Goal: Task Accomplishment & Management: Use online tool/utility

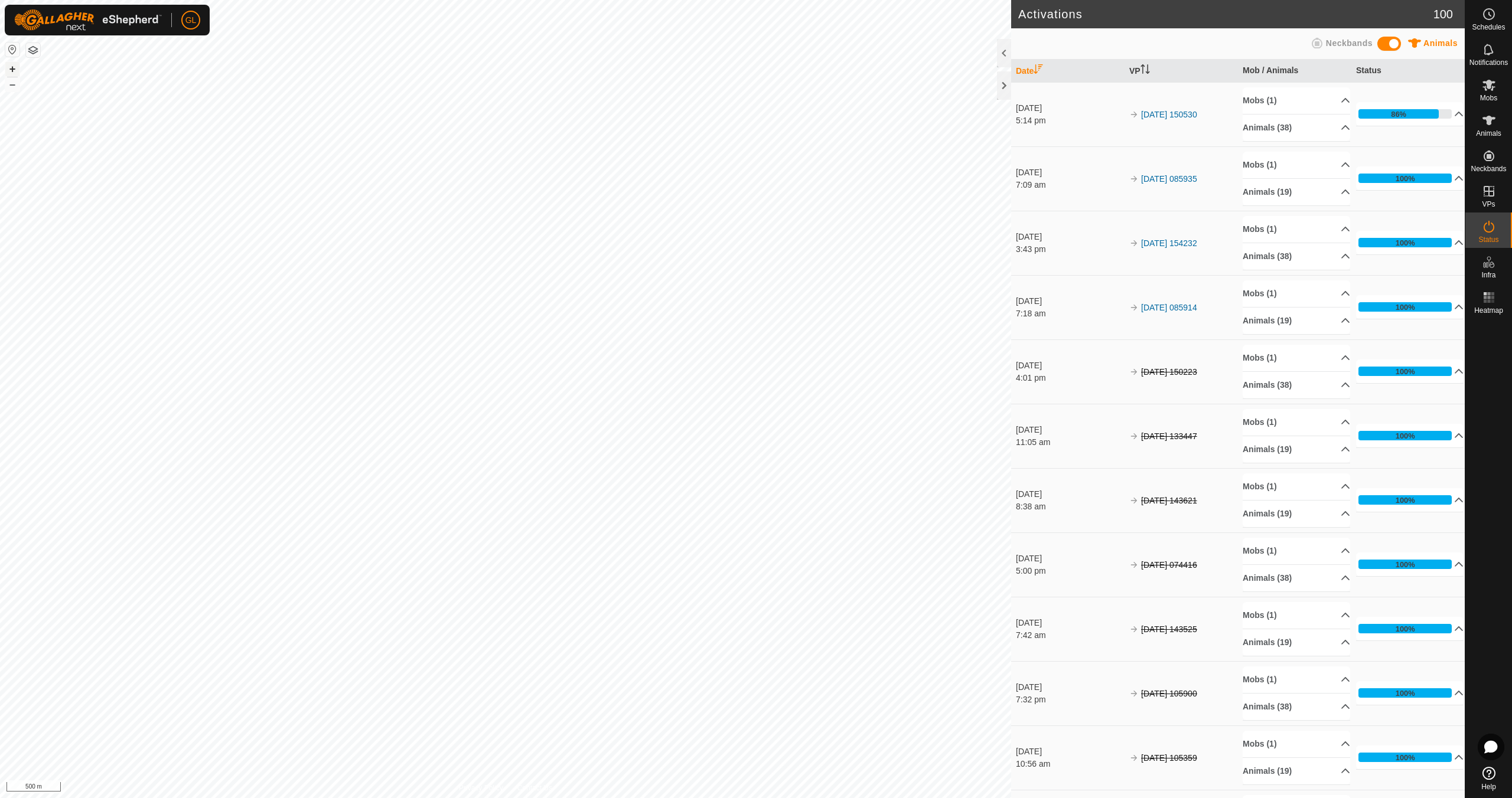
click at [14, 65] on button "+" at bounding box center [12, 69] width 14 height 14
click at [14, 65] on button "+" at bounding box center [12, 69] width 14 height 14
click at [11, 69] on button "+" at bounding box center [12, 69] width 14 height 14
click at [9, 68] on button "+" at bounding box center [12, 69] width 14 height 14
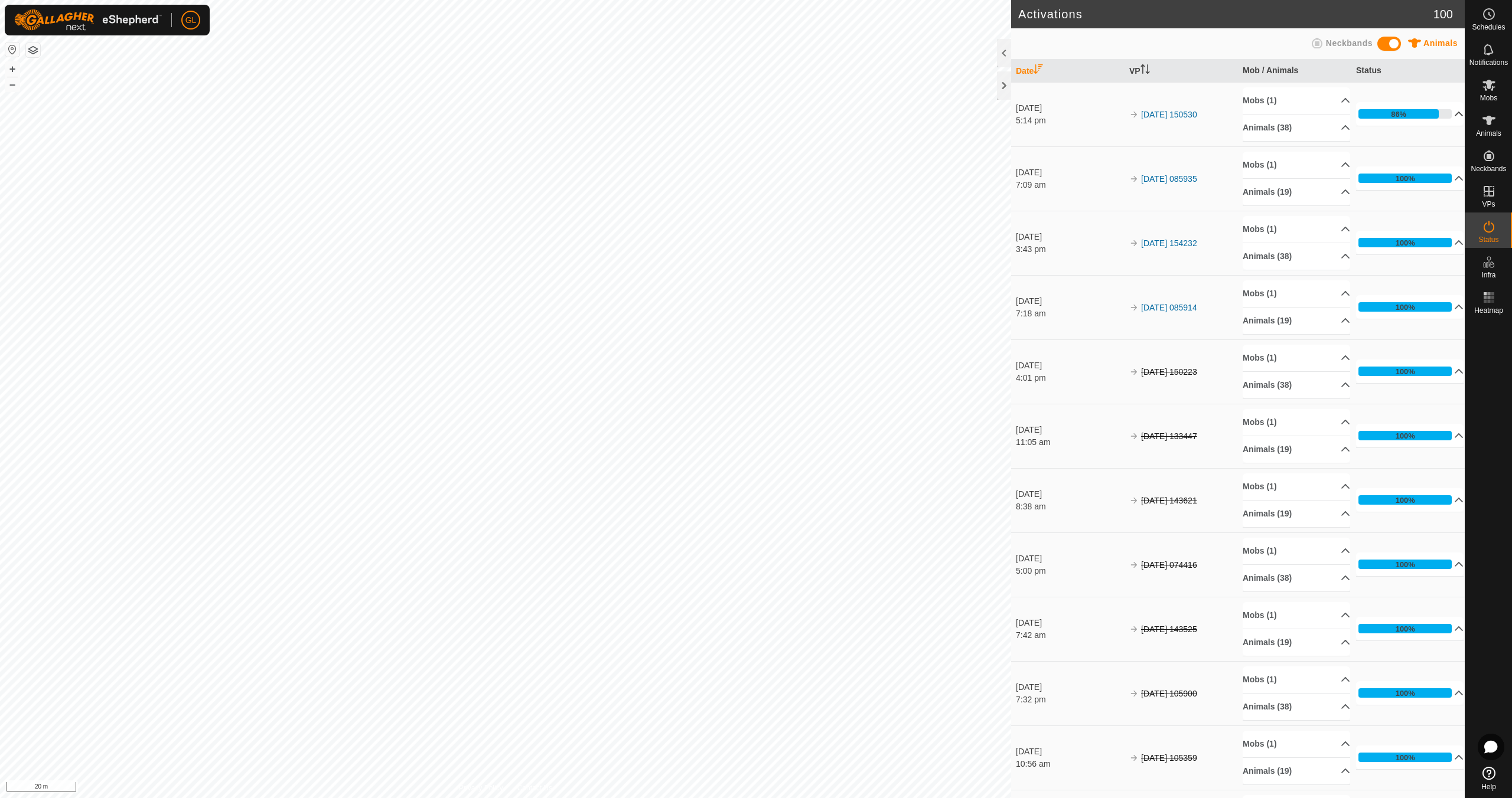
click at [1444, 112] on p-accordion-header "86%" at bounding box center [1409, 114] width 108 height 23
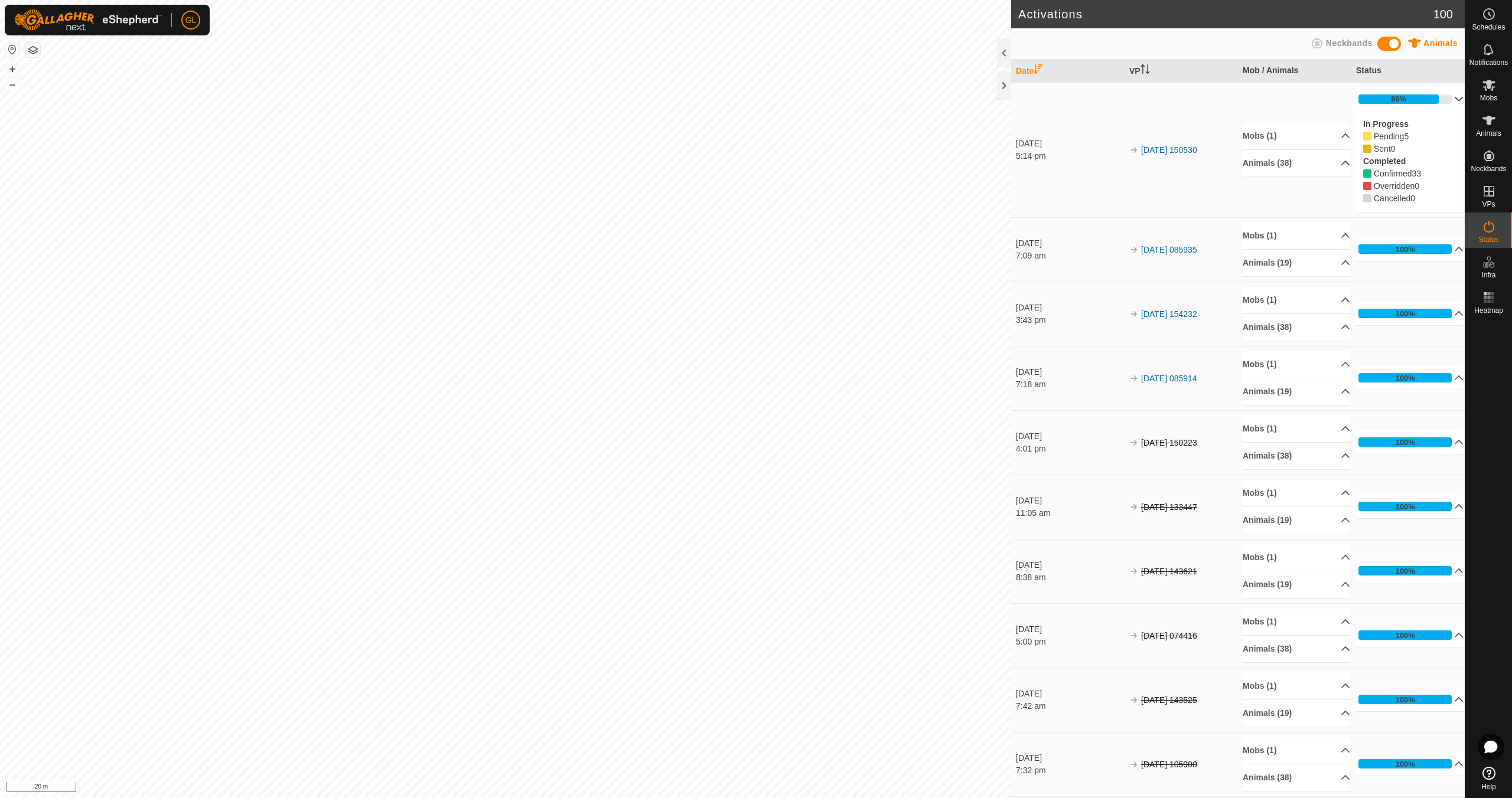
click at [1443, 112] on div "In Progress Pending 5 Sent 0 Completed Confirmed 33 Overridden 0 Cancelled 0" at bounding box center [1409, 161] width 108 height 101
click at [1444, 98] on p-accordion-header "86%" at bounding box center [1409, 99] width 108 height 23
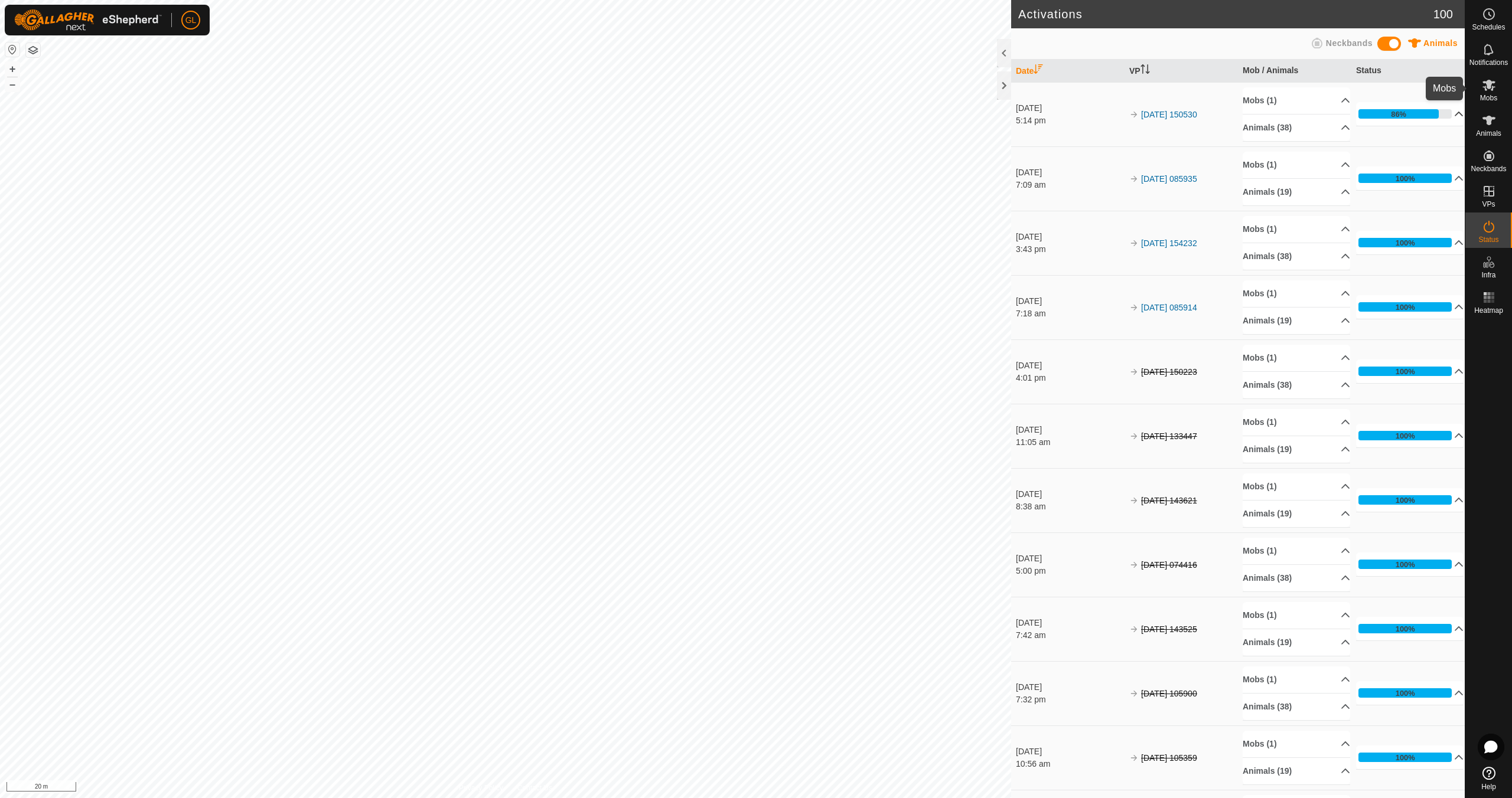
click at [1492, 91] on icon at bounding box center [1489, 85] width 14 height 14
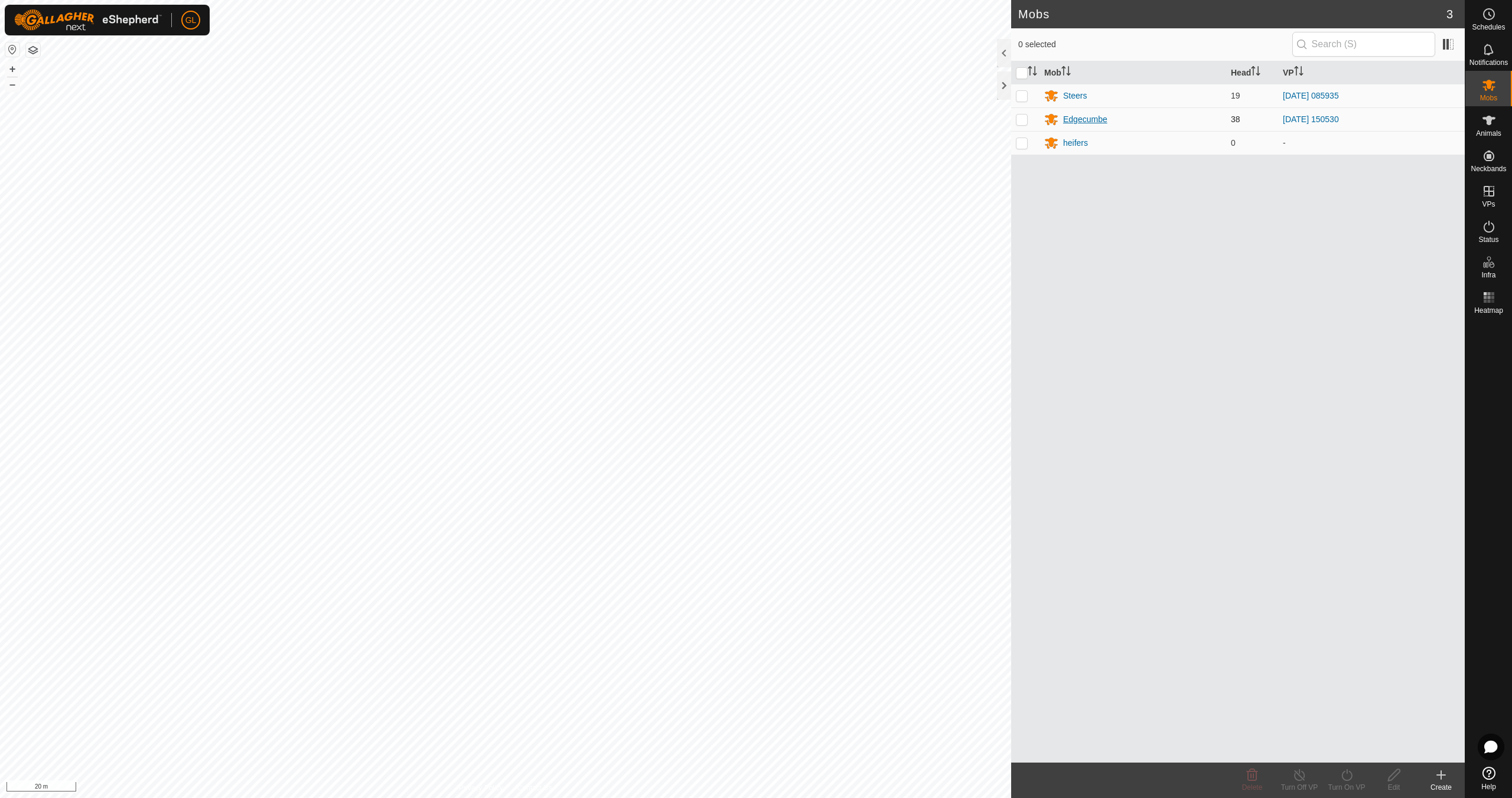
click at [1078, 119] on div "Edgecumbe" at bounding box center [1085, 120] width 44 height 12
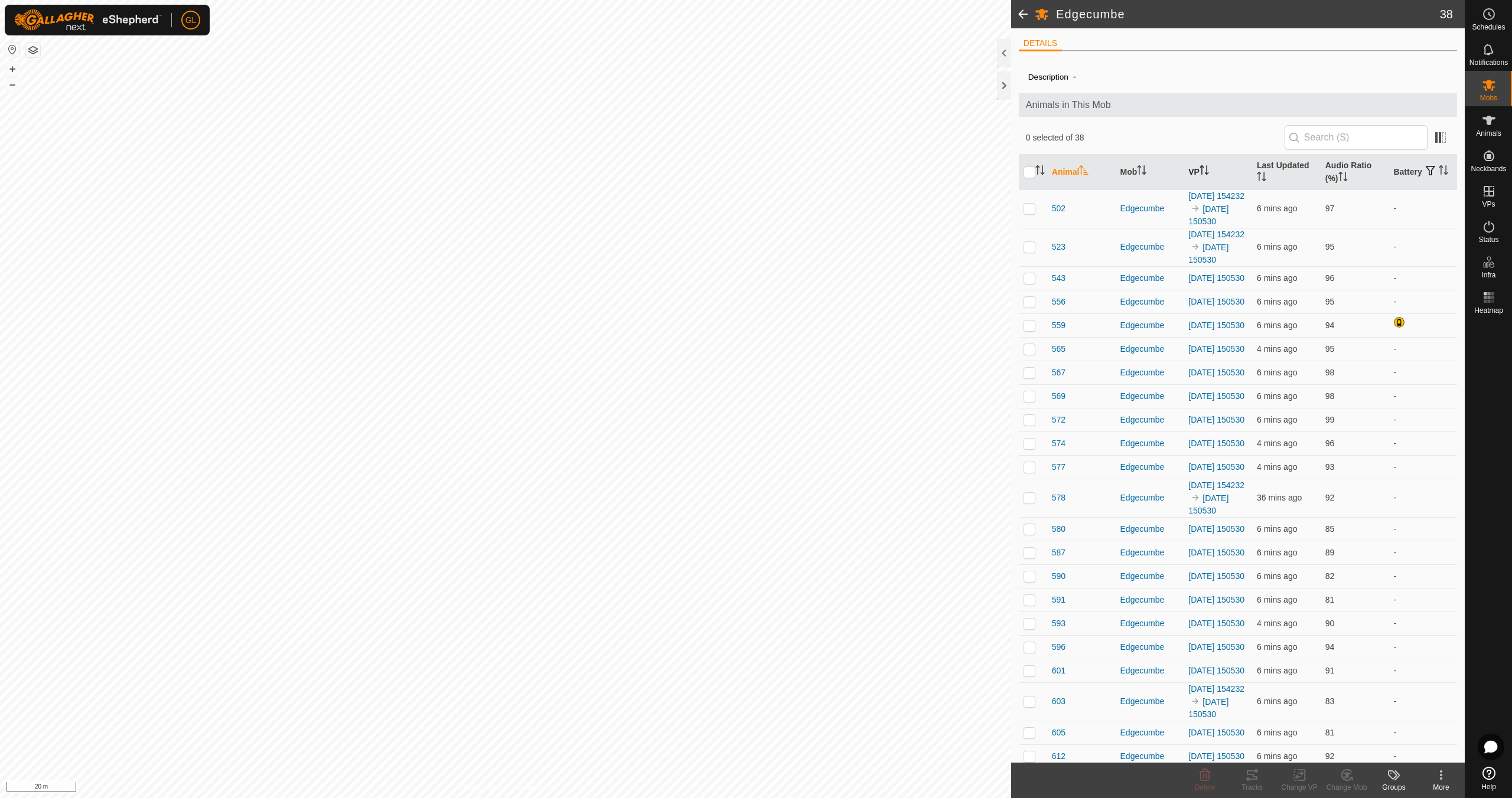
click at [1202, 167] on icon "Activate to sort" at bounding box center [1204, 170] width 9 height 9
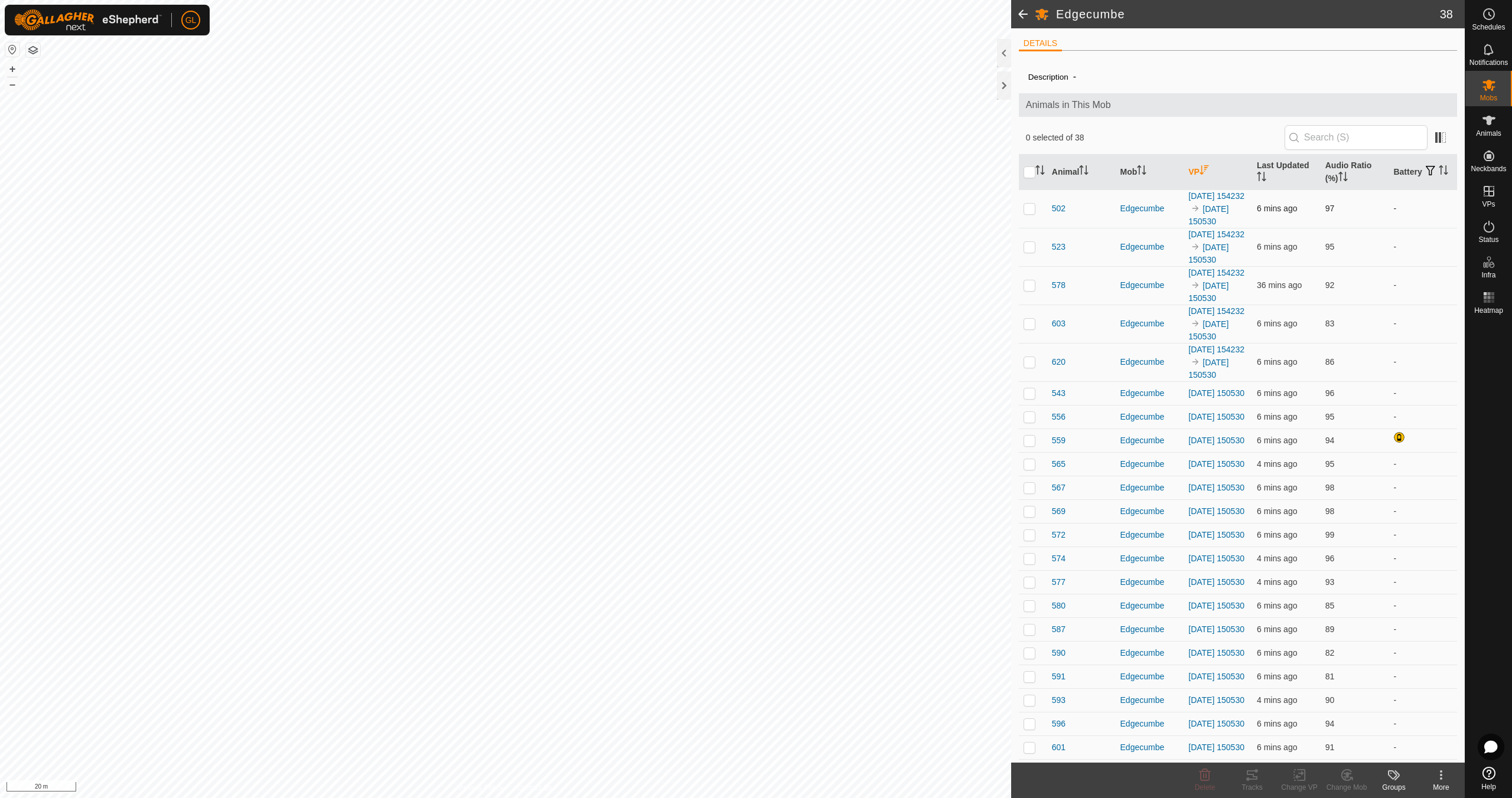
click at [1032, 213] on p-checkbox at bounding box center [1029, 208] width 12 height 9
checkbox input "false"
click at [1031, 251] on p-checkbox at bounding box center [1029, 246] width 12 height 9
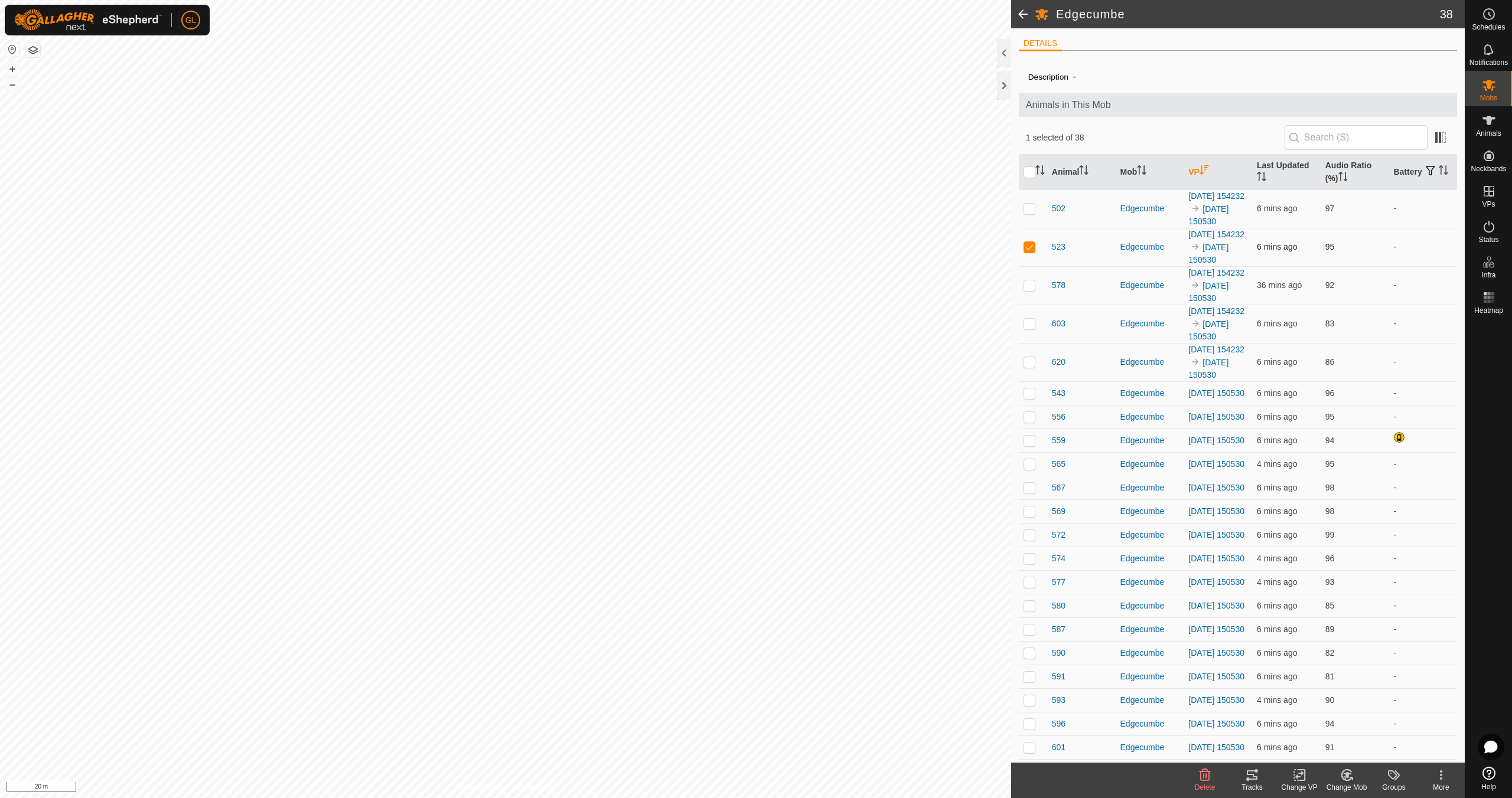
checkbox input "false"
click at [1034, 304] on td at bounding box center [1033, 285] width 28 height 38
click at [1030, 290] on p-checkbox at bounding box center [1029, 285] width 12 height 9
checkbox input "false"
click at [1024, 328] on p-checkbox at bounding box center [1029, 323] width 12 height 9
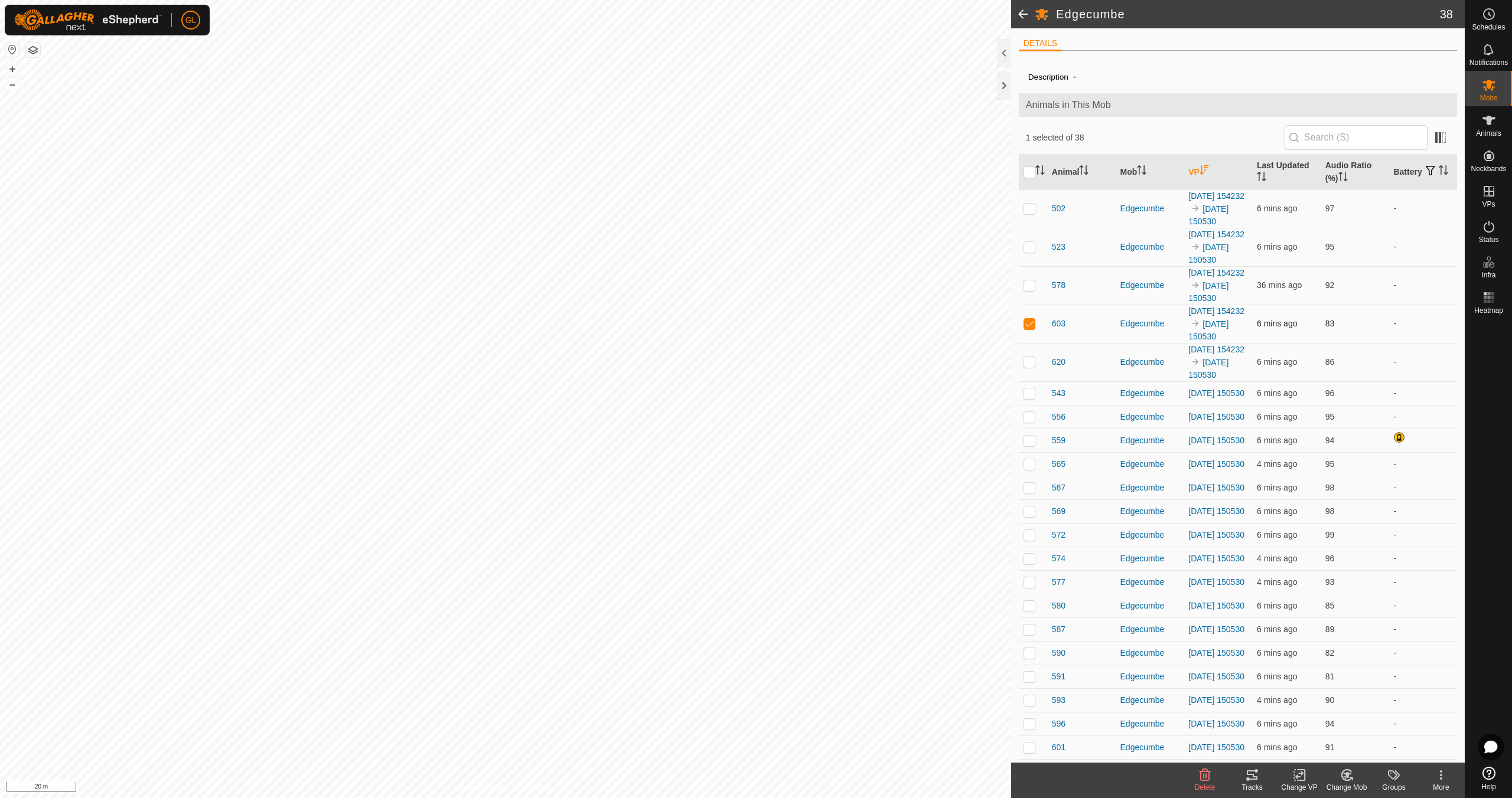
click at [1024, 328] on p-checkbox at bounding box center [1029, 323] width 12 height 9
checkbox input "false"
click at [1029, 367] on p-checkbox at bounding box center [1029, 361] width 12 height 9
checkbox input "false"
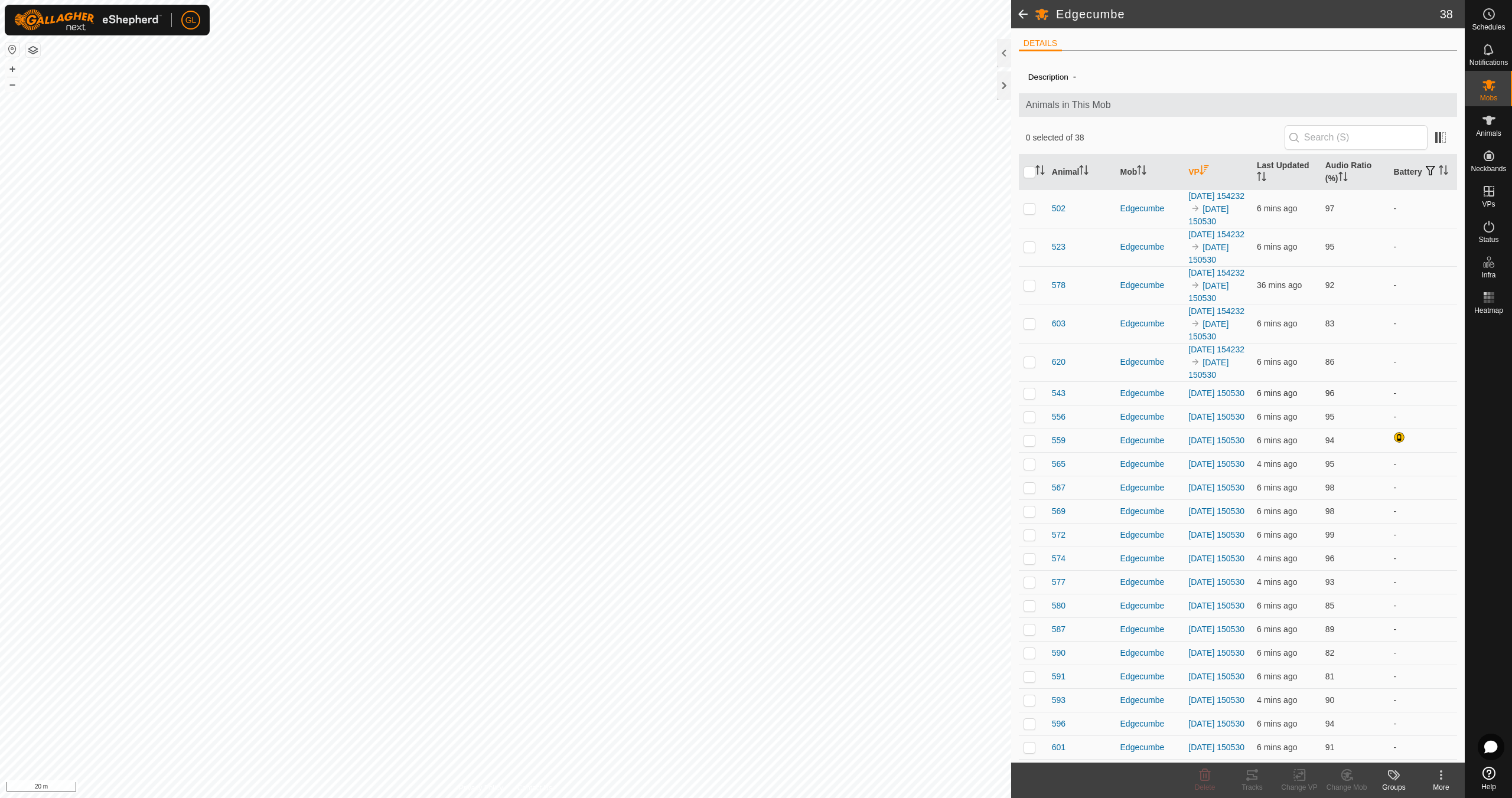
click at [1026, 398] on p-checkbox at bounding box center [1029, 393] width 12 height 9
checkbox input "false"
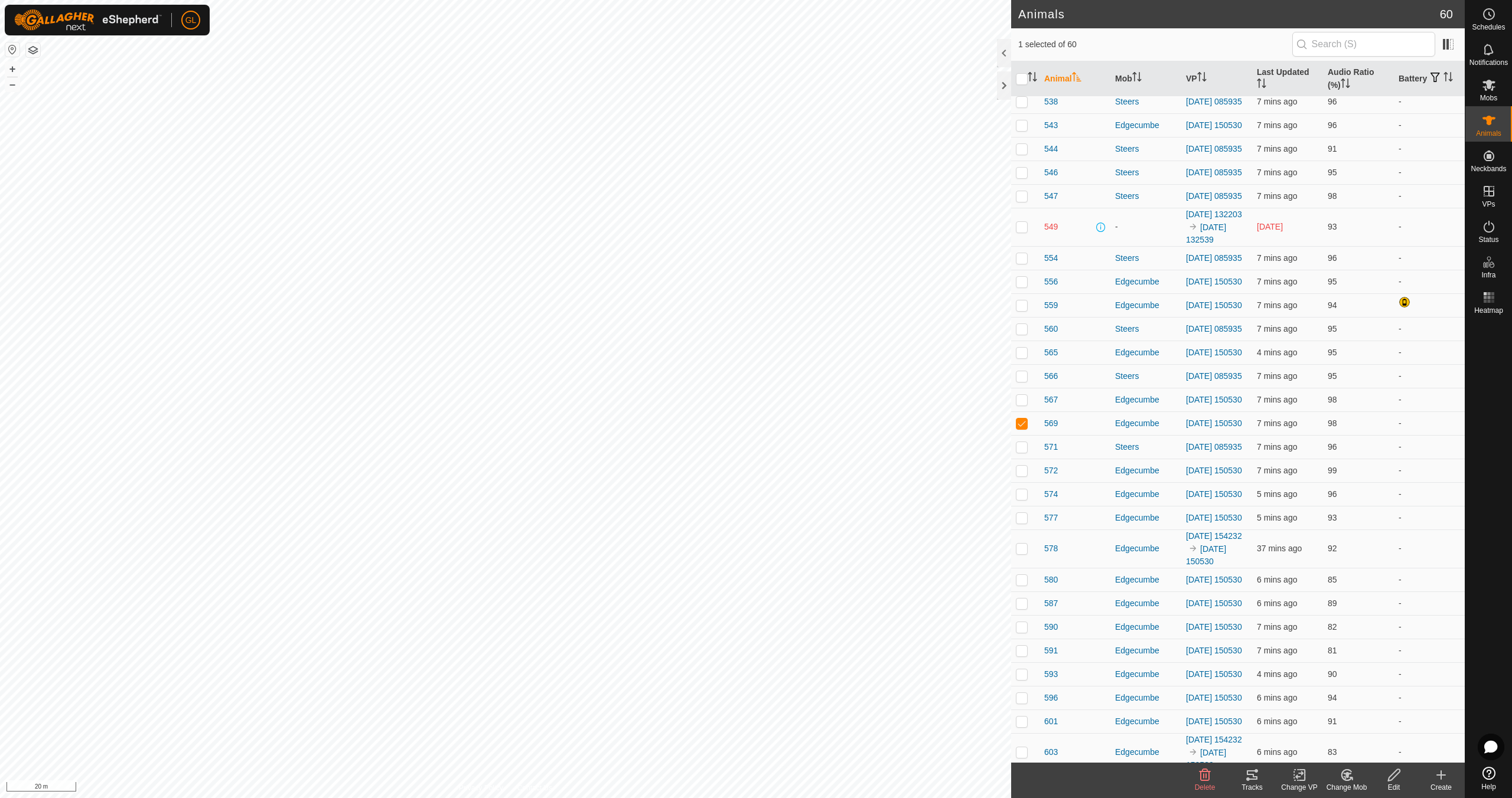
scroll to position [353, 0]
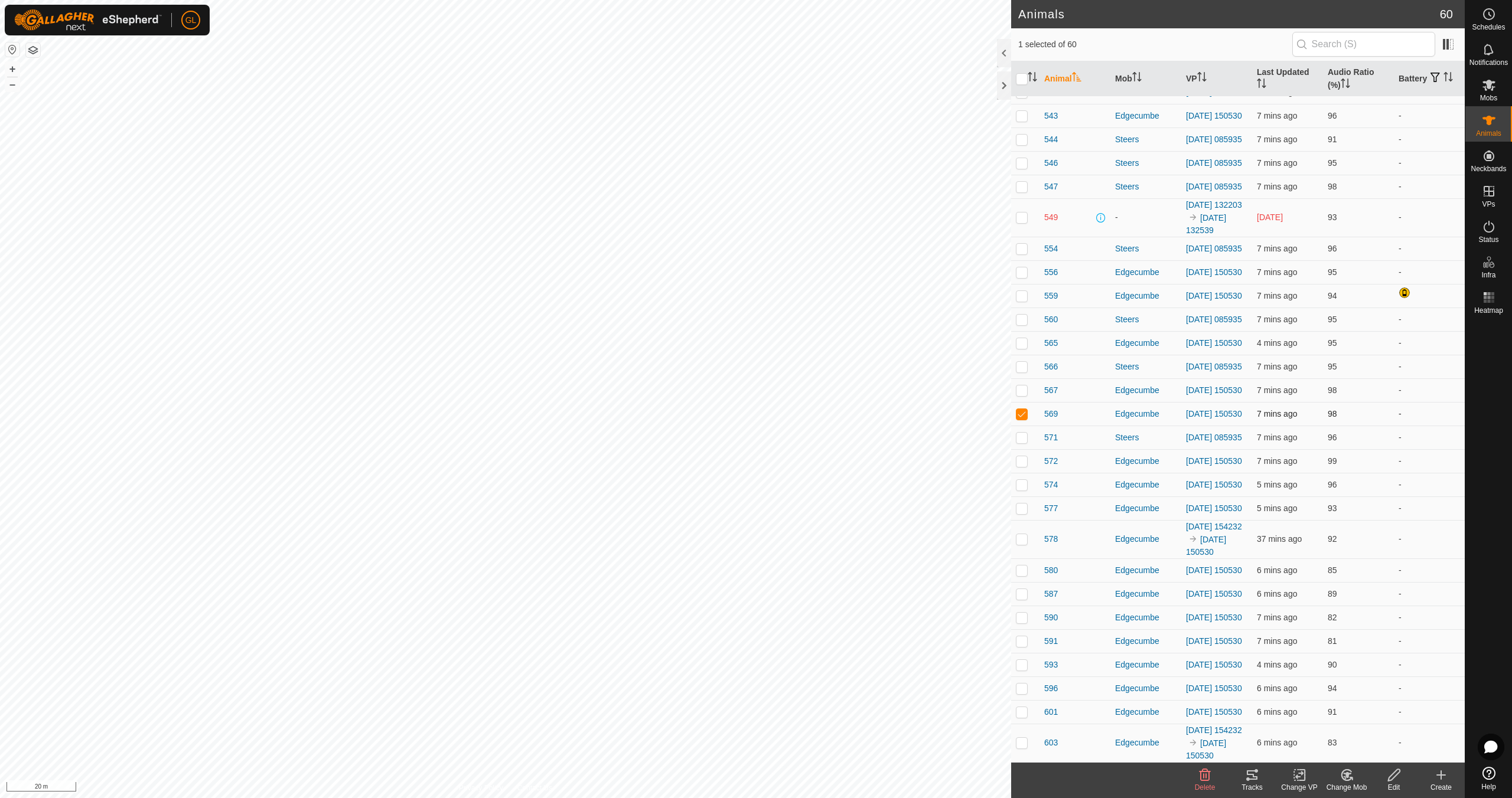
click at [1020, 419] on p-checkbox at bounding box center [1021, 413] width 12 height 9
checkbox input "false"
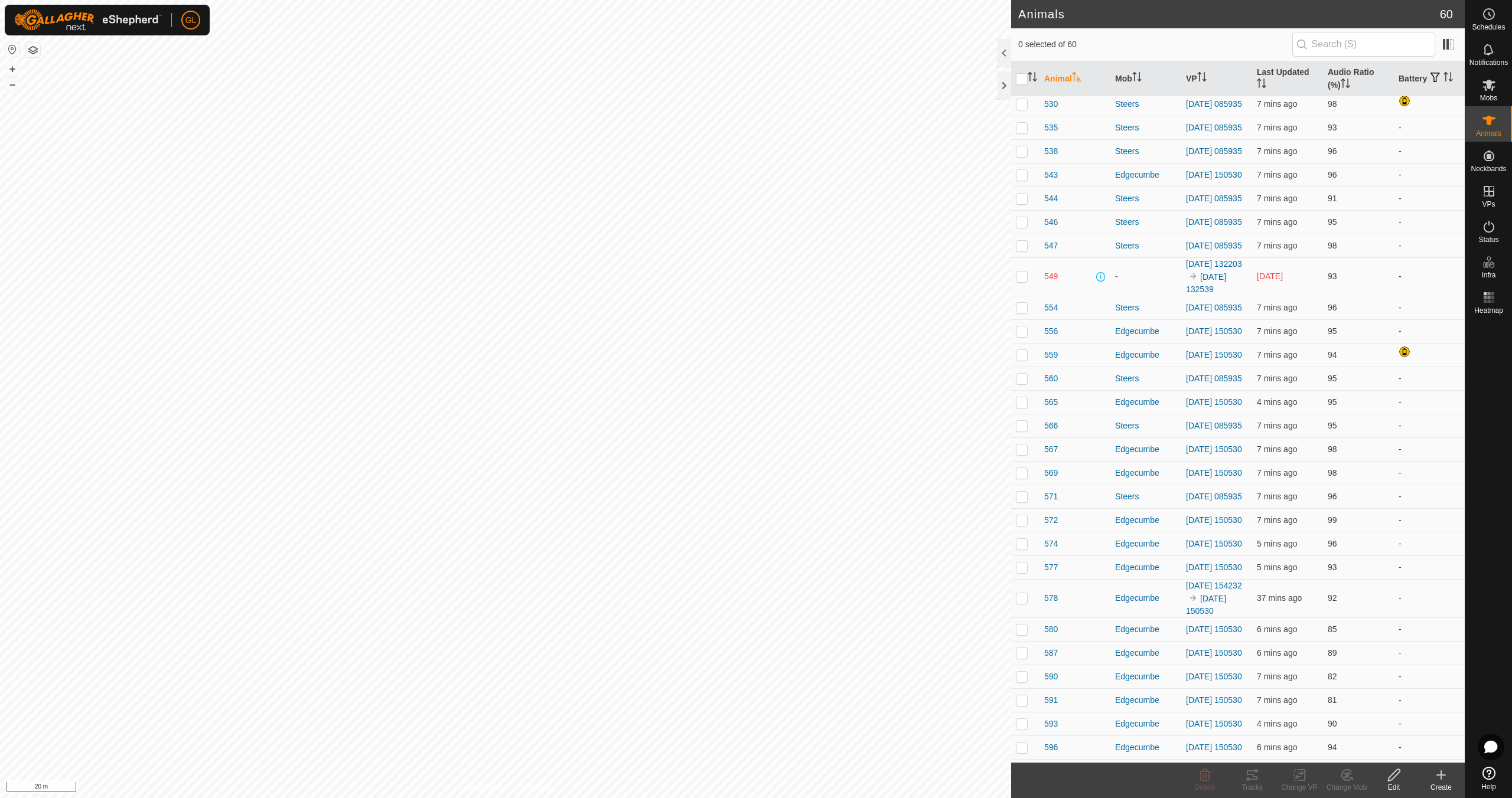
scroll to position [0, 0]
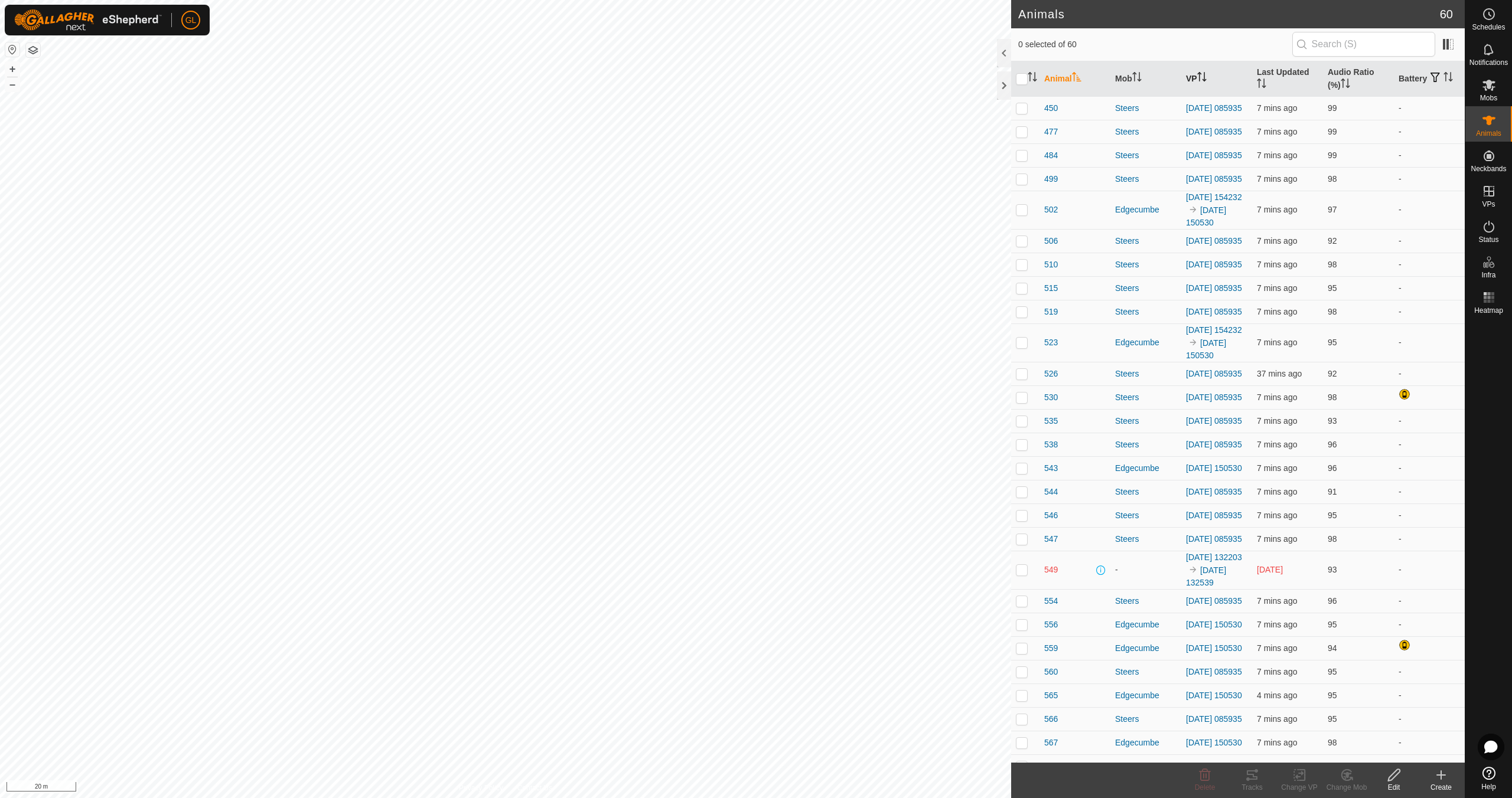
click at [1206, 77] on th "VP" at bounding box center [1217, 78] width 71 height 35
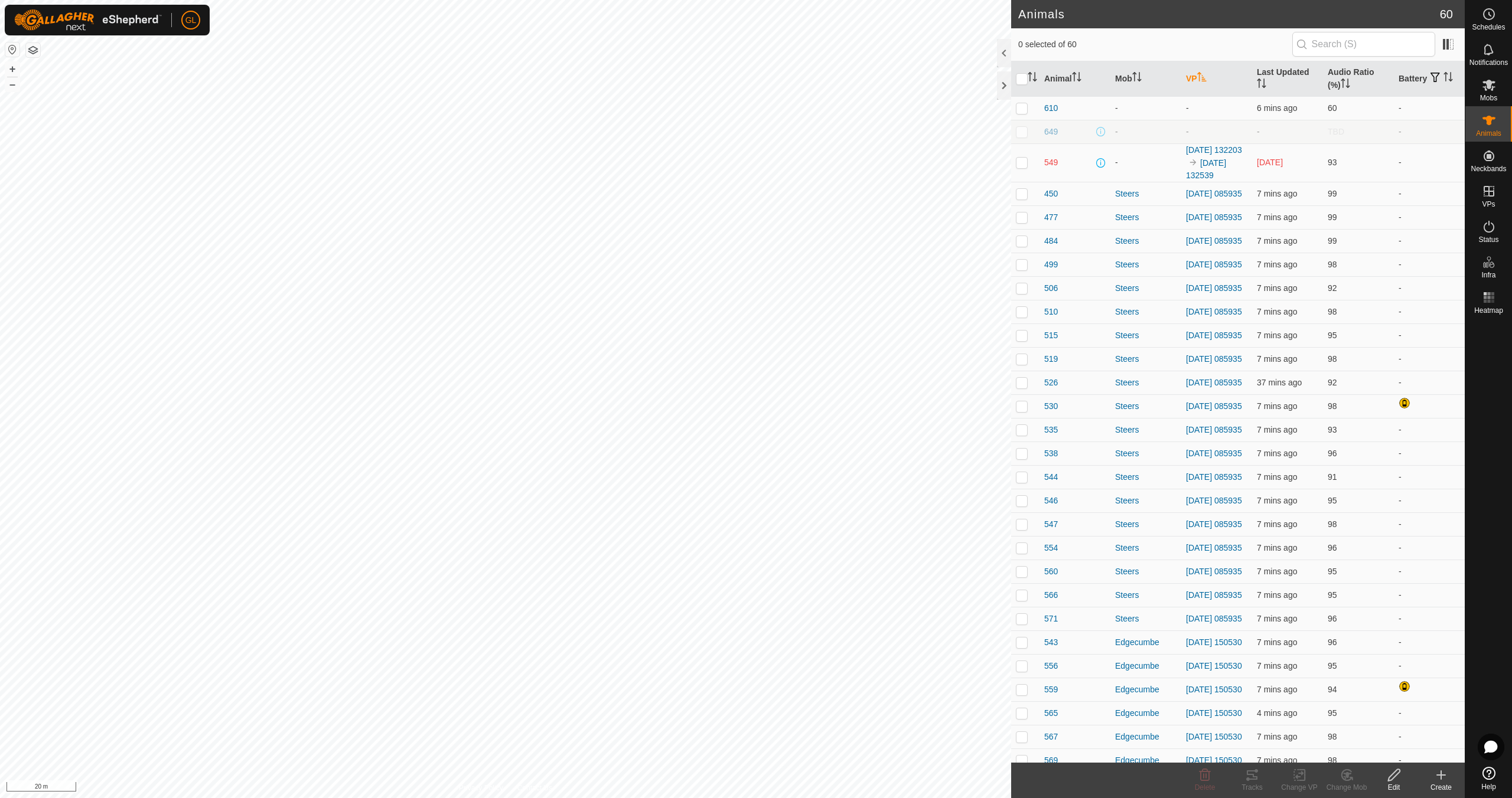
click at [1206, 77] on th "VP" at bounding box center [1217, 78] width 71 height 35
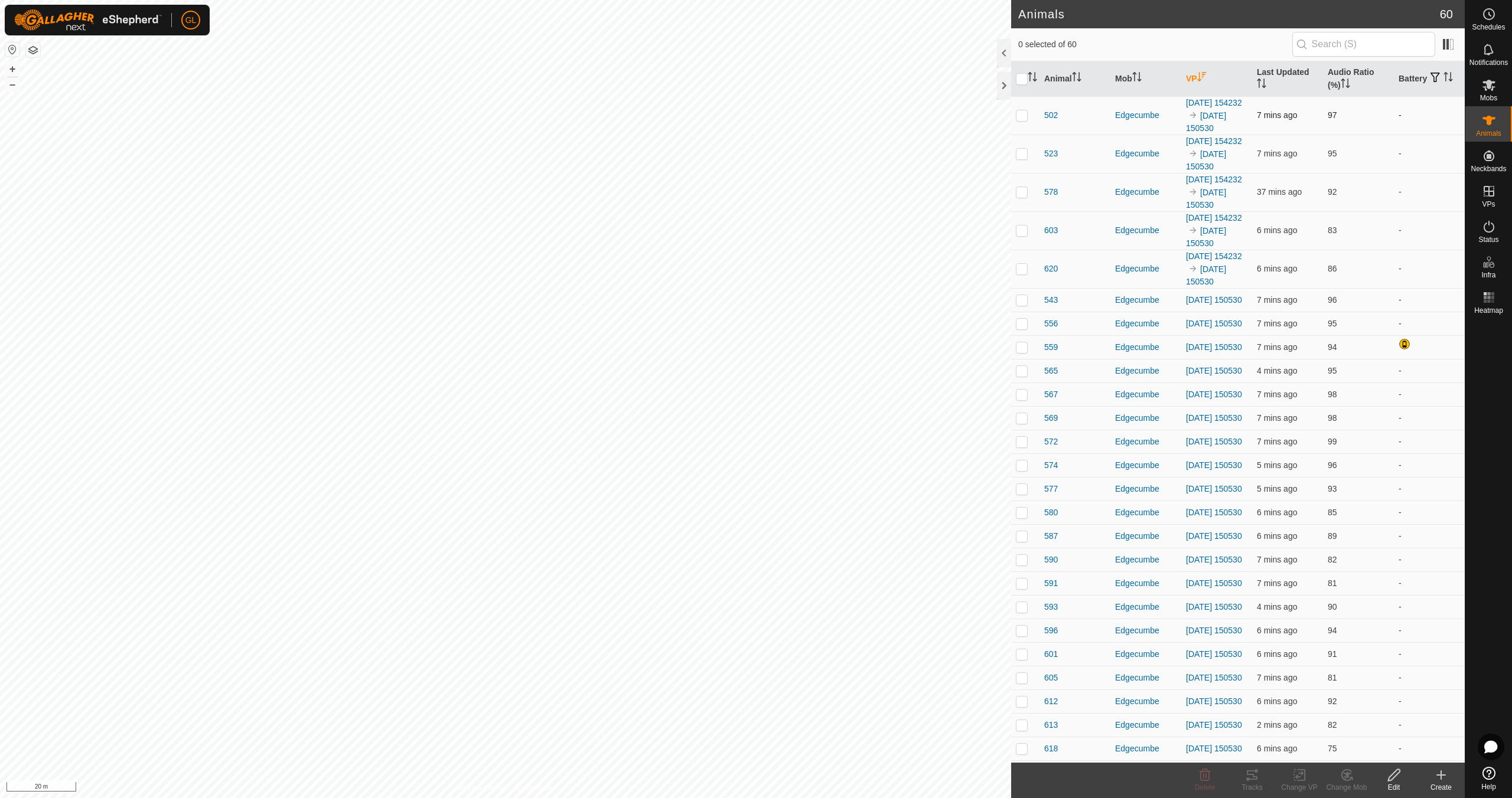
click at [1023, 120] on p-checkbox at bounding box center [1021, 115] width 12 height 9
click at [1252, 779] on icon at bounding box center [1252, 775] width 11 height 9
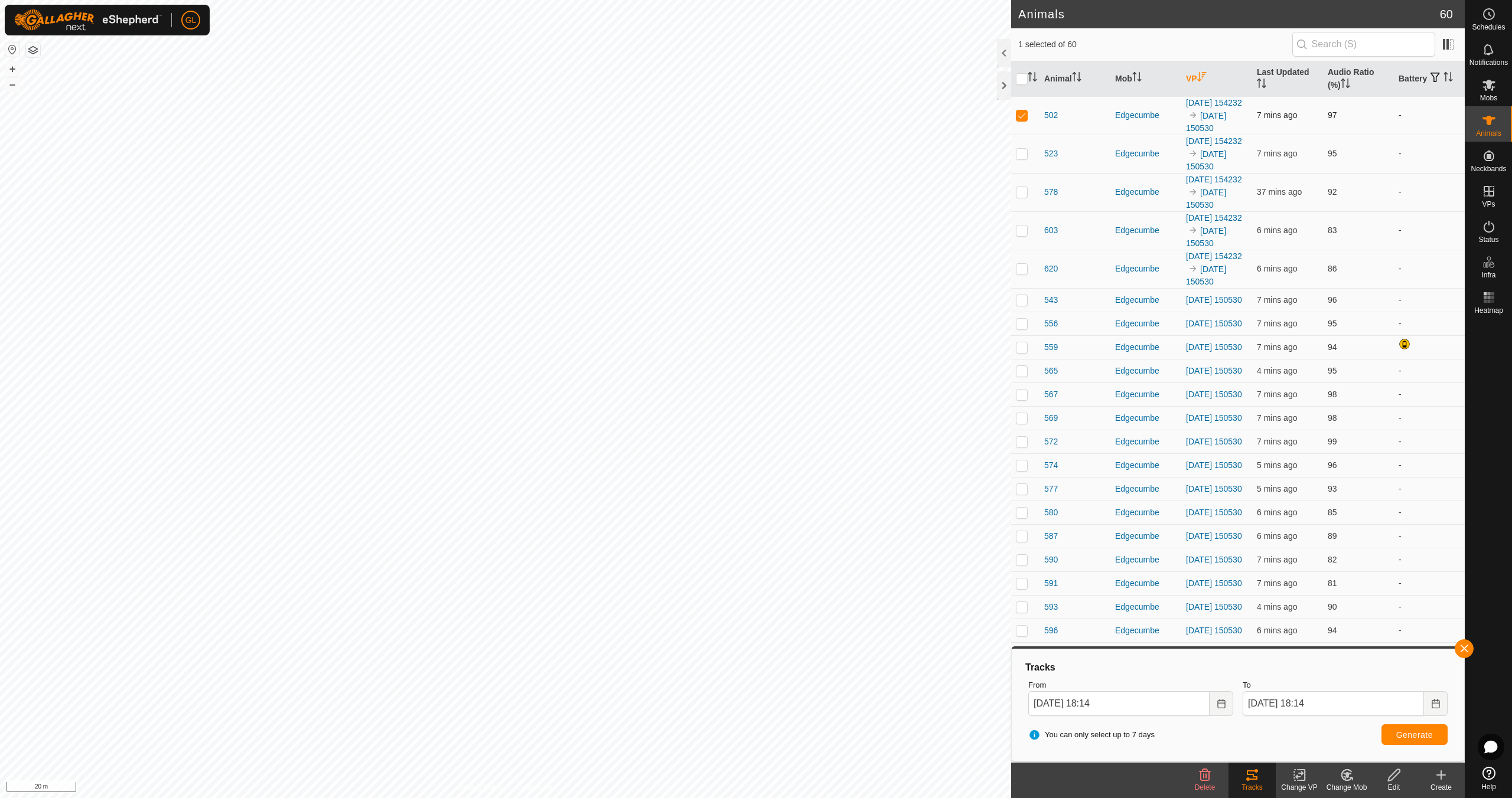
click at [1023, 119] on p-checkbox at bounding box center [1021, 115] width 12 height 9
checkbox input "false"
click at [1024, 158] on p-checkbox at bounding box center [1021, 153] width 12 height 9
click at [1462, 649] on button "button" at bounding box center [1464, 649] width 19 height 19
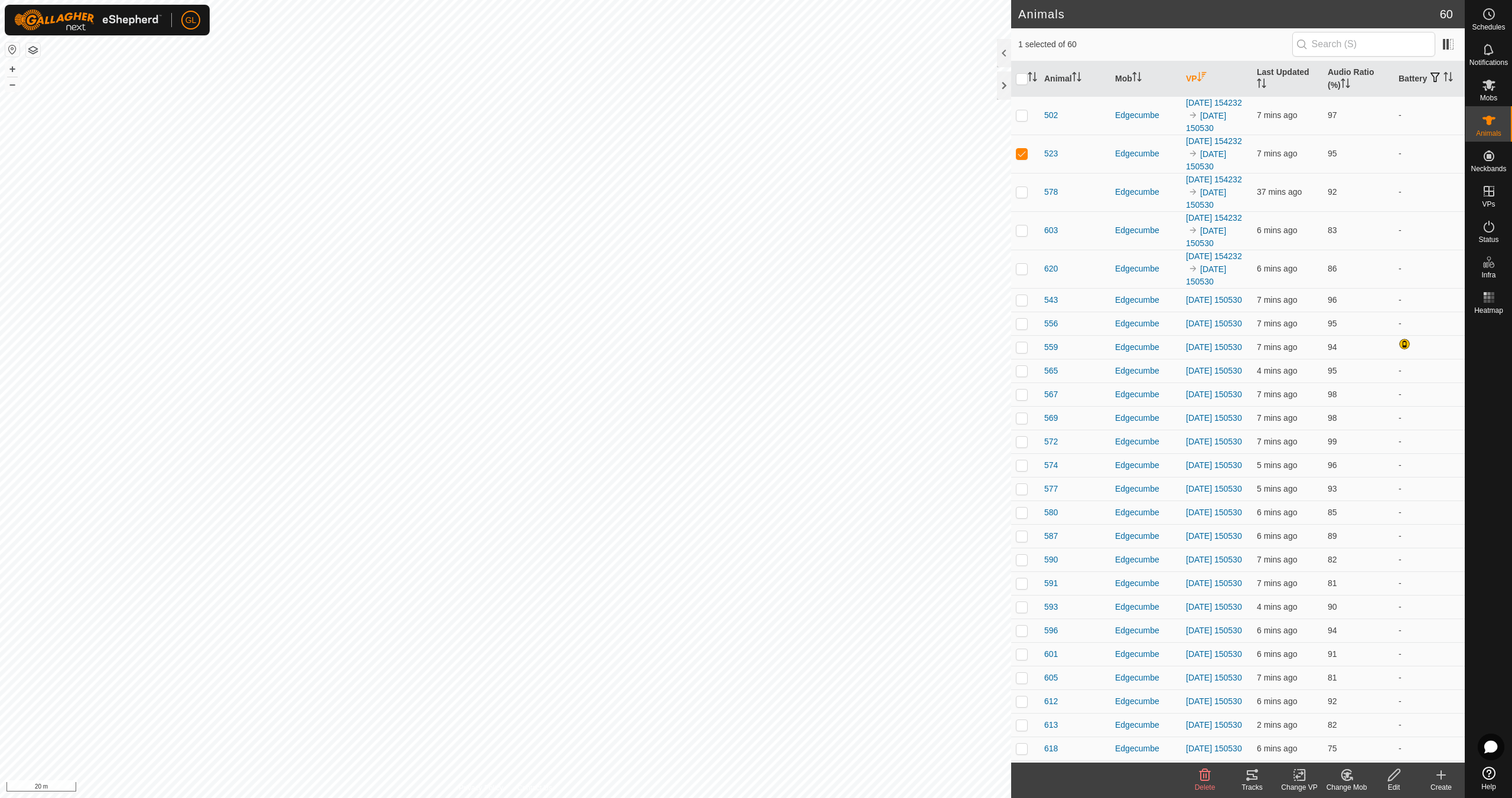
click at [1251, 776] on icon at bounding box center [1252, 775] width 14 height 14
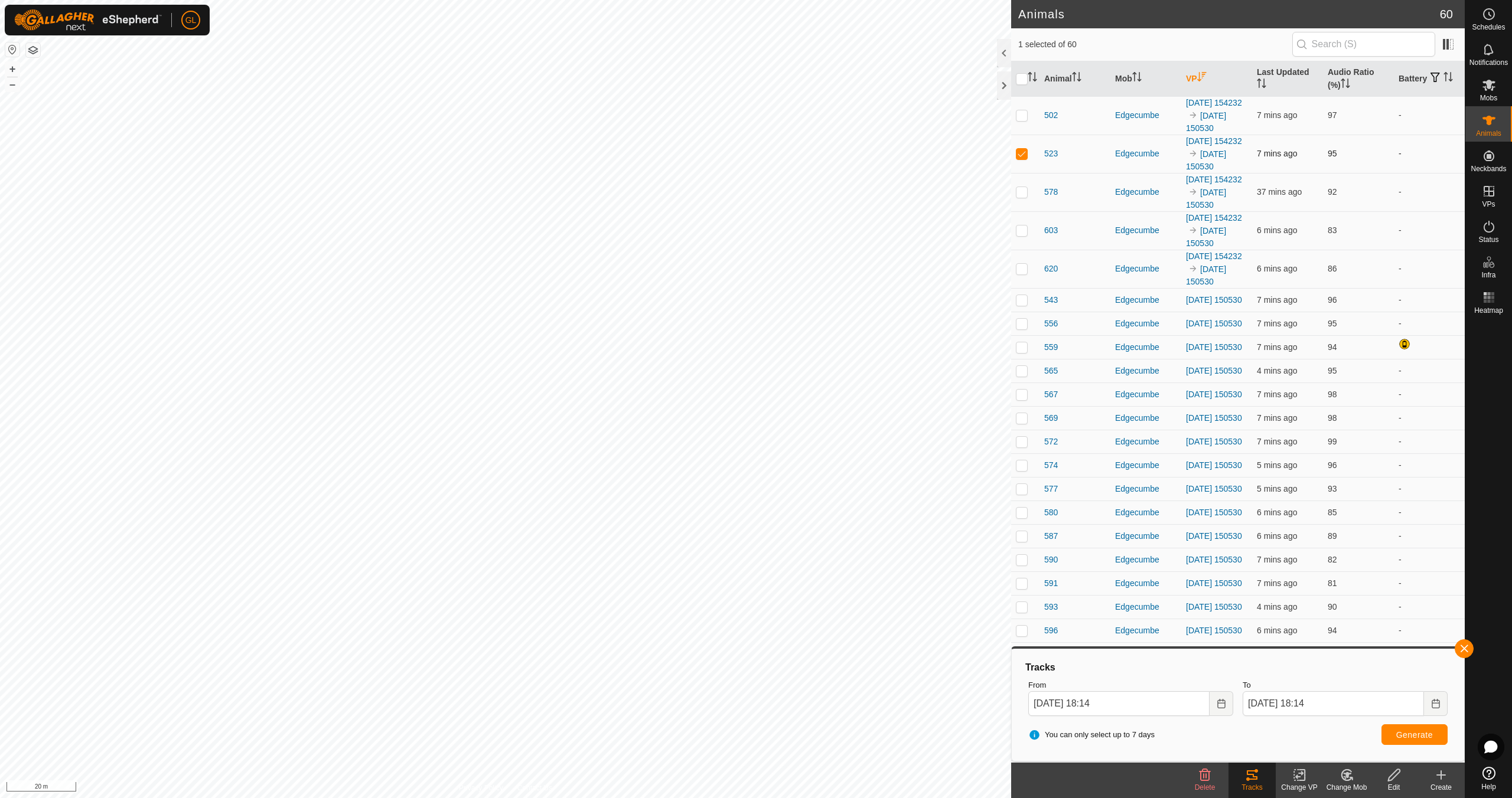
click at [1020, 158] on p-checkbox at bounding box center [1021, 153] width 12 height 9
checkbox input "false"
click at [1464, 651] on button "button" at bounding box center [1464, 649] width 19 height 19
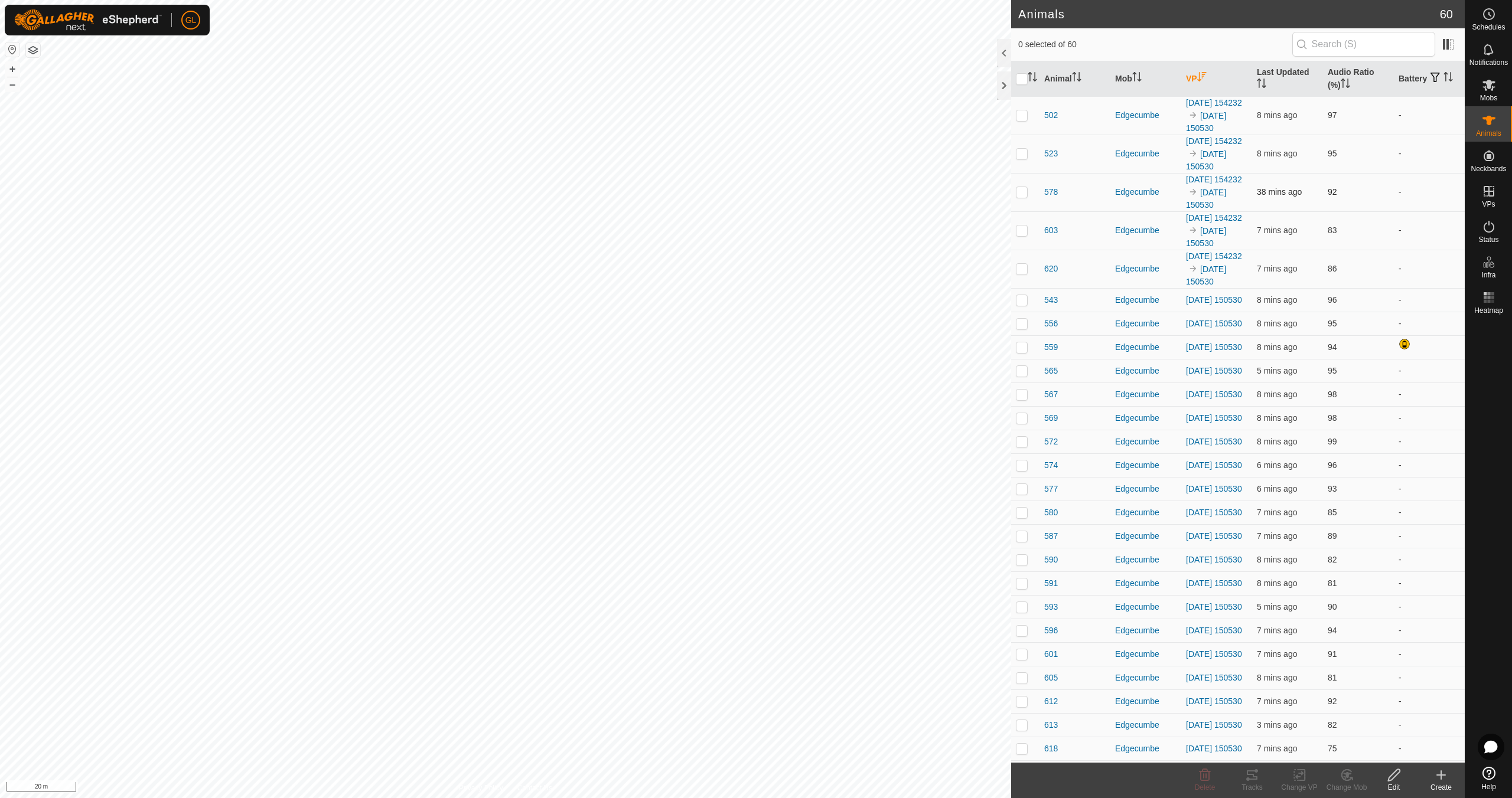
click at [1027, 196] on p-checkbox at bounding box center [1021, 191] width 12 height 9
checkbox input "false"
click at [1020, 235] on p-checkbox at bounding box center [1021, 230] width 12 height 9
click at [1251, 780] on icon at bounding box center [1252, 775] width 14 height 14
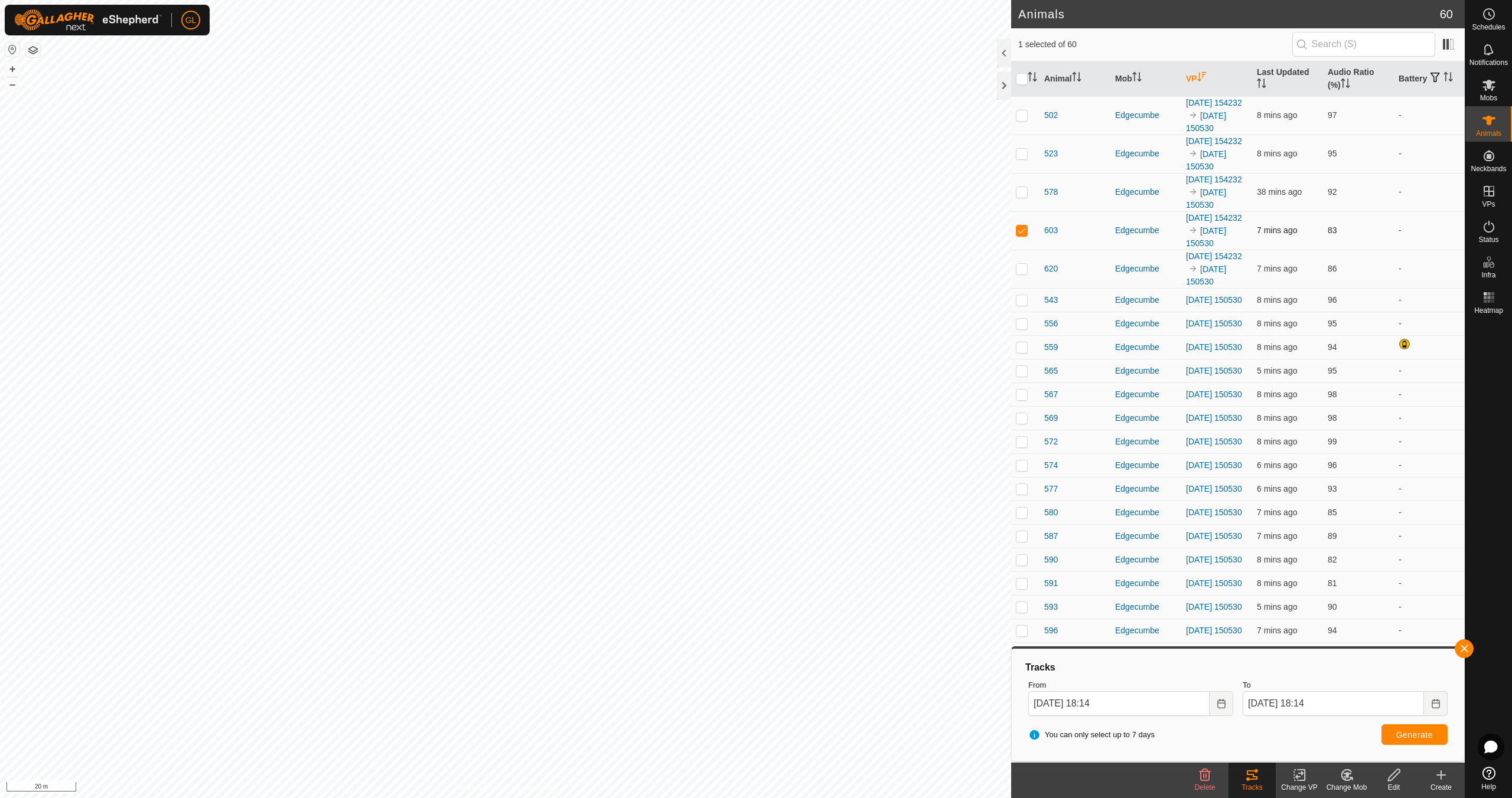
click at [1024, 235] on p-checkbox at bounding box center [1021, 230] width 12 height 9
checkbox input "false"
click at [1466, 649] on button "button" at bounding box center [1464, 649] width 19 height 19
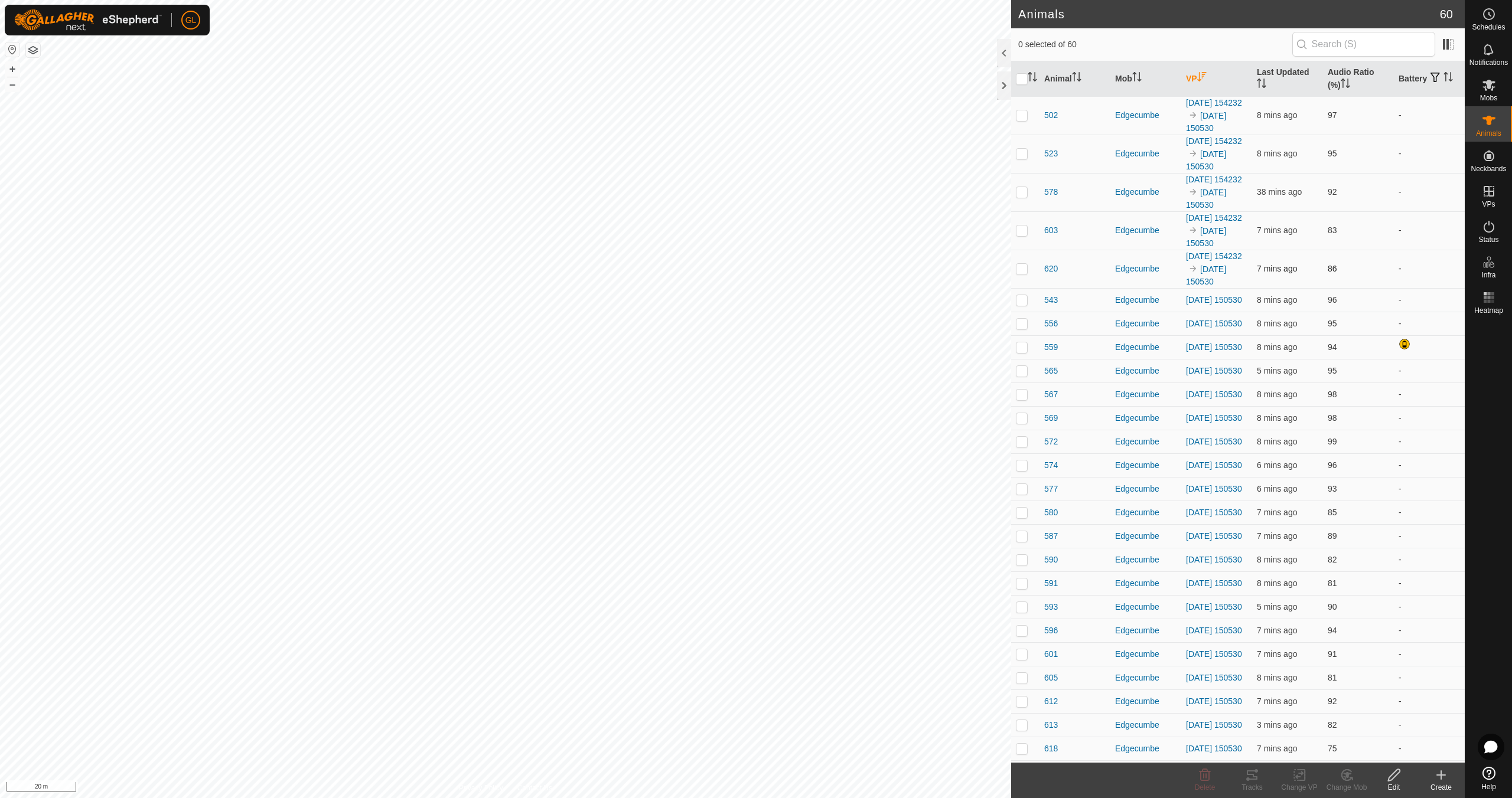
click at [1022, 274] on p-checkbox at bounding box center [1021, 268] width 12 height 9
click at [1261, 773] on tracks-svg-icon at bounding box center [1252, 775] width 47 height 14
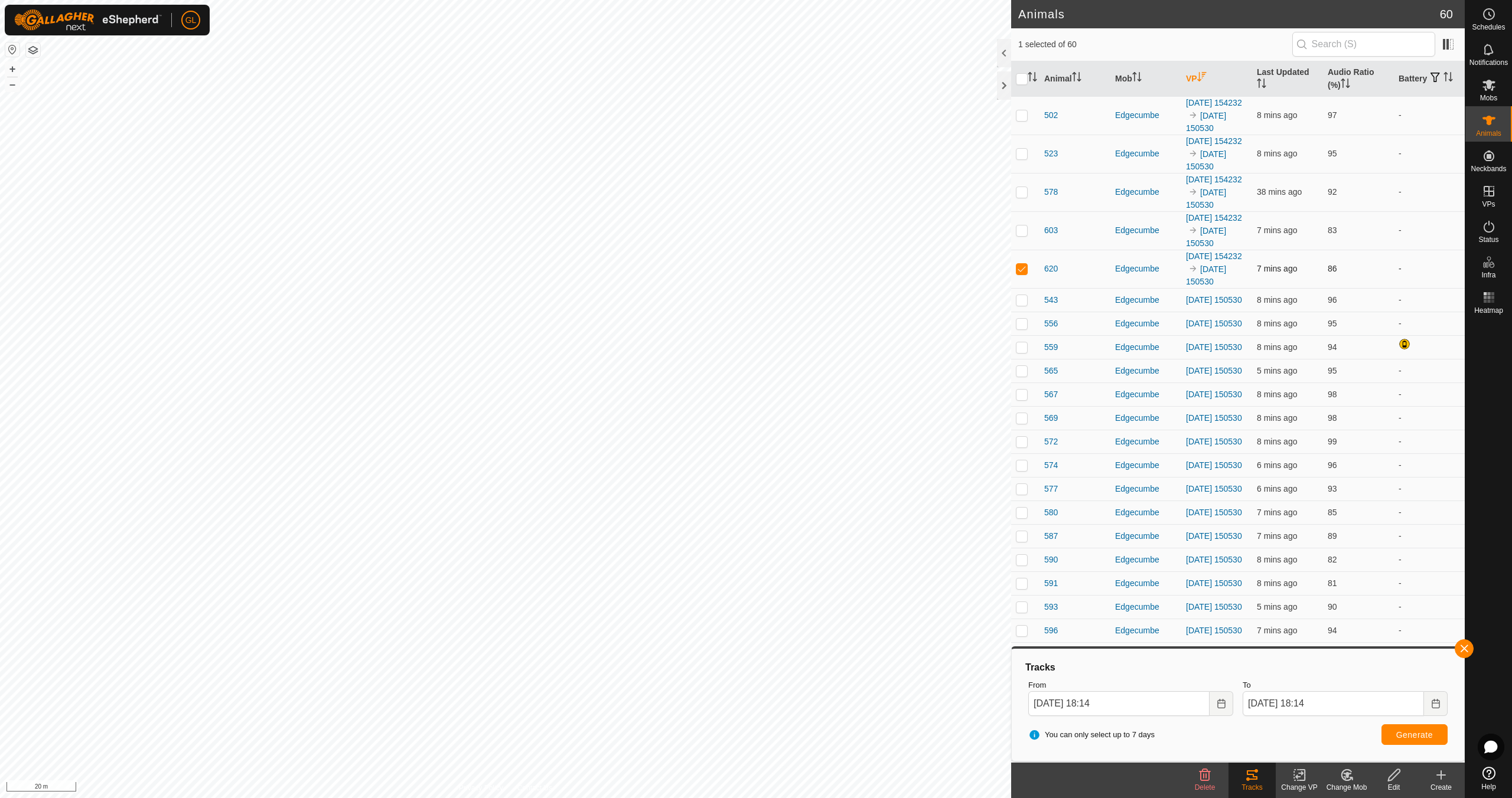
click at [1023, 274] on p-checkbox at bounding box center [1021, 268] width 12 height 9
checkbox input "false"
click at [1472, 647] on button "button" at bounding box center [1464, 649] width 19 height 19
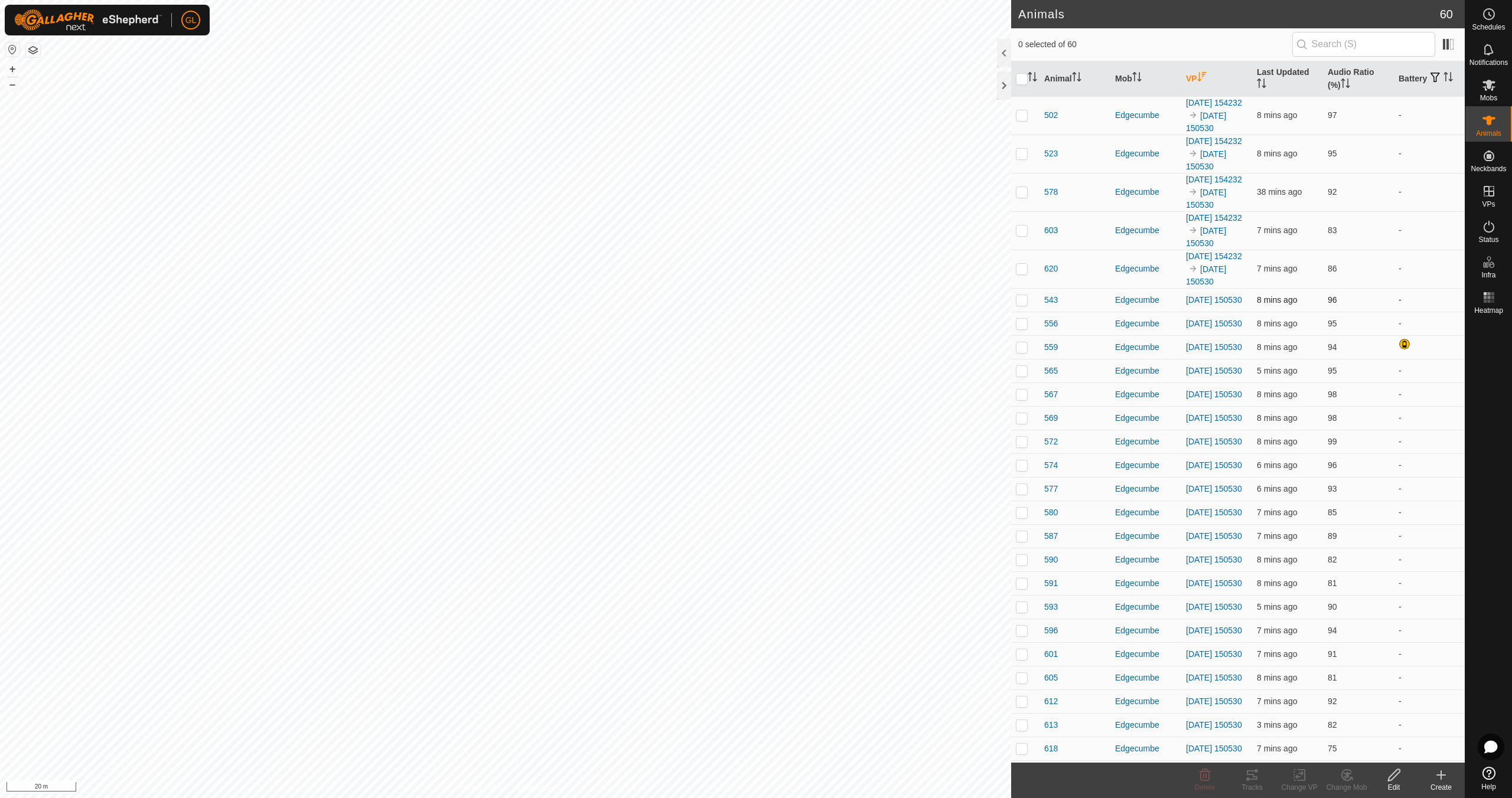
click at [1021, 304] on p-checkbox at bounding box center [1021, 300] width 12 height 9
click at [1251, 773] on icon at bounding box center [1252, 775] width 14 height 14
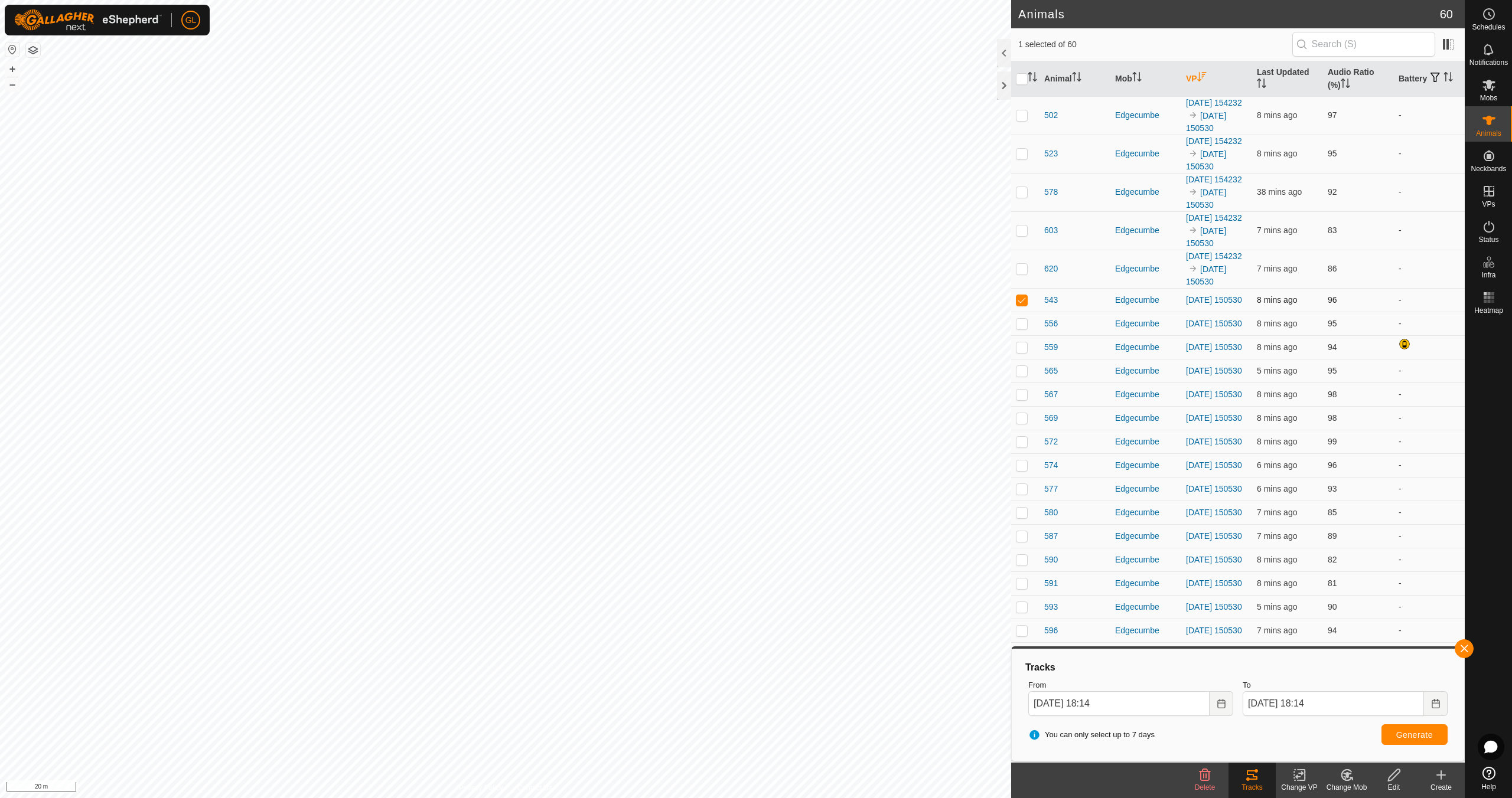
click at [1023, 304] on p-checkbox at bounding box center [1021, 300] width 12 height 9
checkbox input "false"
click at [1462, 647] on button "button" at bounding box center [1464, 649] width 19 height 19
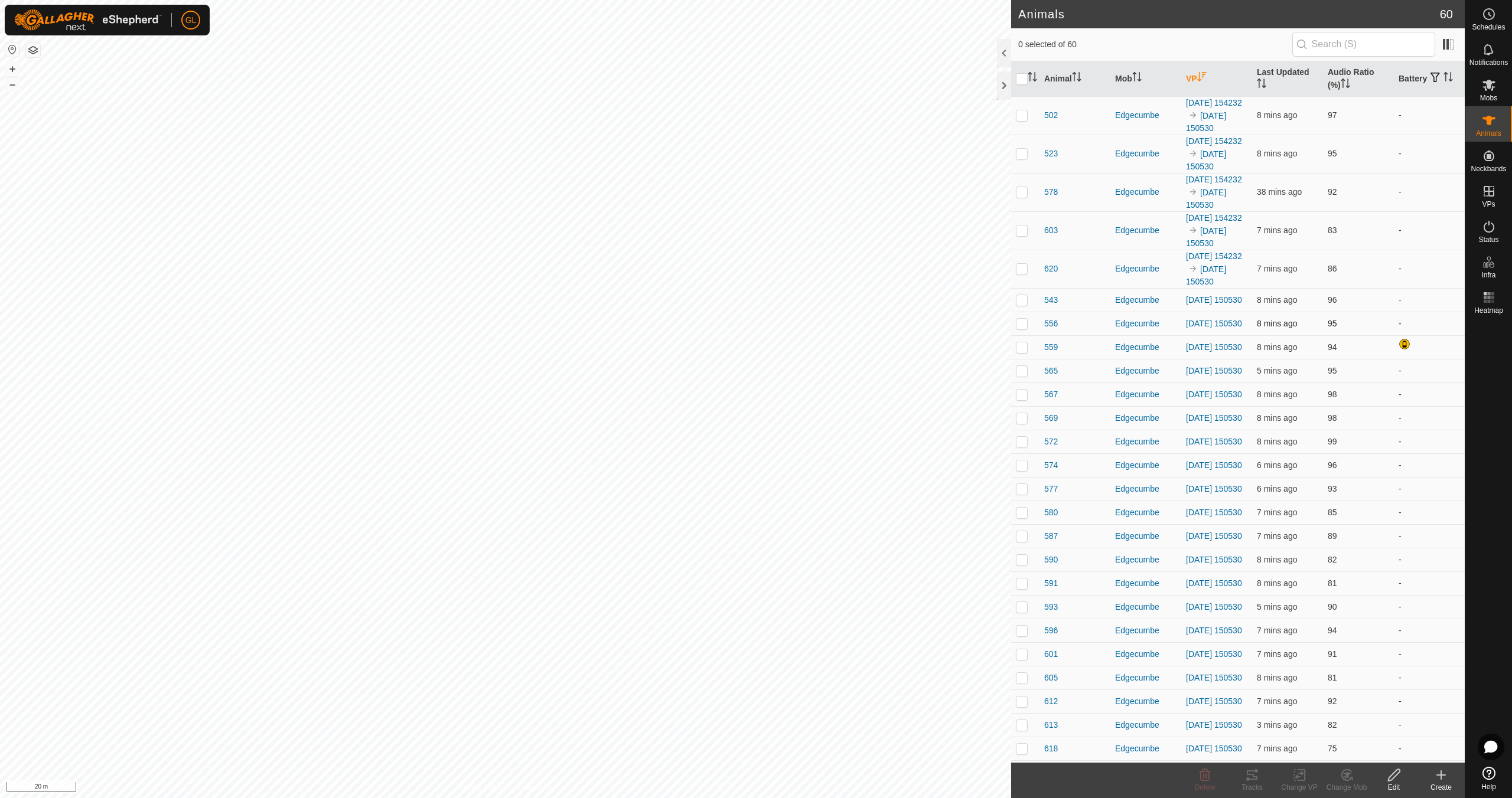
click at [1018, 328] on p-checkbox at bounding box center [1021, 323] width 12 height 9
click at [1260, 781] on tracks-svg-icon at bounding box center [1252, 775] width 47 height 14
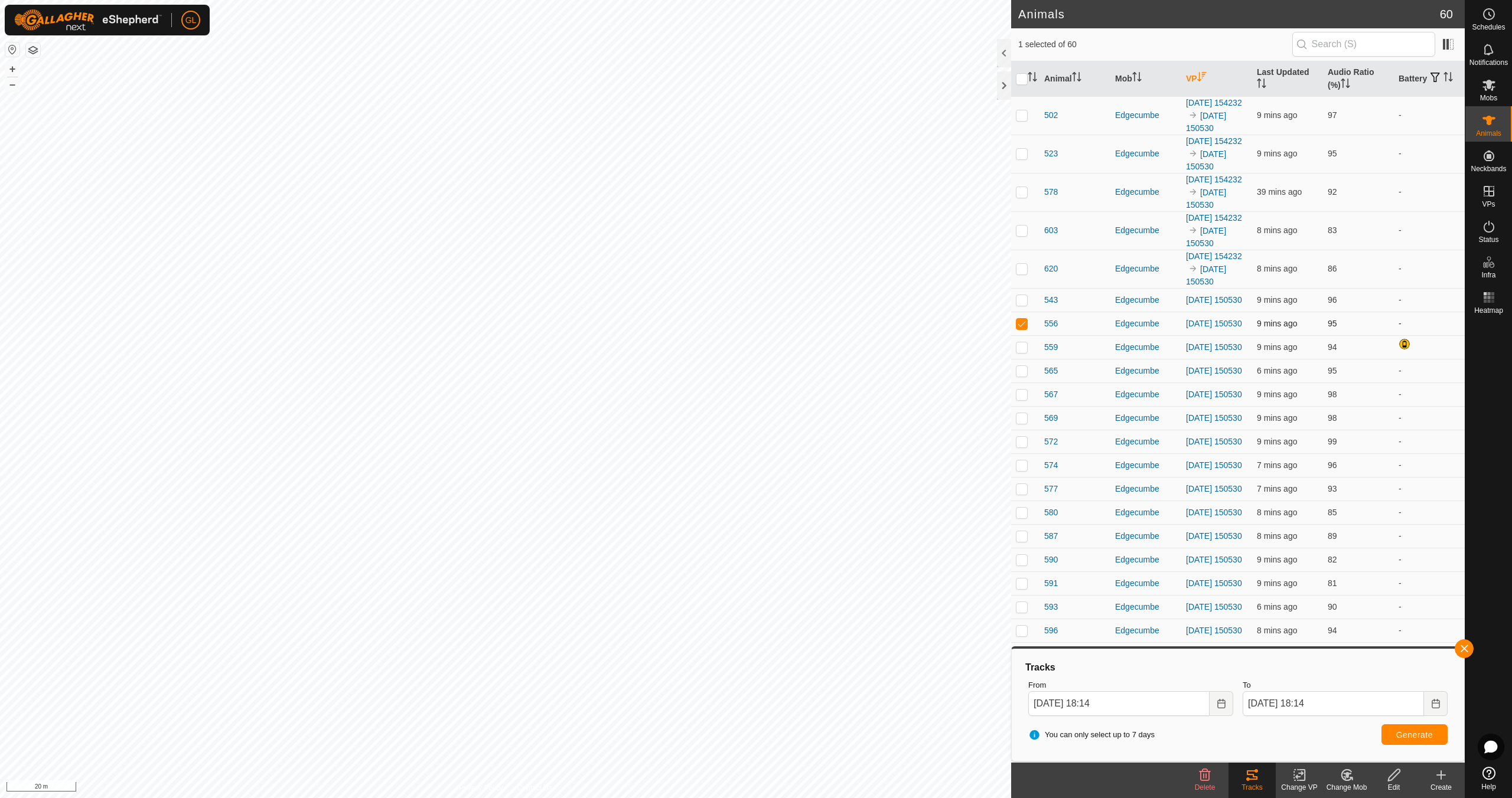
click at [1025, 328] on p-checkbox at bounding box center [1021, 323] width 12 height 9
checkbox input "false"
click at [1469, 647] on button "button" at bounding box center [1464, 649] width 19 height 19
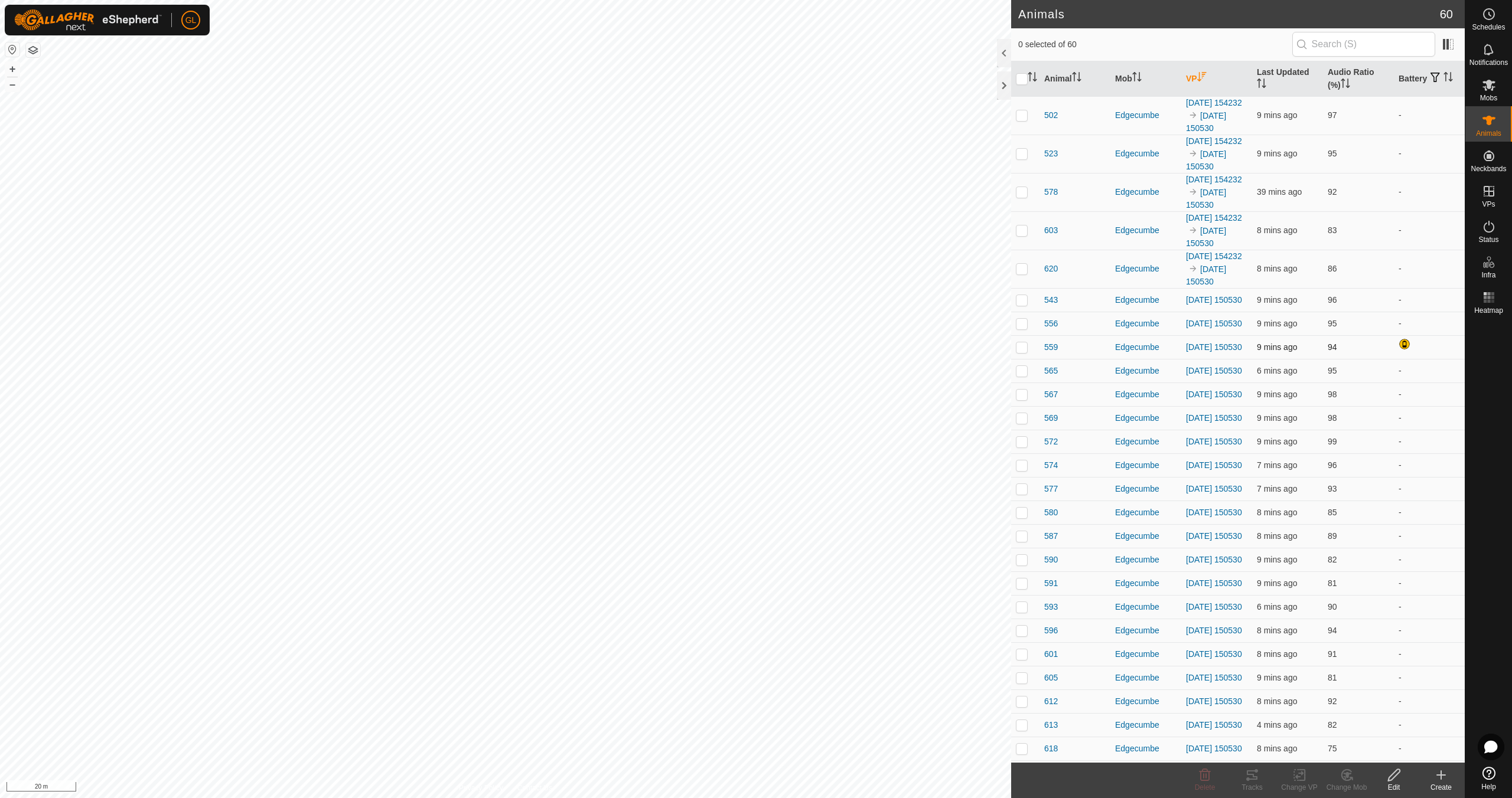
click at [1026, 352] on p-checkbox at bounding box center [1021, 346] width 12 height 9
click at [1248, 771] on icon at bounding box center [1252, 775] width 11 height 9
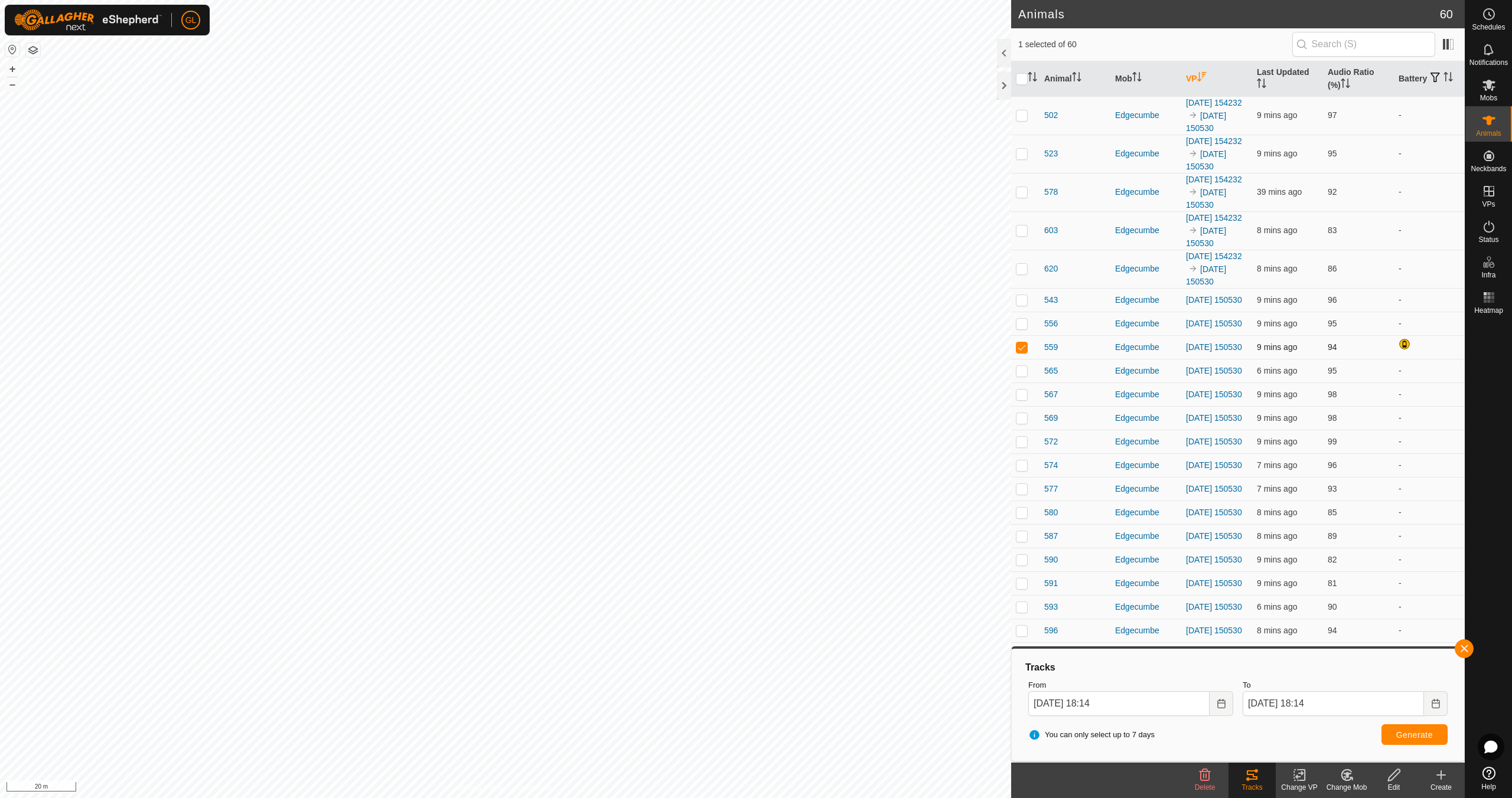
click at [1020, 352] on p-checkbox at bounding box center [1021, 346] width 12 height 9
checkbox input "false"
click at [1464, 646] on button "button" at bounding box center [1464, 649] width 19 height 19
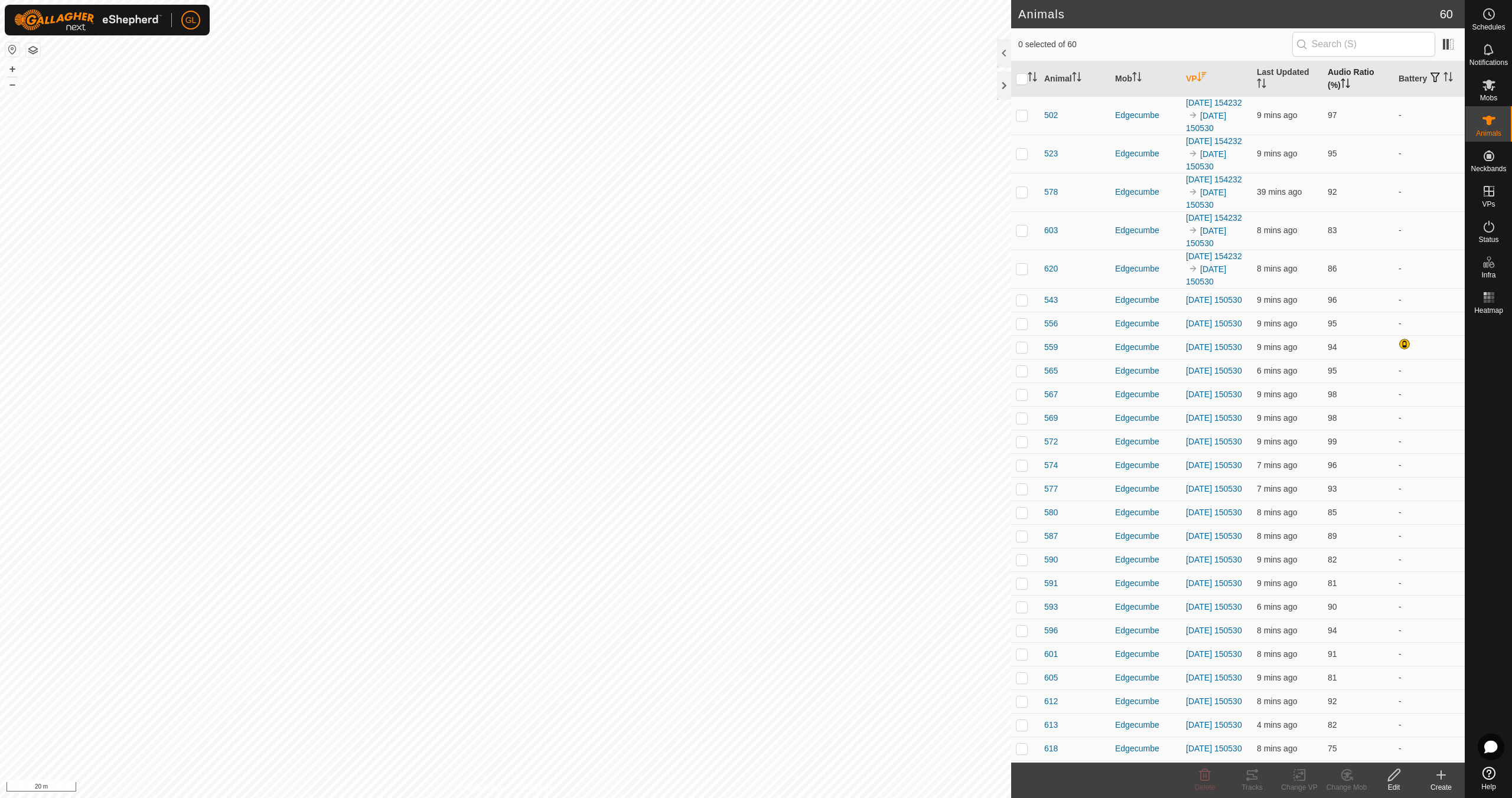
click at [1341, 83] on icon "Activate to sort" at bounding box center [1345, 83] width 9 height 9
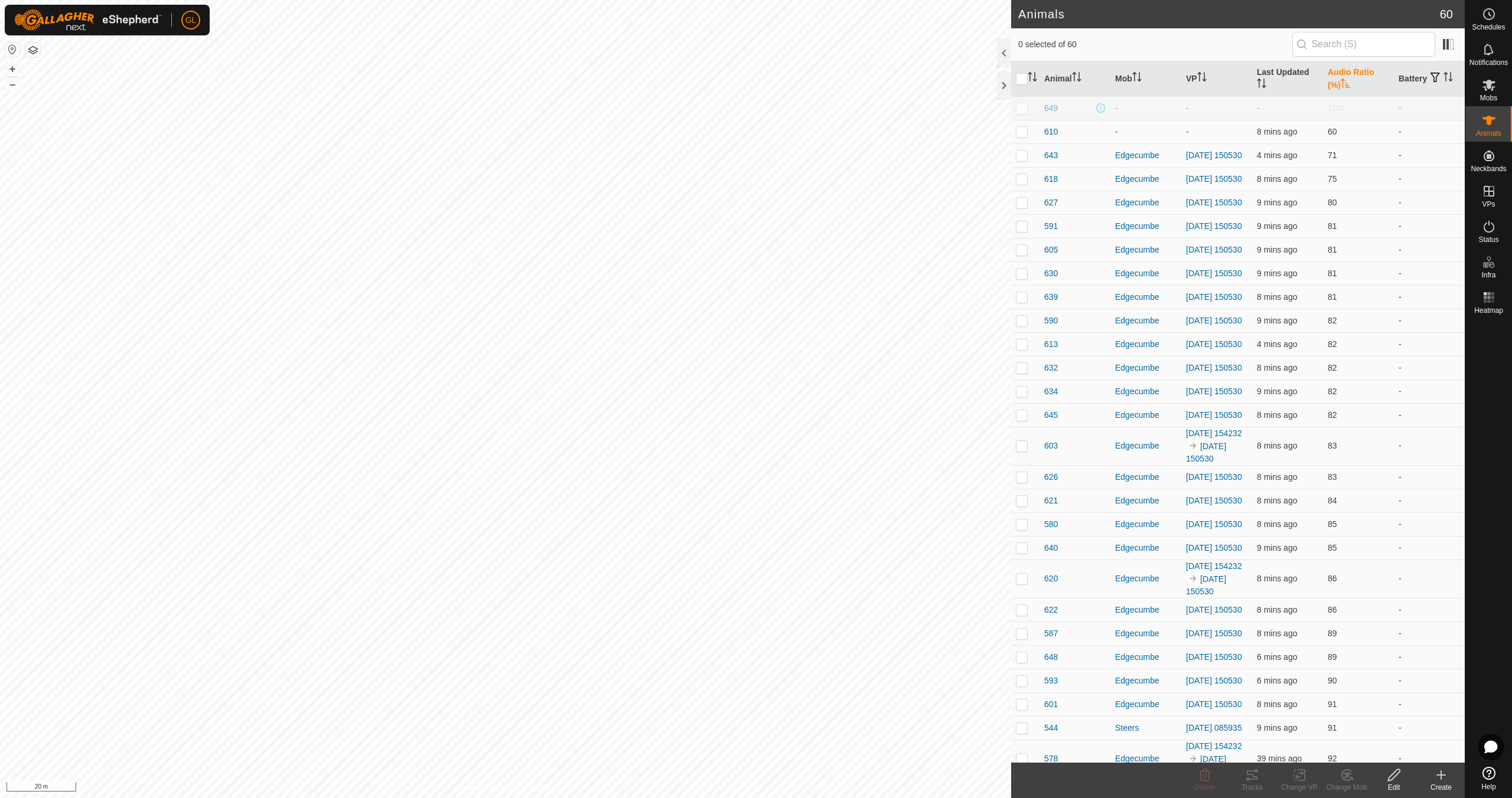
click at [1341, 83] on icon "Activate to sort" at bounding box center [1345, 83] width 9 height 9
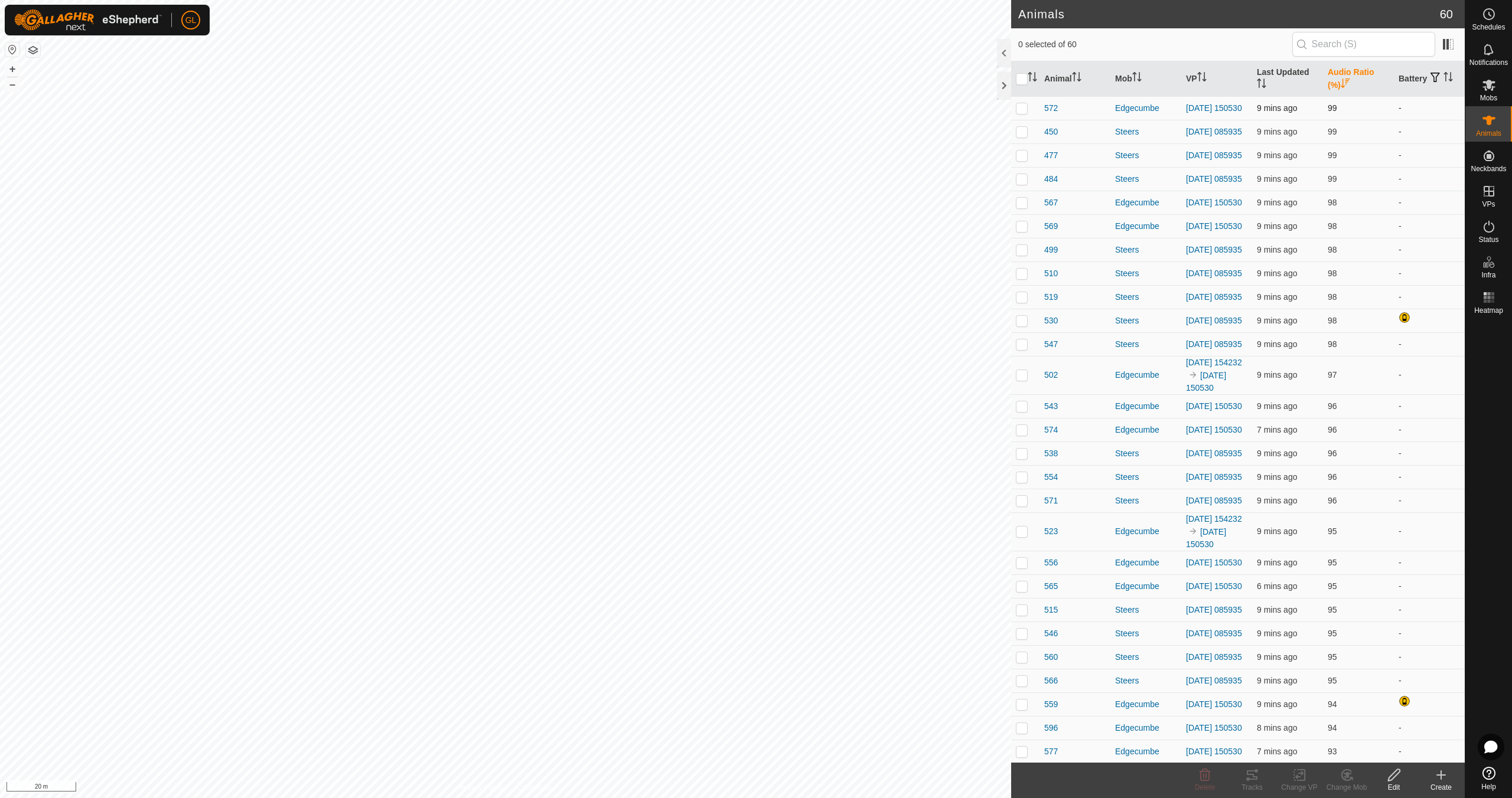
click at [1020, 110] on p-checkbox at bounding box center [1021, 107] width 12 height 9
checkbox input "true"
click at [1341, 83] on icon "Activate to sort" at bounding box center [1345, 83] width 9 height 9
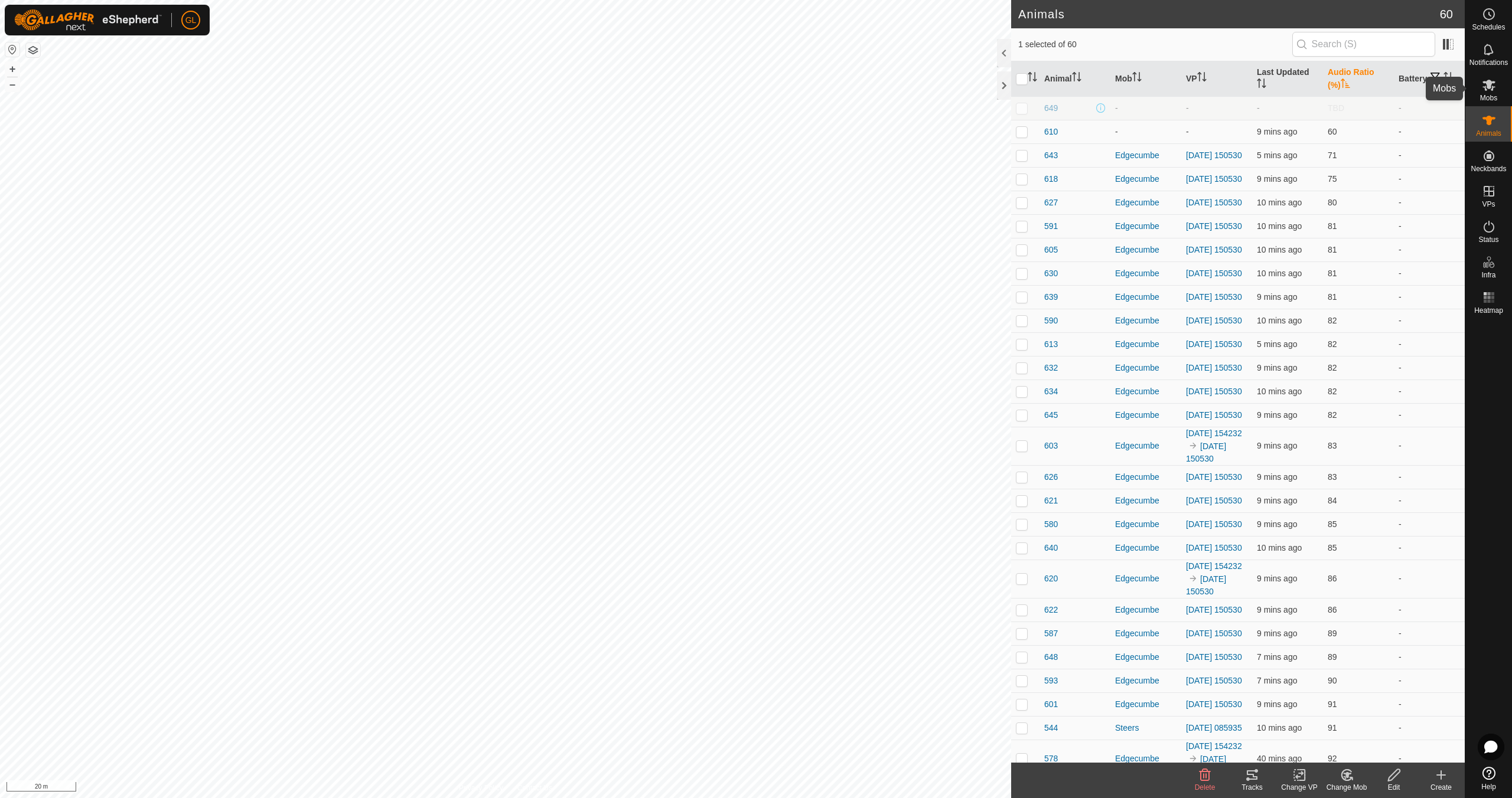
click at [1495, 93] on es-mob-svg-icon at bounding box center [1489, 85] width 21 height 19
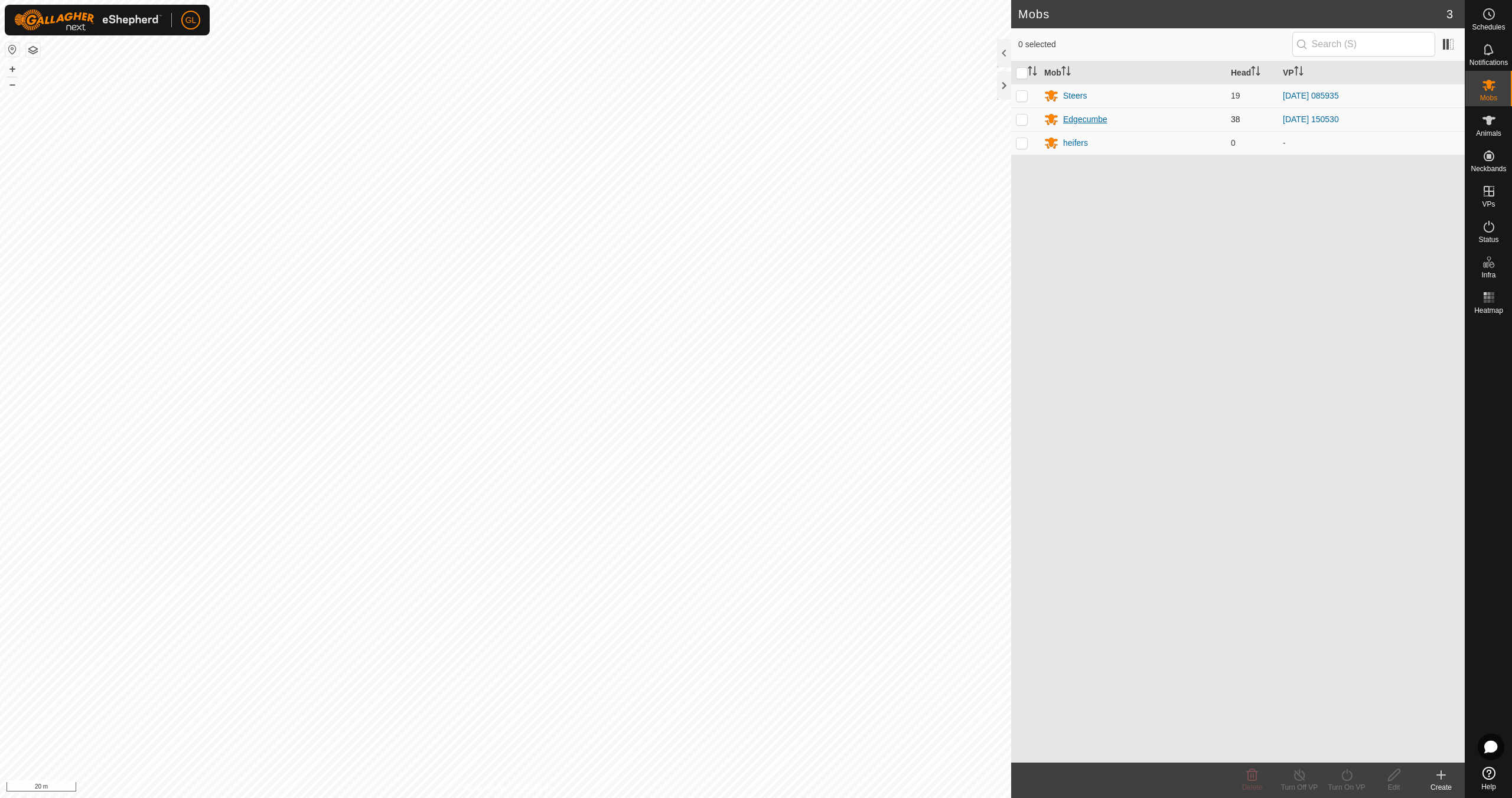
click at [1092, 117] on div "Edgecumbe" at bounding box center [1085, 120] width 44 height 12
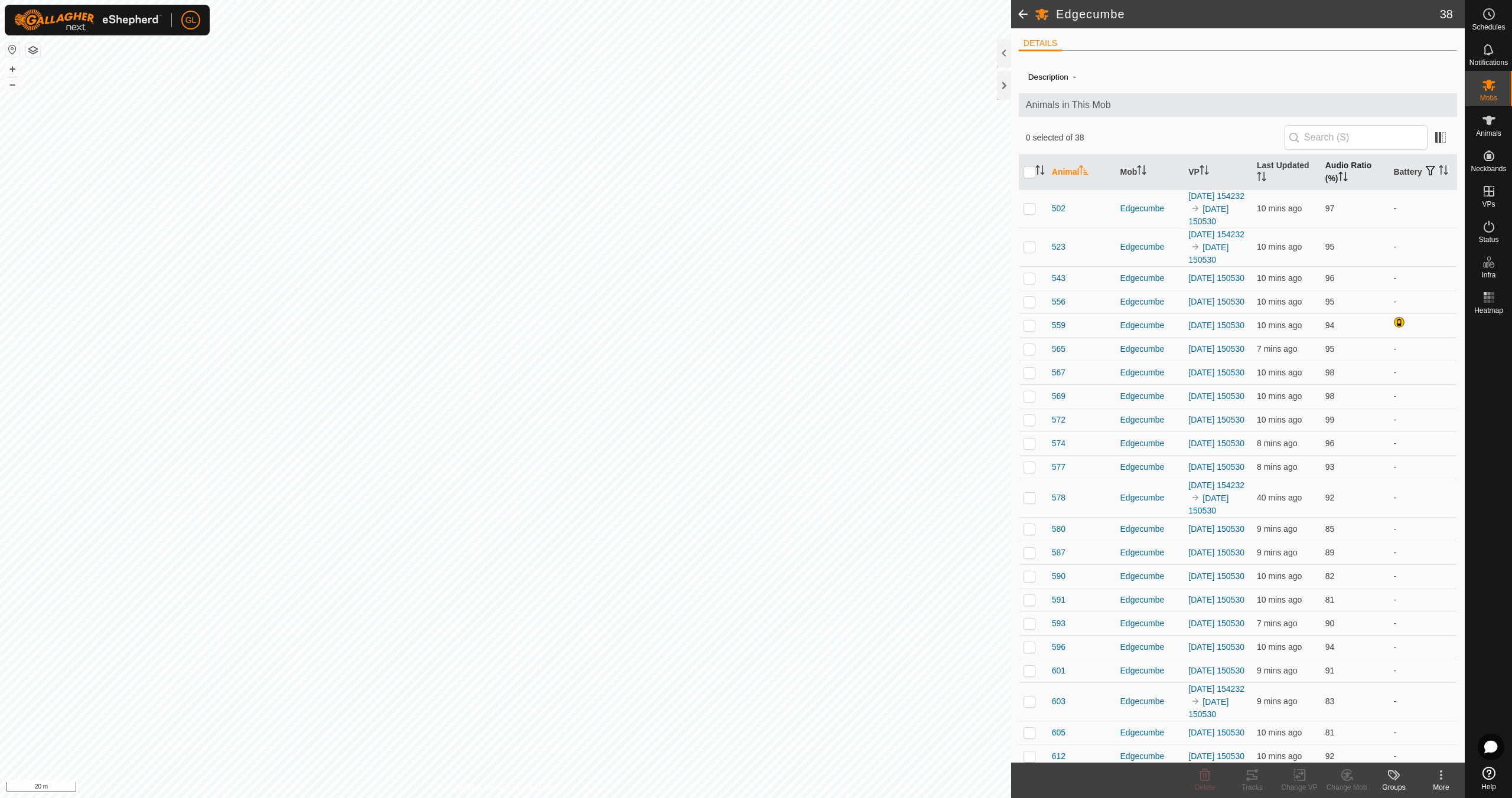
click at [1340, 175] on icon "Activate to sort" at bounding box center [1343, 176] width 9 height 9
click at [1026, 200] on p-checkbox at bounding box center [1029, 201] width 12 height 9
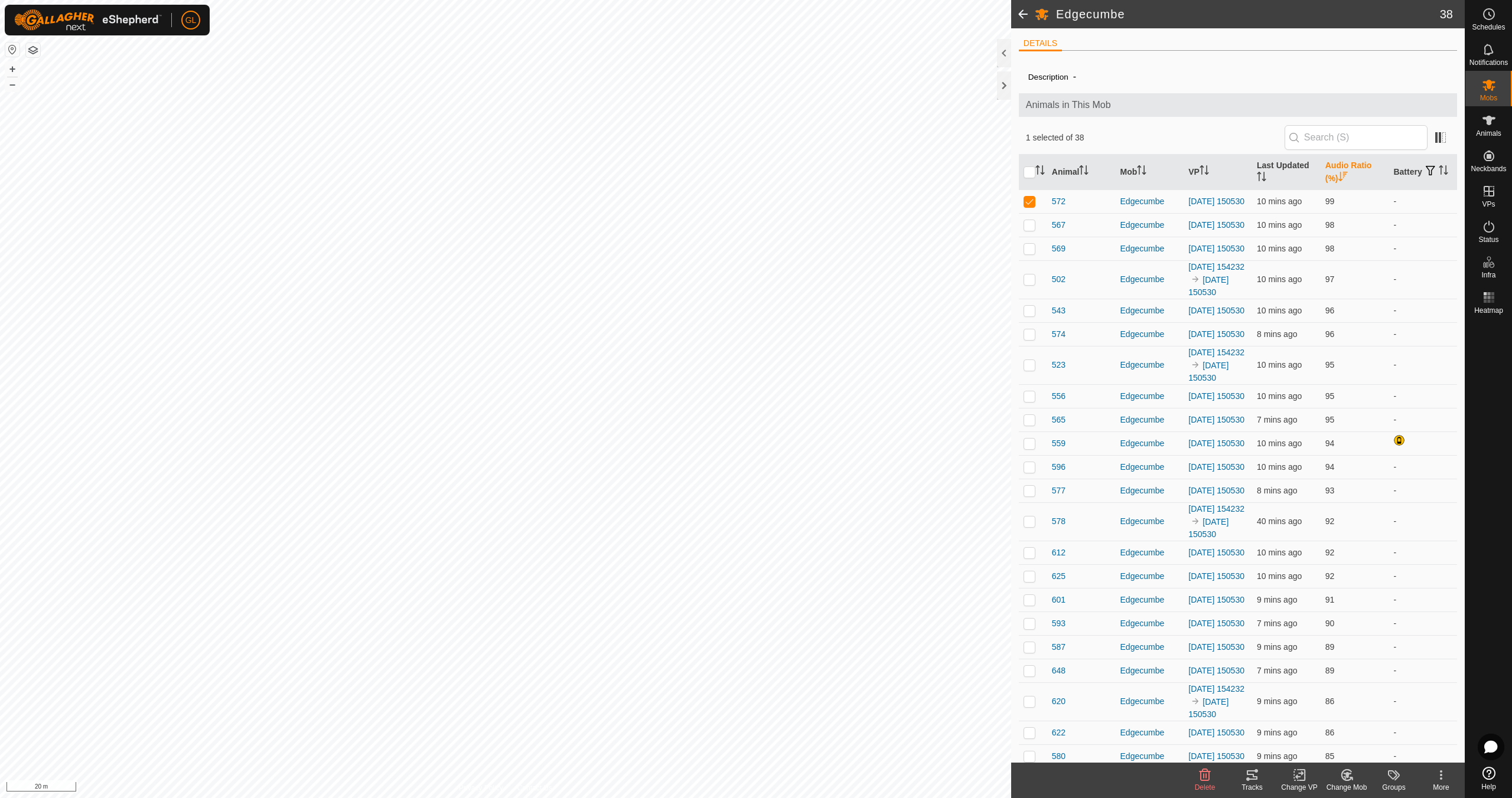
click at [1254, 778] on icon at bounding box center [1252, 775] width 14 height 14
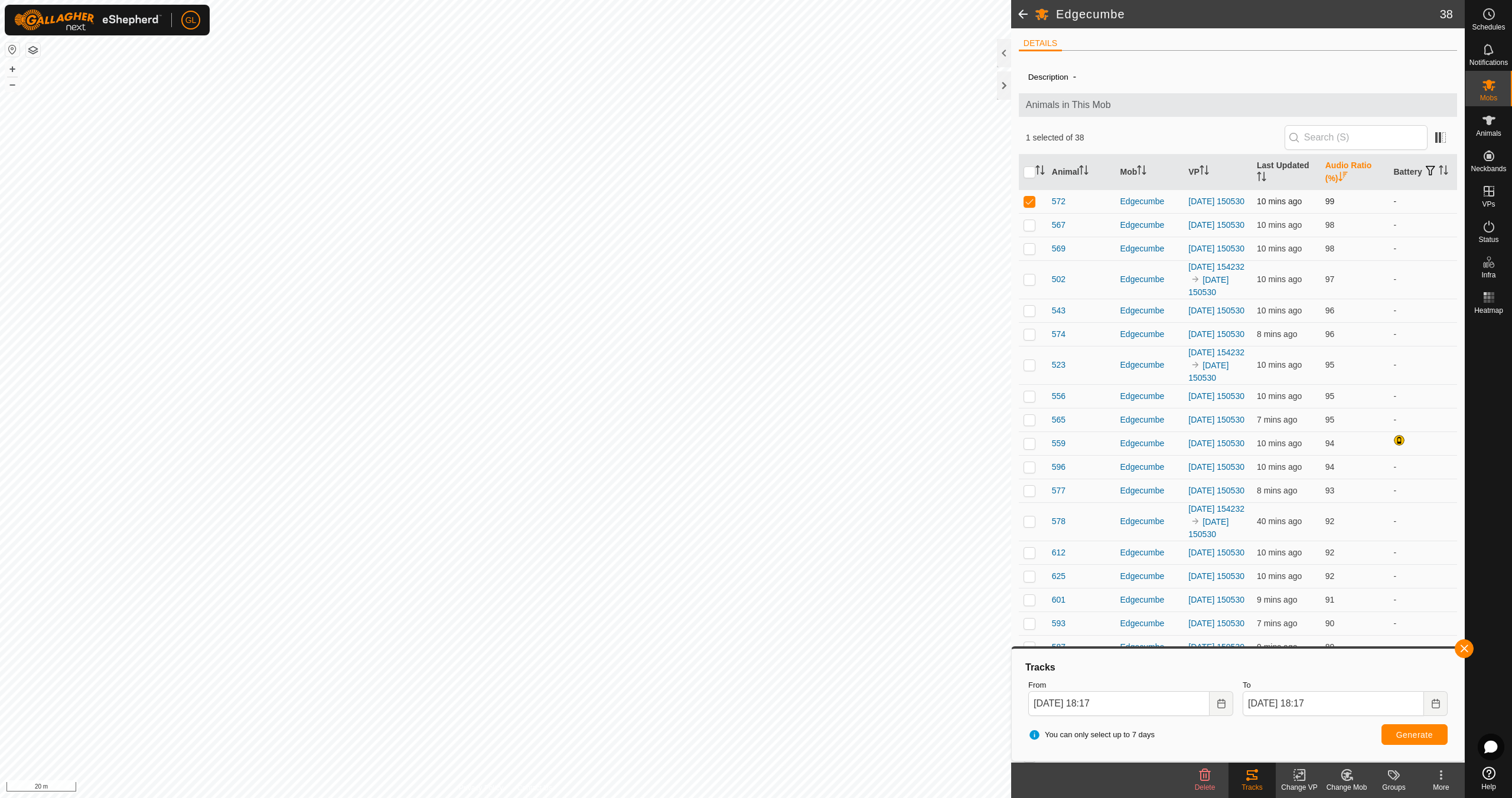
click at [1029, 204] on p-checkbox at bounding box center [1029, 201] width 12 height 9
checkbox input "false"
click at [1469, 646] on button "button" at bounding box center [1464, 649] width 19 height 19
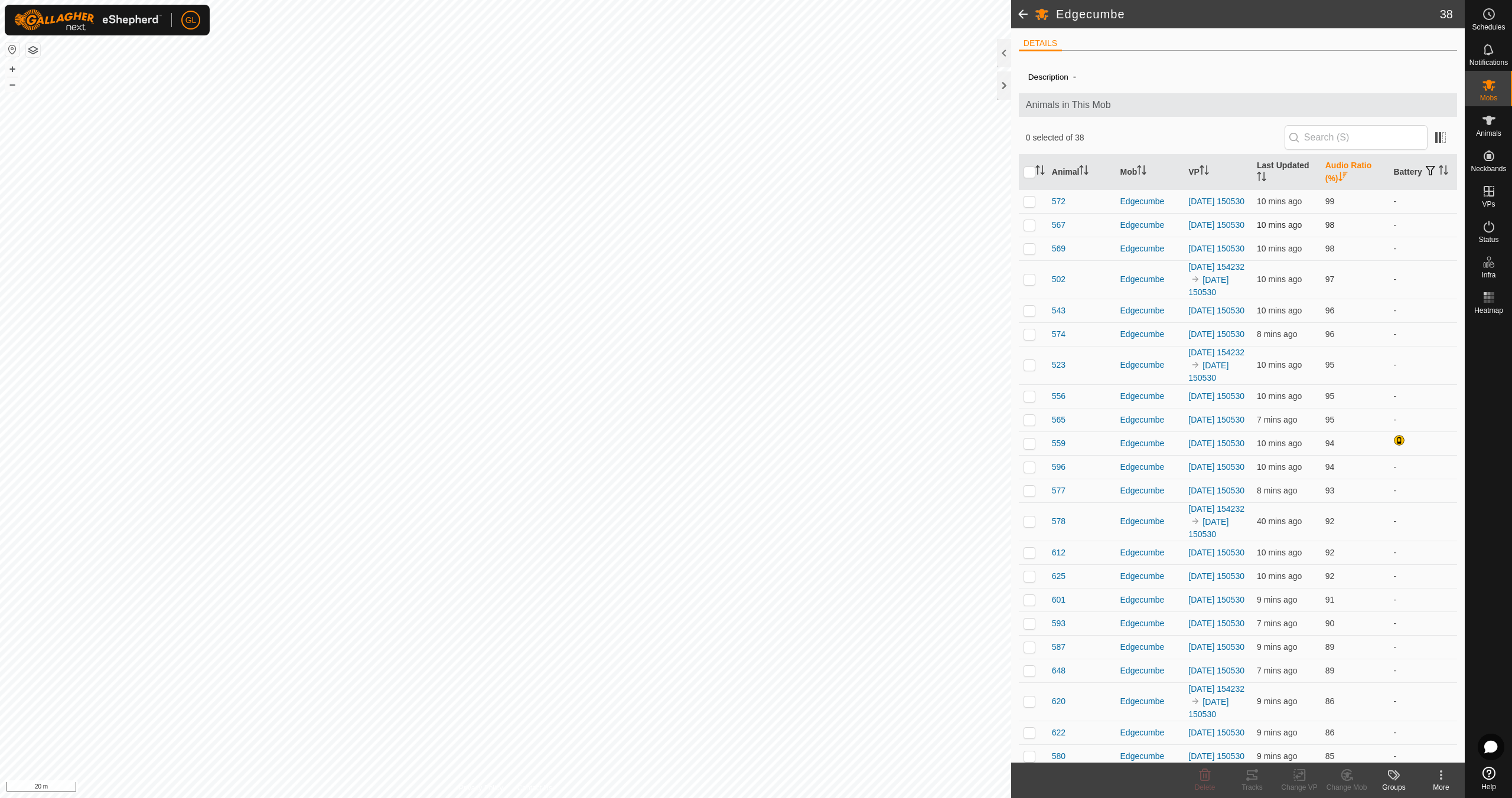
click at [1030, 227] on p-checkbox at bounding box center [1029, 224] width 12 height 9
click at [1259, 778] on tracks-svg-icon at bounding box center [1252, 775] width 47 height 14
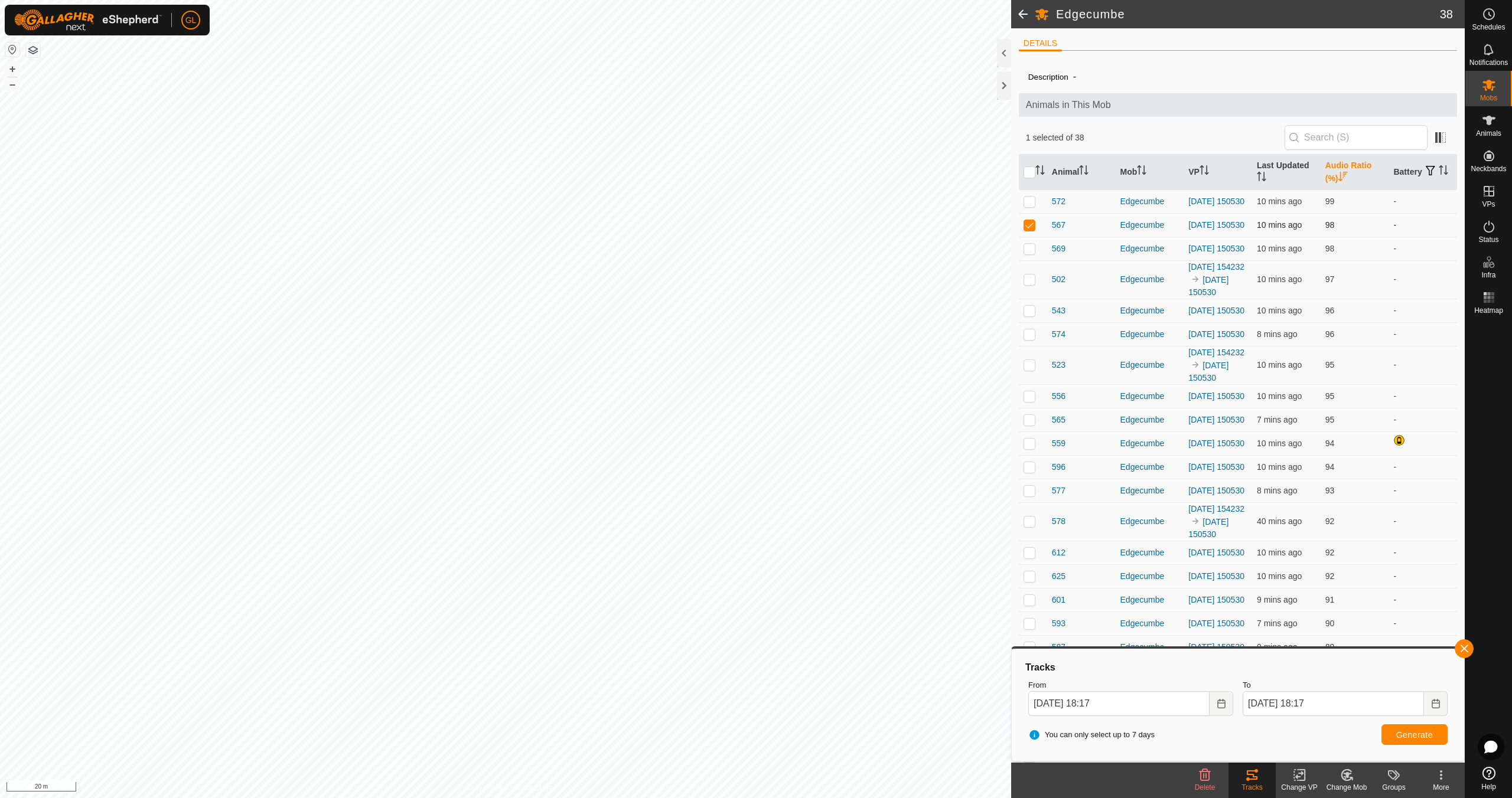
click at [1033, 227] on p-checkbox at bounding box center [1029, 224] width 12 height 9
checkbox input "false"
click at [1471, 649] on button "button" at bounding box center [1464, 649] width 19 height 19
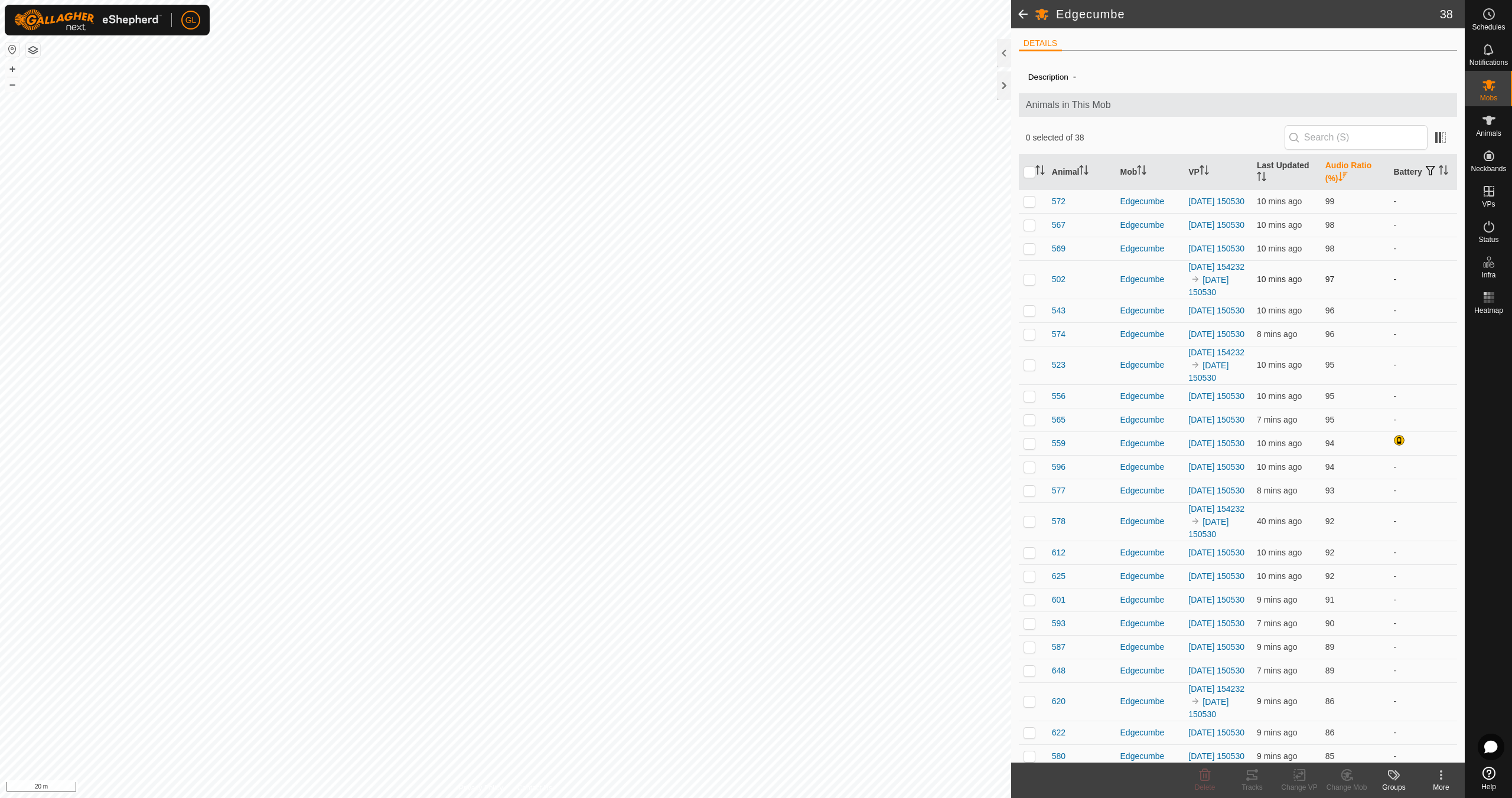
click at [1031, 284] on p-checkbox at bounding box center [1029, 279] width 12 height 9
click at [1257, 772] on icon at bounding box center [1256, 771] width 4 height 4
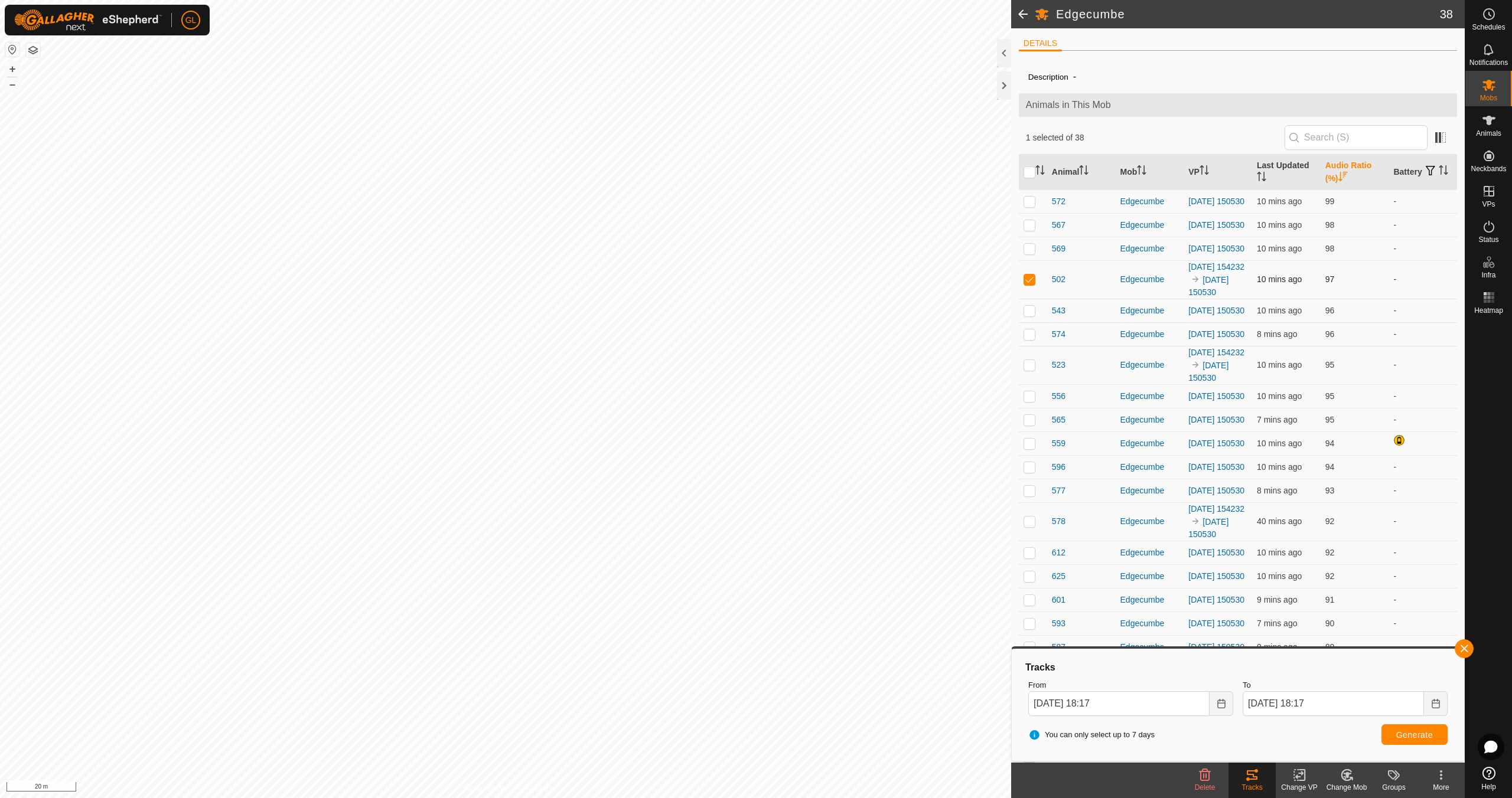
click at [1024, 284] on p-checkbox at bounding box center [1029, 279] width 12 height 9
checkbox input "false"
click at [1465, 650] on button "button" at bounding box center [1464, 649] width 19 height 19
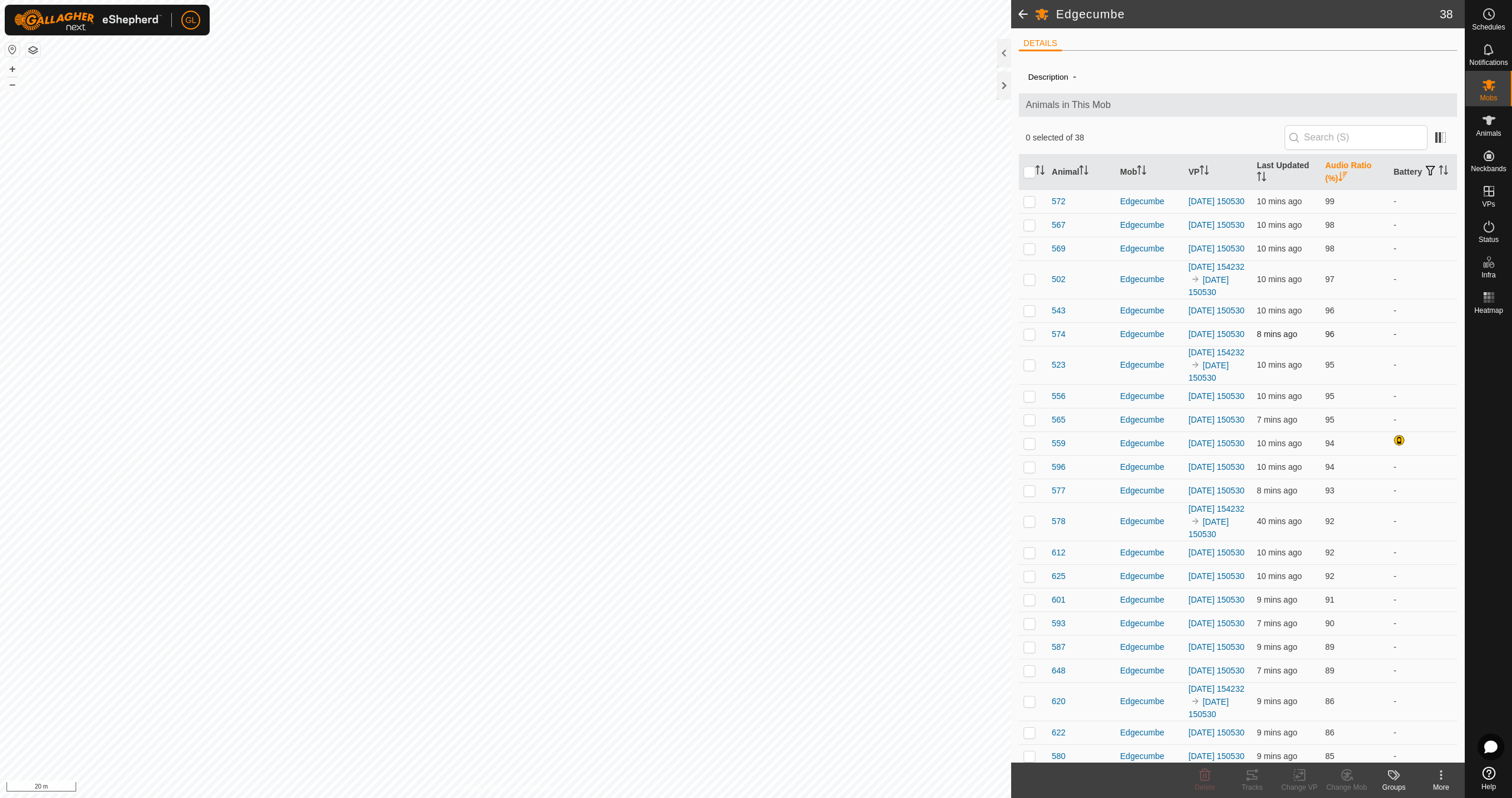
click at [1031, 339] on p-checkbox at bounding box center [1029, 334] width 12 height 9
click at [1255, 777] on icon at bounding box center [1252, 775] width 11 height 9
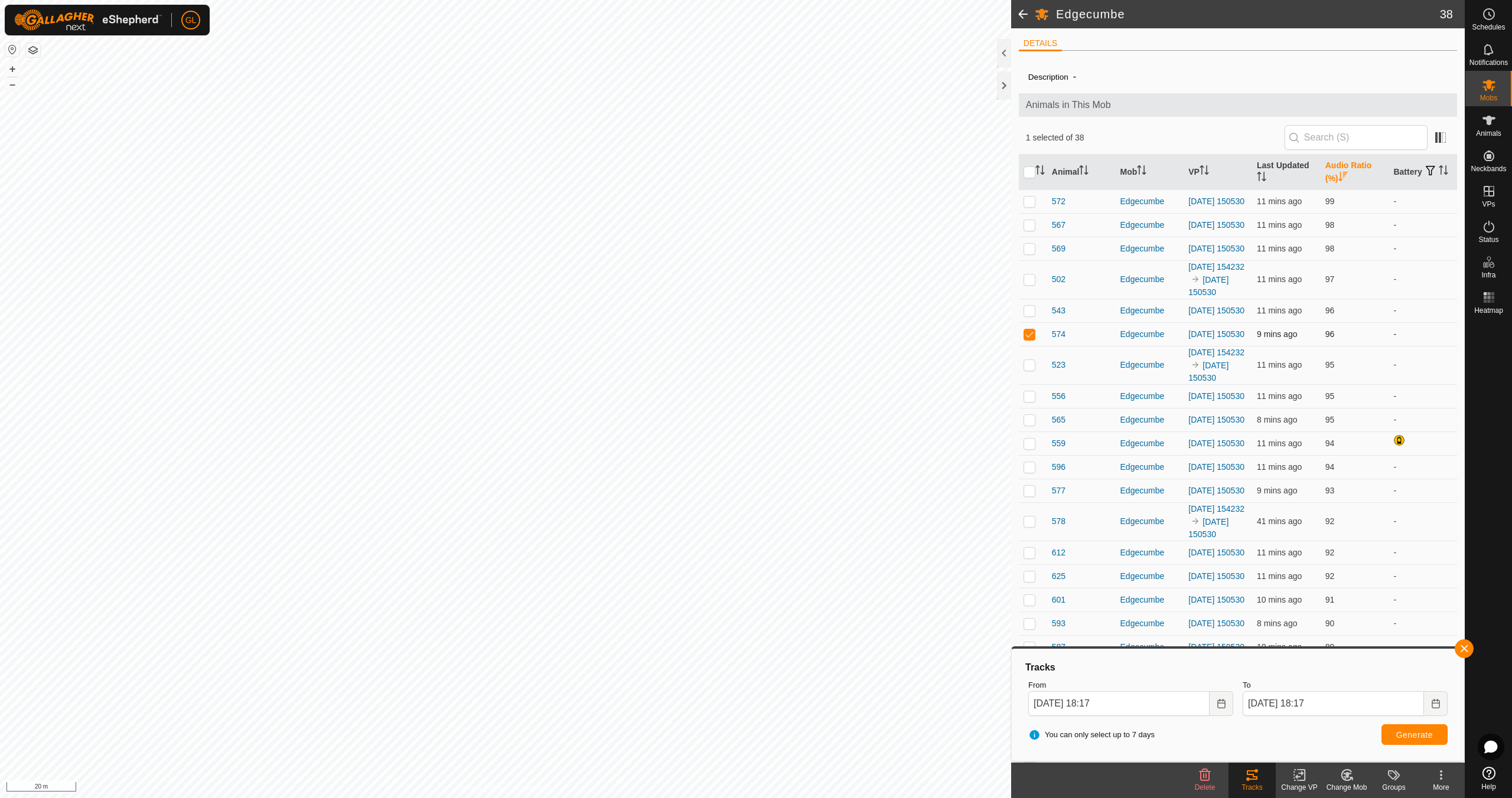
click at [1031, 339] on p-checkbox at bounding box center [1029, 334] width 12 height 9
checkbox input "false"
click at [1462, 652] on button "button" at bounding box center [1464, 649] width 19 height 19
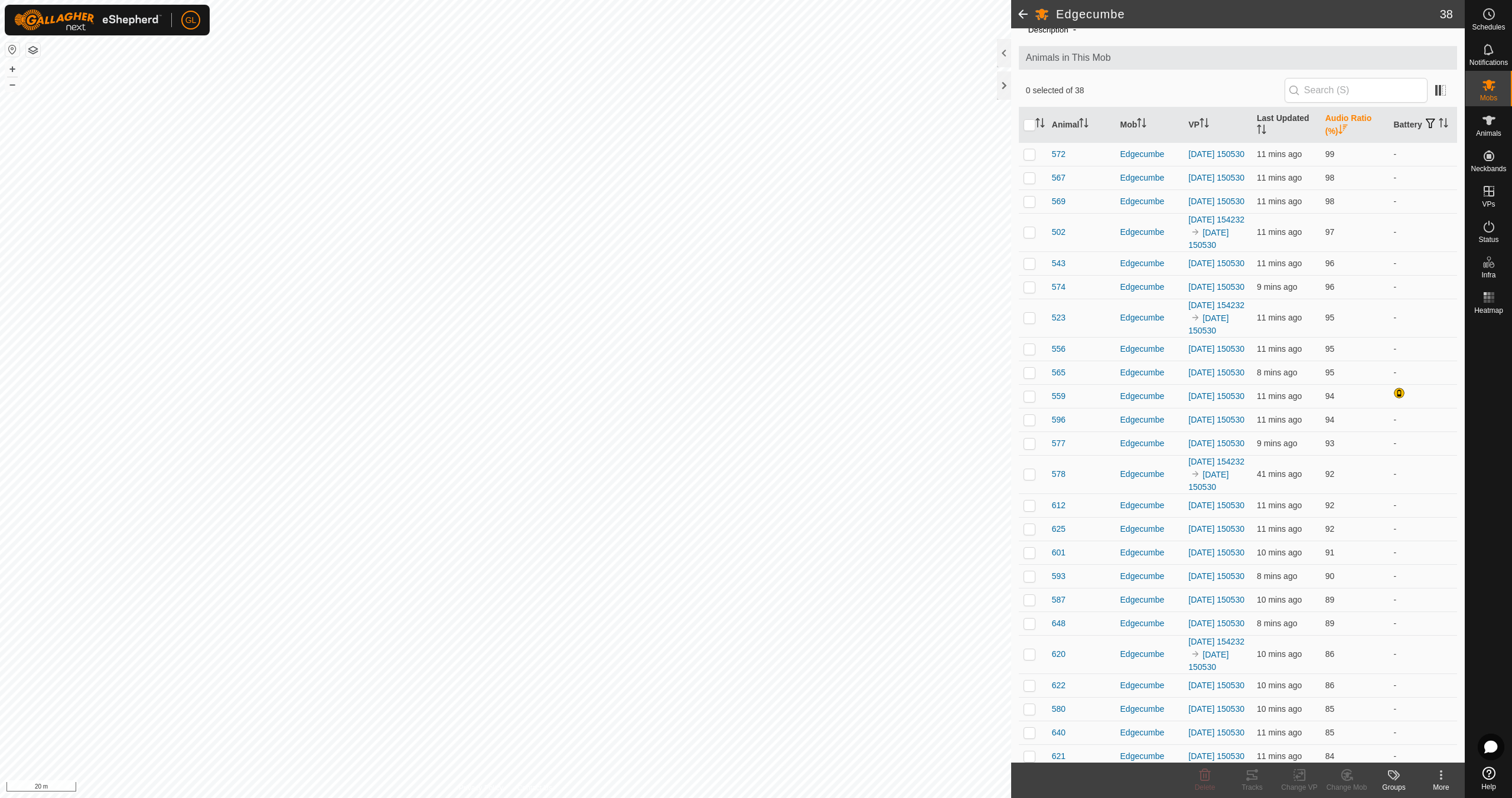
scroll to position [43, 0]
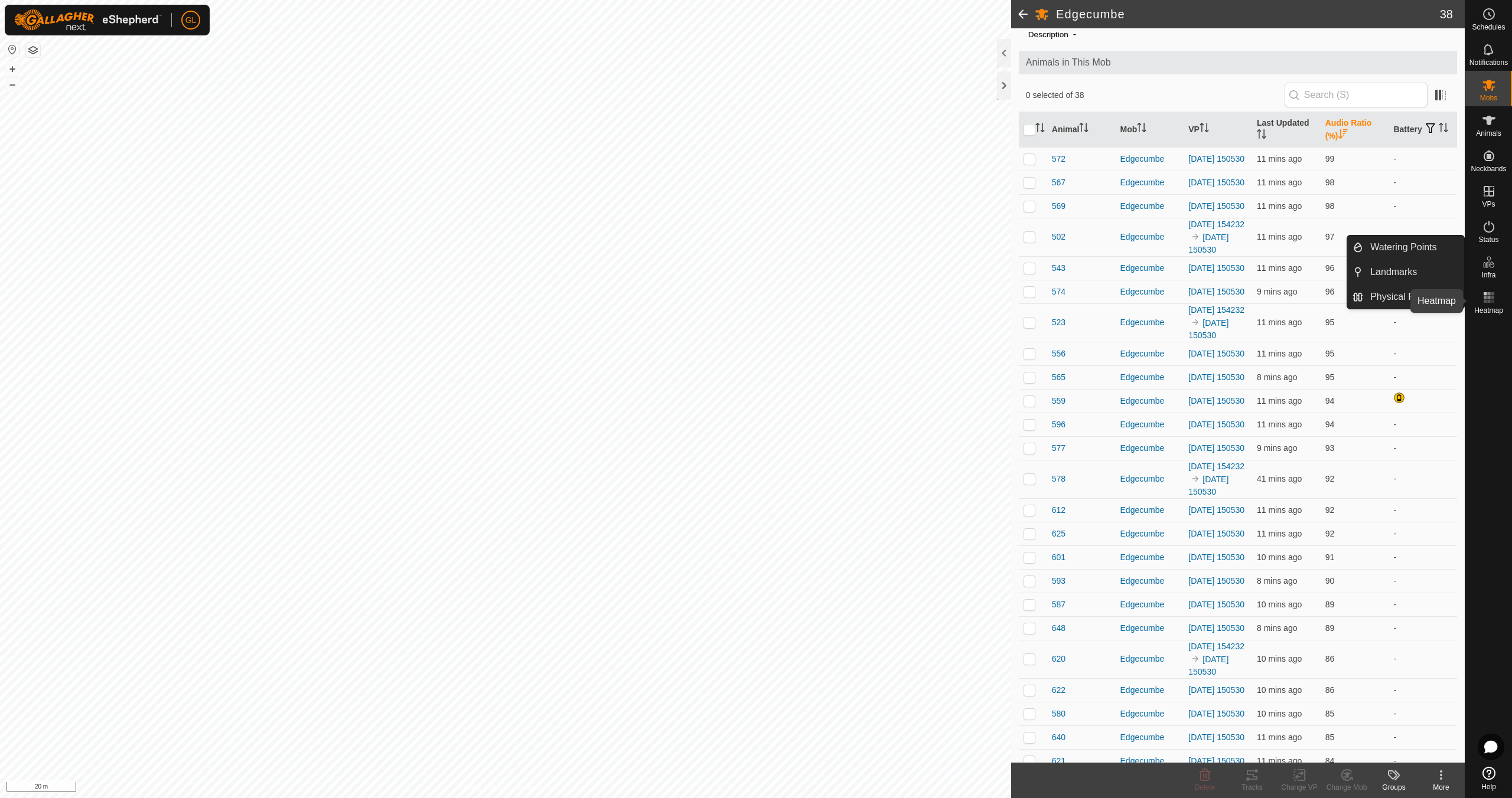
click at [1498, 307] on span "Heatmap" at bounding box center [1489, 310] width 29 height 7
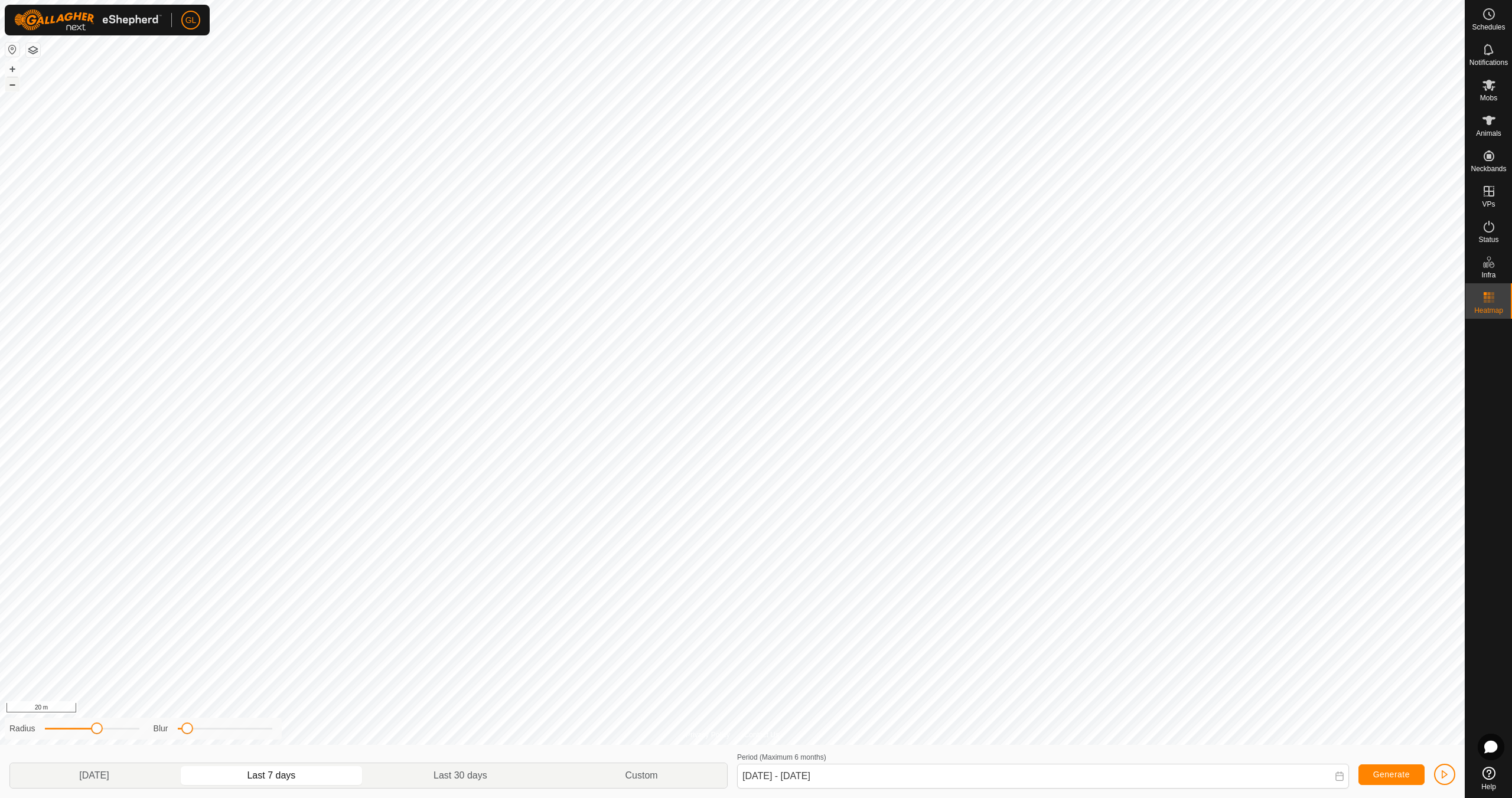
click at [11, 84] on button "–" at bounding box center [12, 84] width 14 height 14
click at [107, 776] on p-togglebutton "[DATE]" at bounding box center [94, 776] width 168 height 25
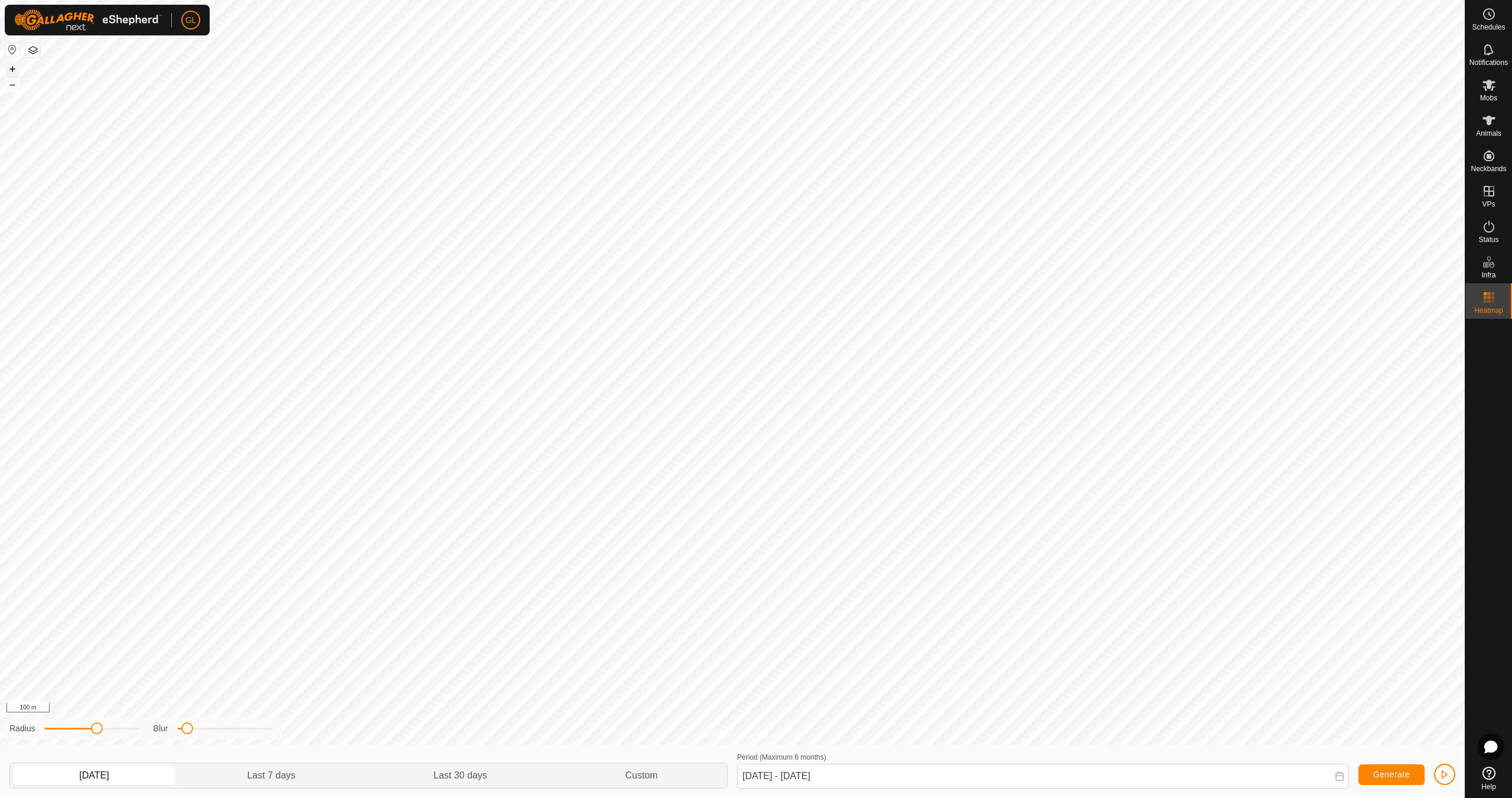
click at [11, 71] on button "+" at bounding box center [12, 69] width 14 height 14
click at [11, 84] on button "–" at bounding box center [12, 84] width 14 height 14
click at [190, 733] on span at bounding box center [190, 728] width 12 height 12
drag, startPoint x: 98, startPoint y: 731, endPoint x: 106, endPoint y: 734, distance: 8.5
click at [106, 734] on div "Radius Blur" at bounding box center [143, 728] width 277 height 22
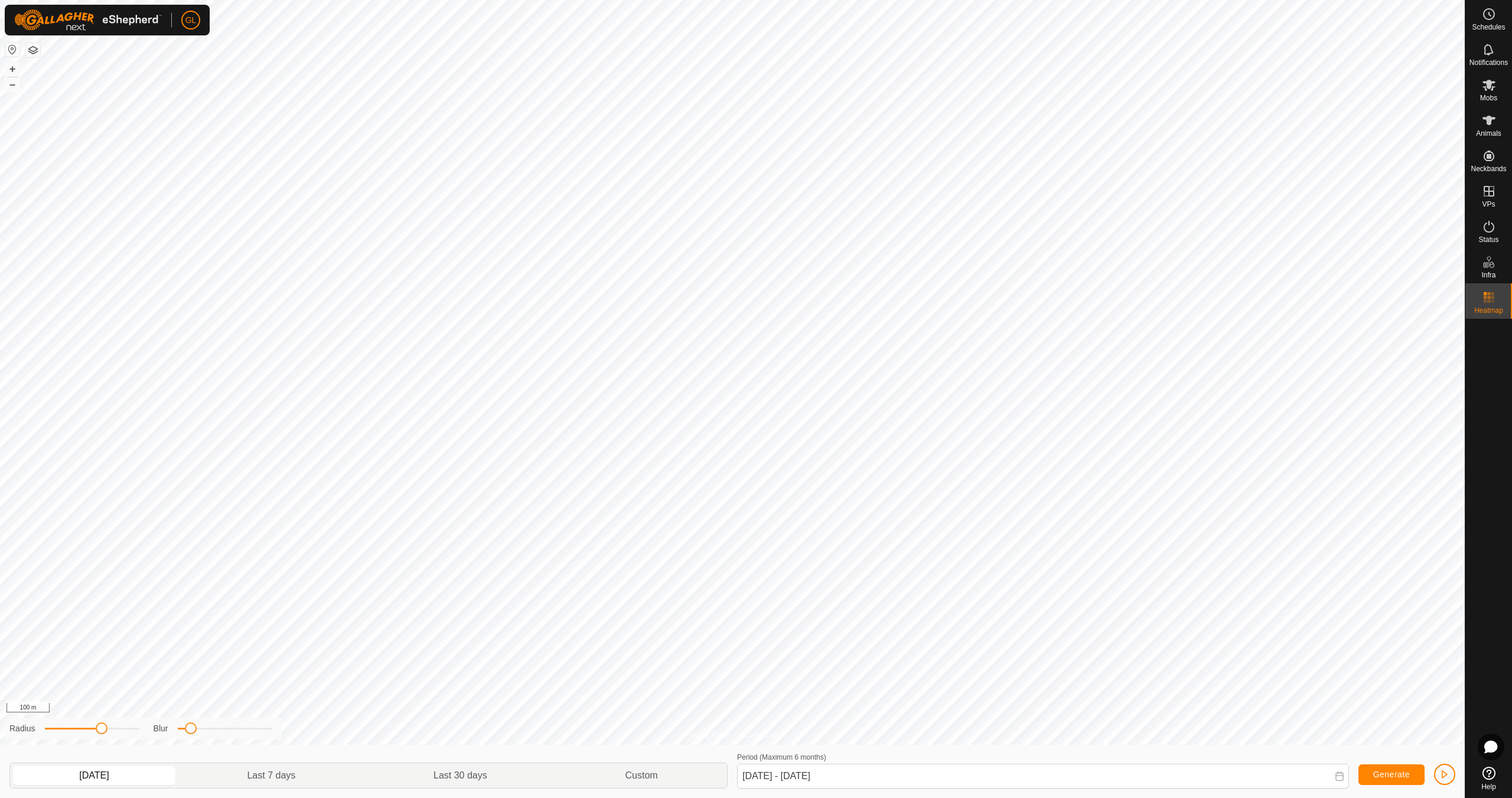
drag, startPoint x: 107, startPoint y: 733, endPoint x: 101, endPoint y: 734, distance: 6.1
click at [101, 734] on div "Radius" at bounding box center [74, 729] width 130 height 12
drag, startPoint x: 98, startPoint y: 730, endPoint x: 79, endPoint y: 729, distance: 19.0
click at [79, 729] on span at bounding box center [78, 728] width 12 height 12
click at [380, 777] on p-togglebutton "Last 30 days" at bounding box center [461, 776] width 192 height 25
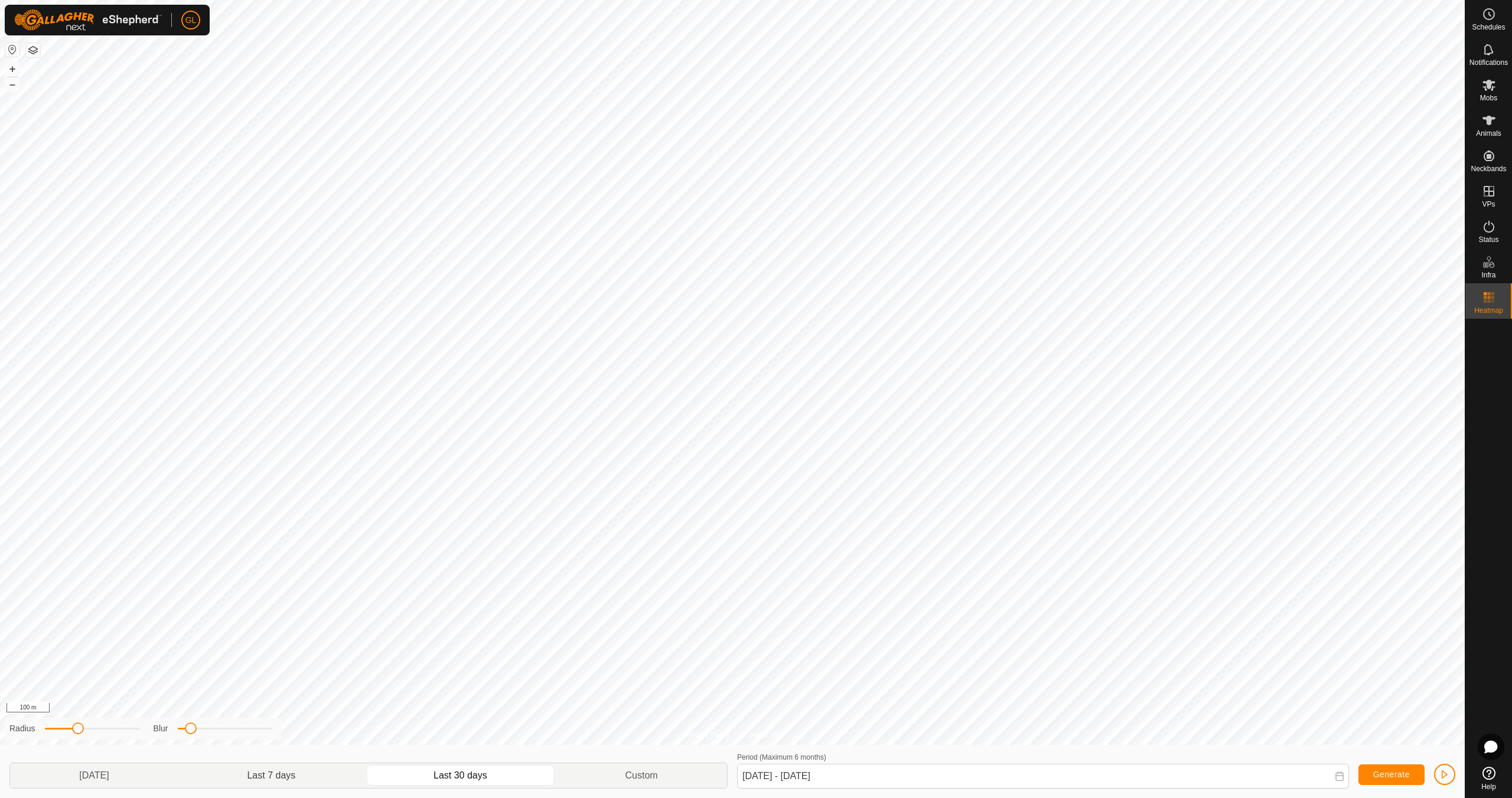
click at [321, 778] on p-togglebutton "Last 7 days" at bounding box center [272, 776] width 187 height 25
click at [431, 776] on p-togglebutton "Last 30 days" at bounding box center [461, 776] width 192 height 25
click at [328, 773] on p-togglebutton "Last 7 days" at bounding box center [272, 776] width 187 height 25
type input "[DATE] - [DATE]"
click at [15, 82] on button "–" at bounding box center [12, 84] width 14 height 14
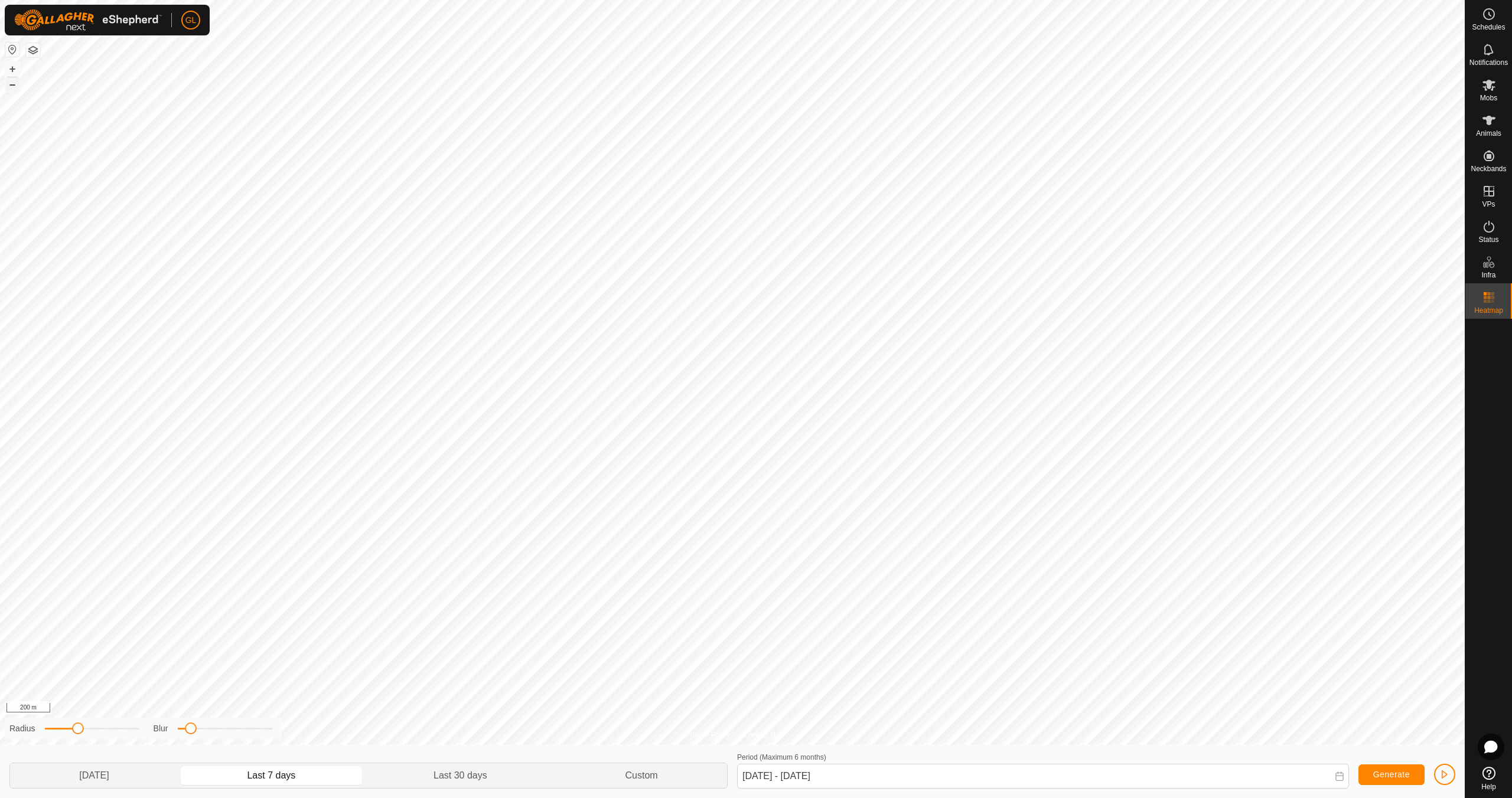
click at [15, 82] on button "–" at bounding box center [12, 84] width 14 height 14
click at [14, 70] on button "+" at bounding box center [12, 69] width 14 height 14
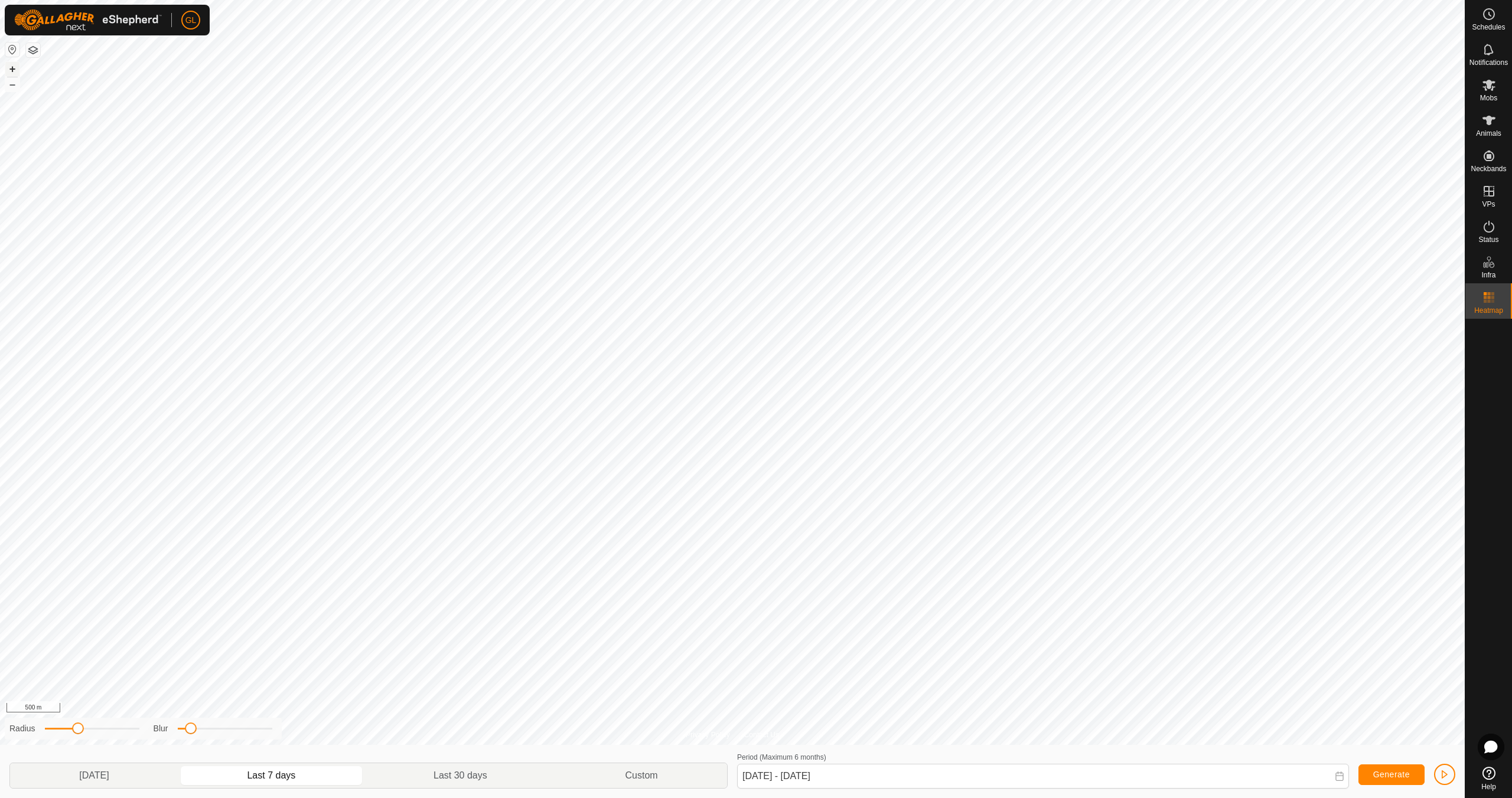
click at [15, 69] on button "+" at bounding box center [12, 69] width 14 height 14
click at [15, 69] on button "+" at bounding box center [12, 69] width 14 height 14
click at [11, 86] on button "–" at bounding box center [12, 84] width 14 height 14
click at [11, 82] on button "–" at bounding box center [12, 84] width 14 height 14
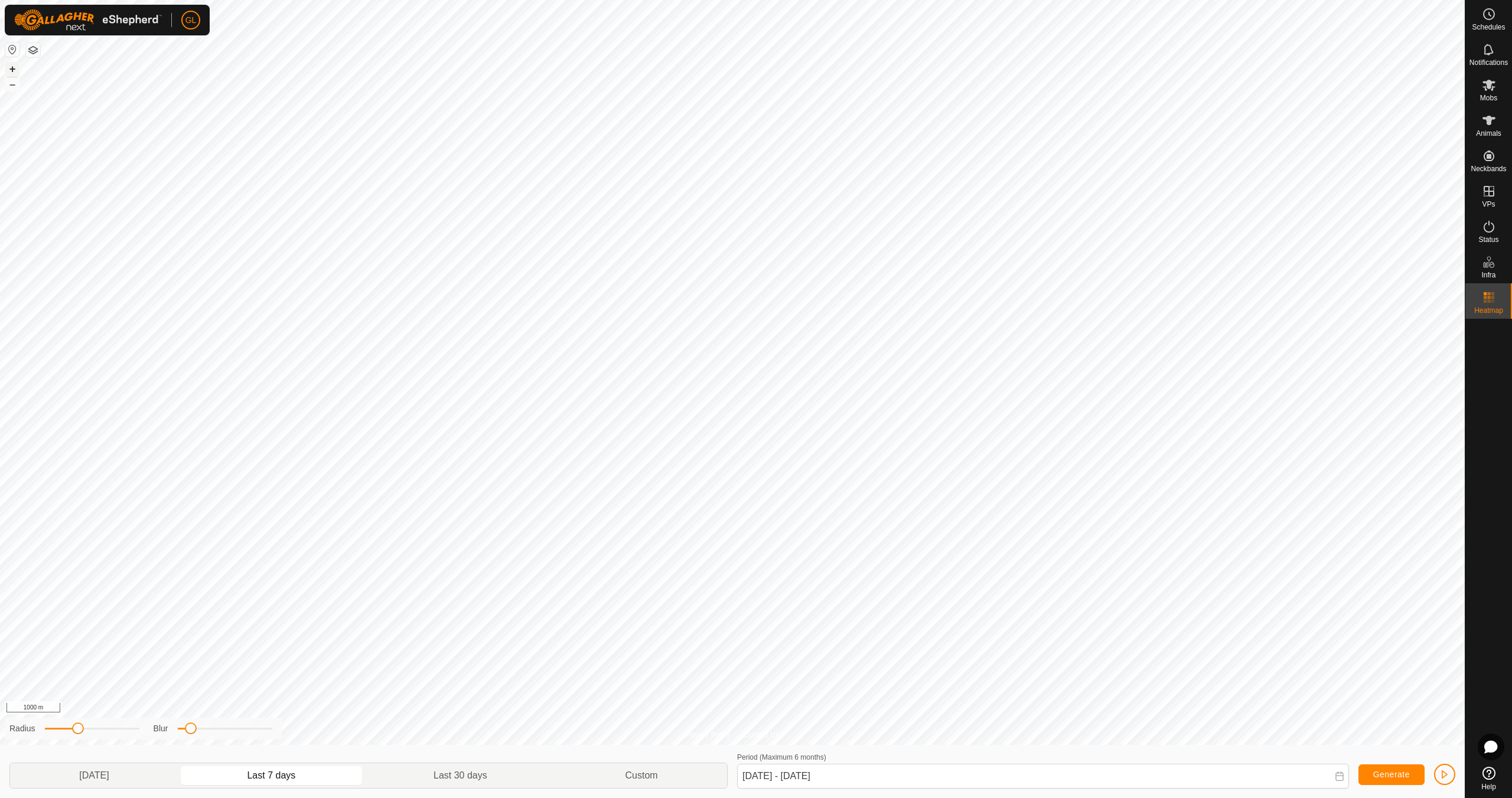
click at [16, 67] on button "+" at bounding box center [12, 69] width 14 height 14
click at [1387, 188] on link "In Rotation" at bounding box center [1413, 191] width 101 height 23
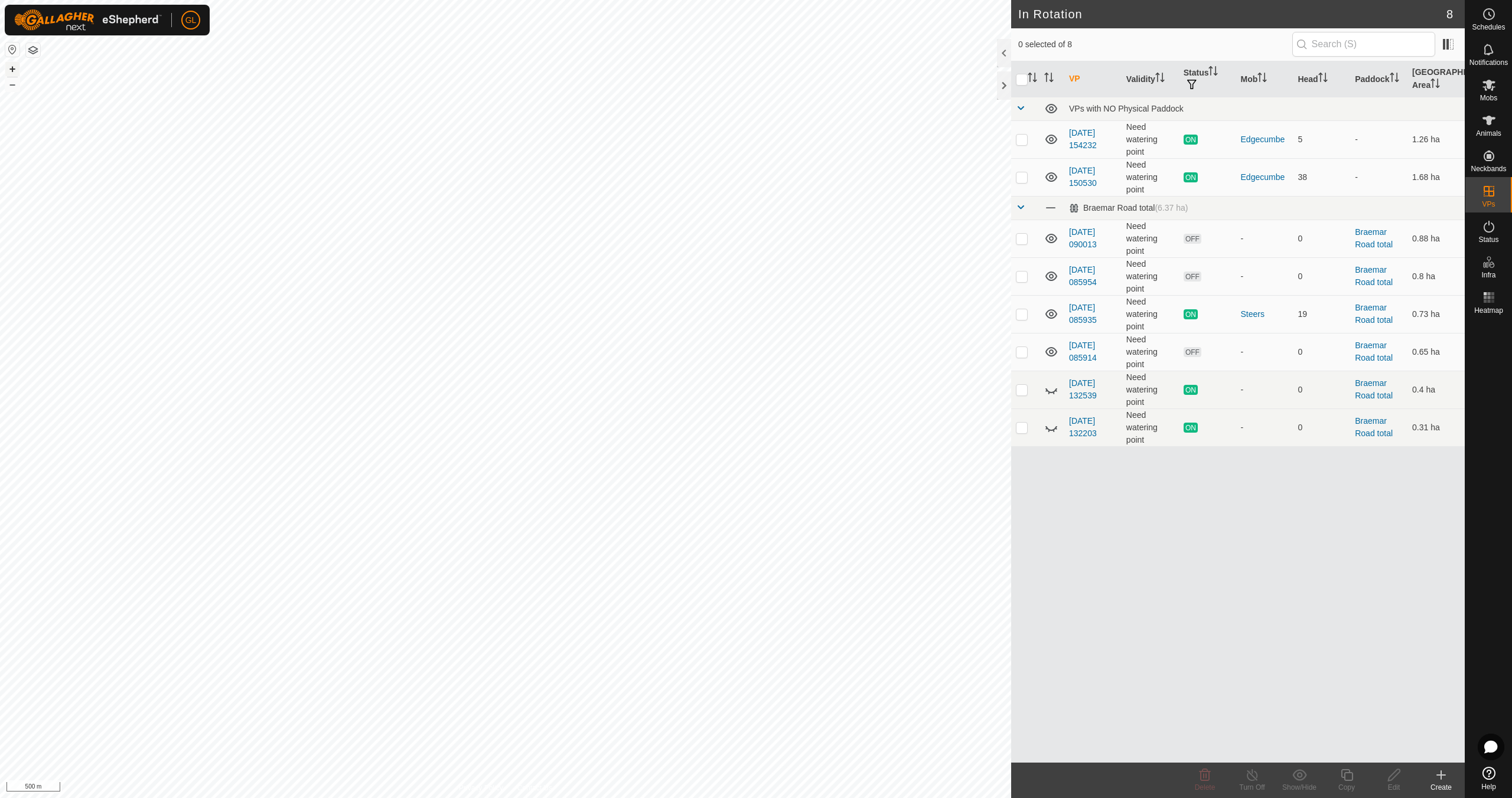
click at [9, 67] on button "+" at bounding box center [12, 69] width 14 height 14
click at [11, 68] on button "+" at bounding box center [12, 69] width 14 height 14
click at [15, 67] on button "+" at bounding box center [12, 69] width 14 height 14
click at [12, 84] on button "–" at bounding box center [12, 84] width 14 height 14
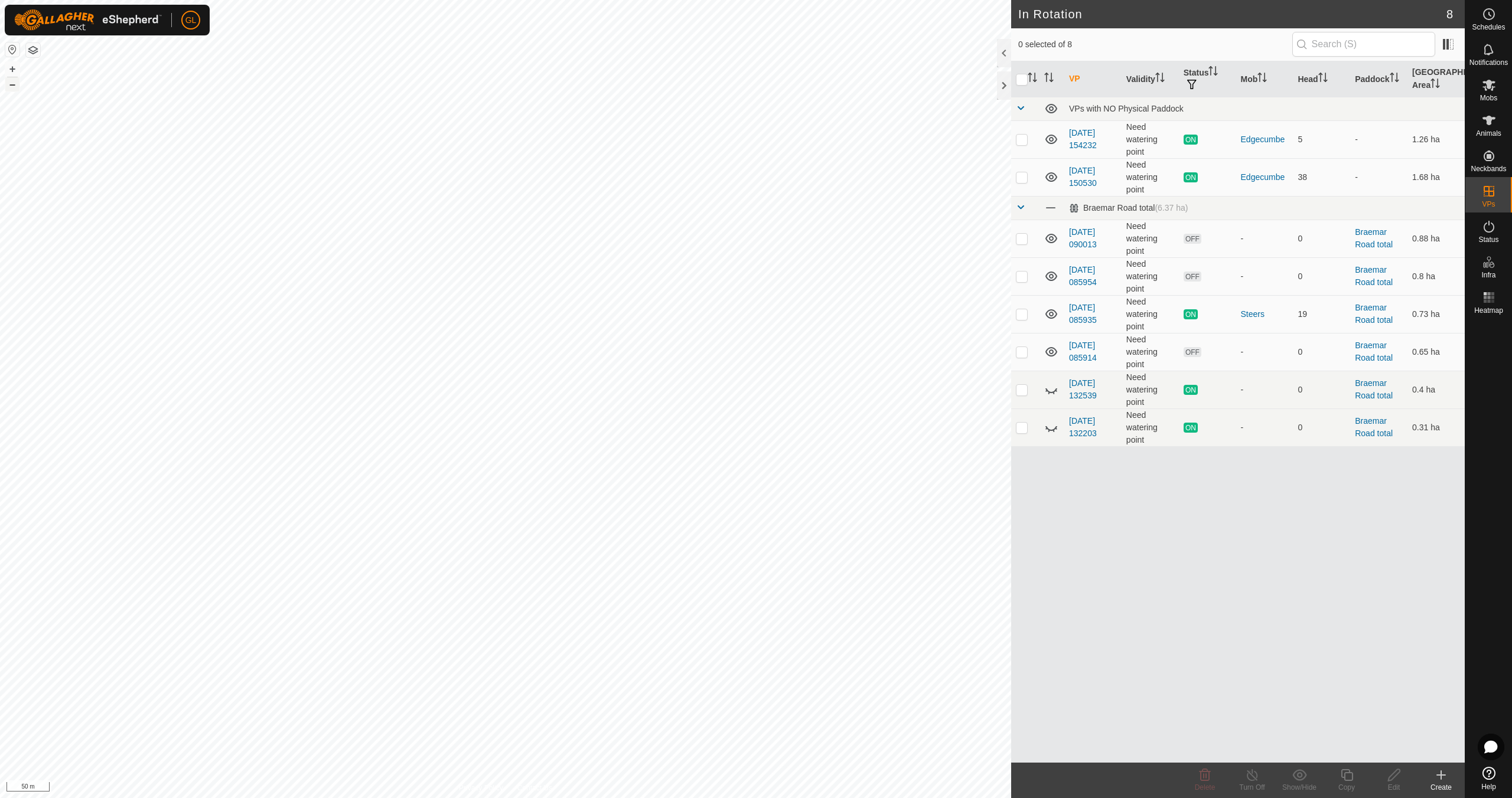
click at [12, 84] on button "–" at bounding box center [12, 84] width 14 height 14
click at [1494, 238] on span "Status" at bounding box center [1488, 239] width 20 height 7
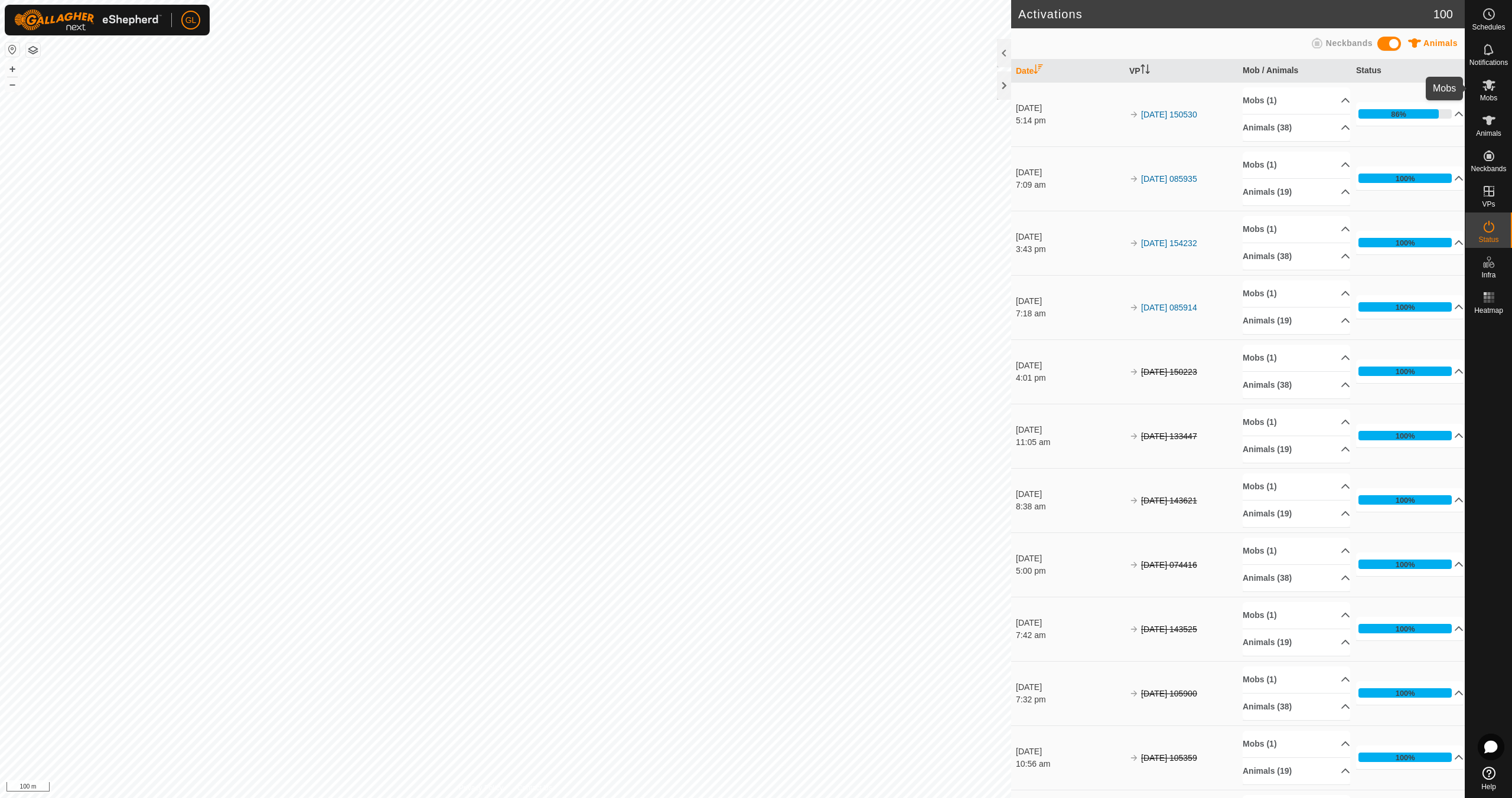
click at [1488, 90] on icon at bounding box center [1489, 85] width 14 height 14
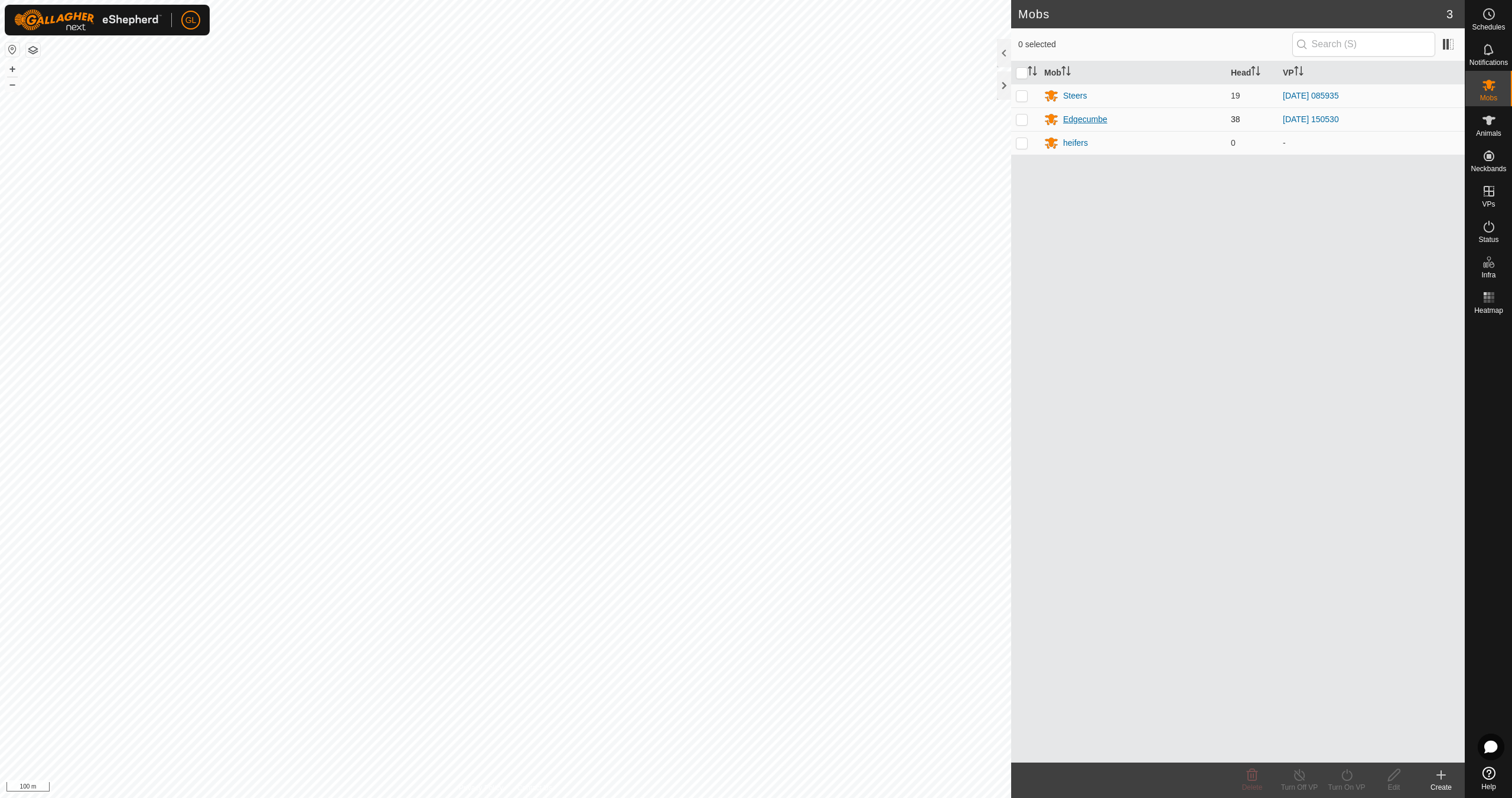
click at [1088, 116] on div "Edgecumbe" at bounding box center [1085, 120] width 44 height 12
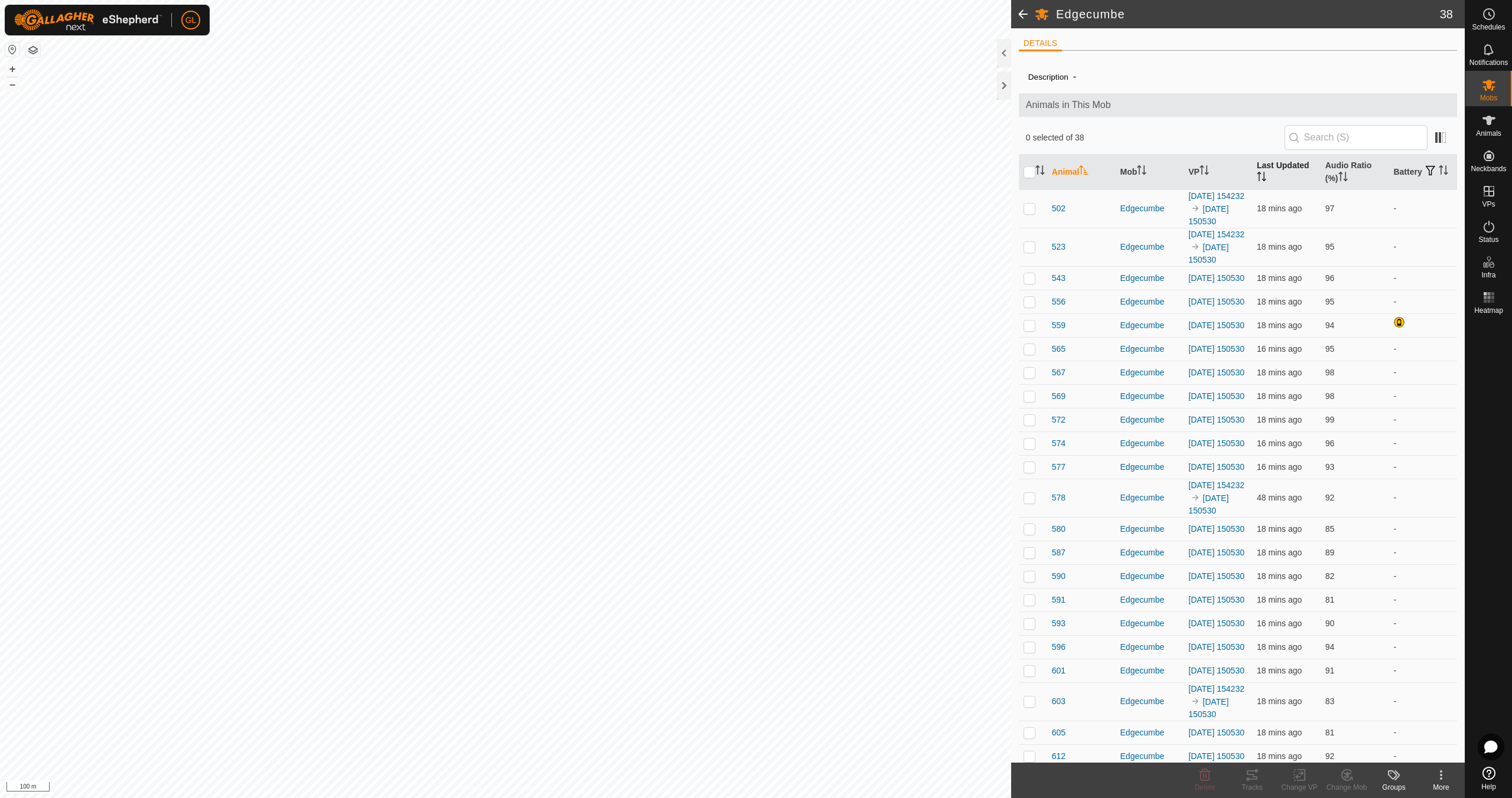
click at [1257, 175] on icon "Activate to sort" at bounding box center [1261, 176] width 9 height 9
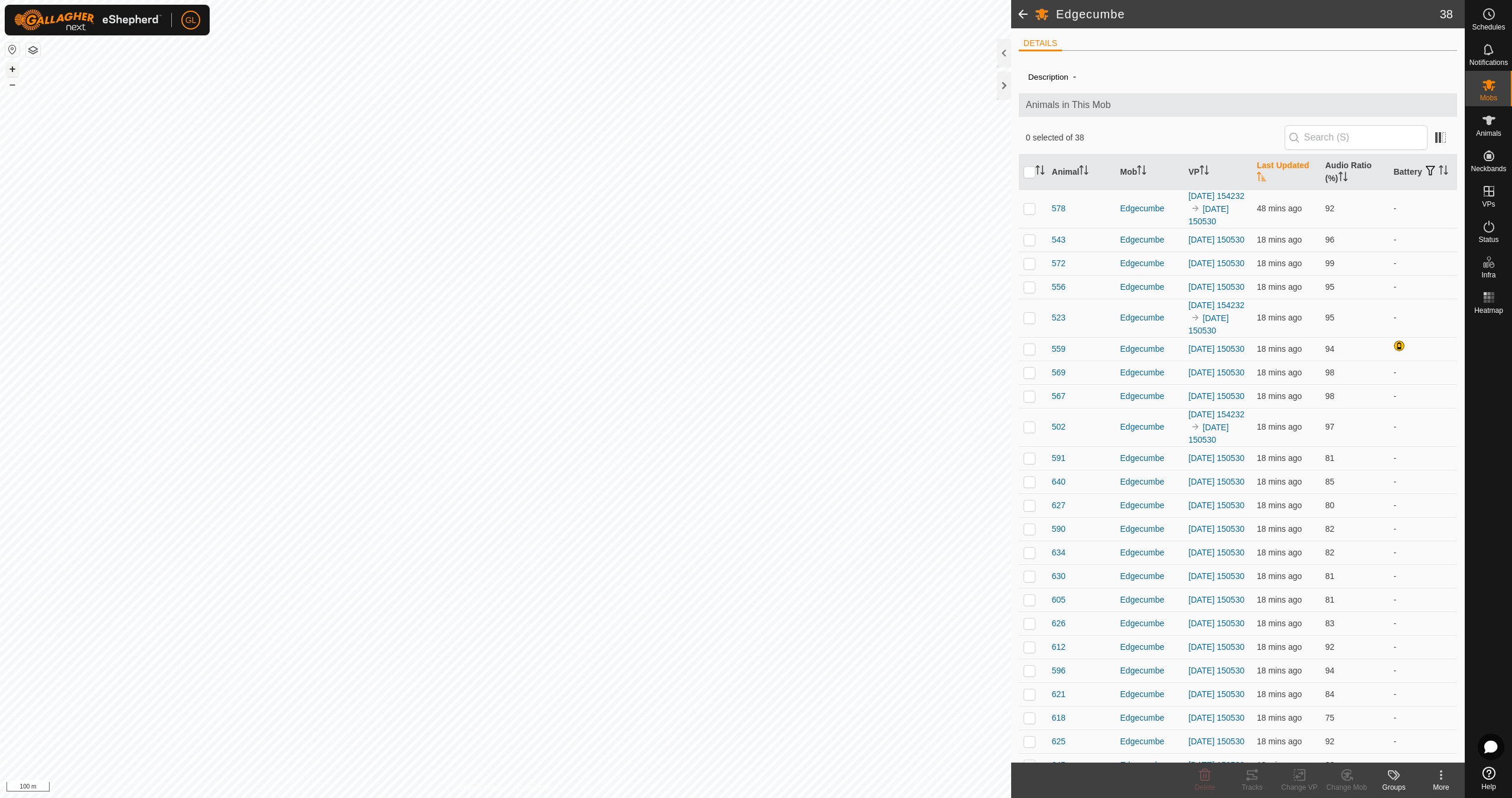
click at [11, 67] on button "+" at bounding box center [12, 69] width 14 height 14
click at [14, 65] on button "+" at bounding box center [12, 69] width 14 height 14
click at [11, 85] on button "–" at bounding box center [12, 84] width 14 height 14
click at [12, 65] on button "+" at bounding box center [12, 69] width 14 height 14
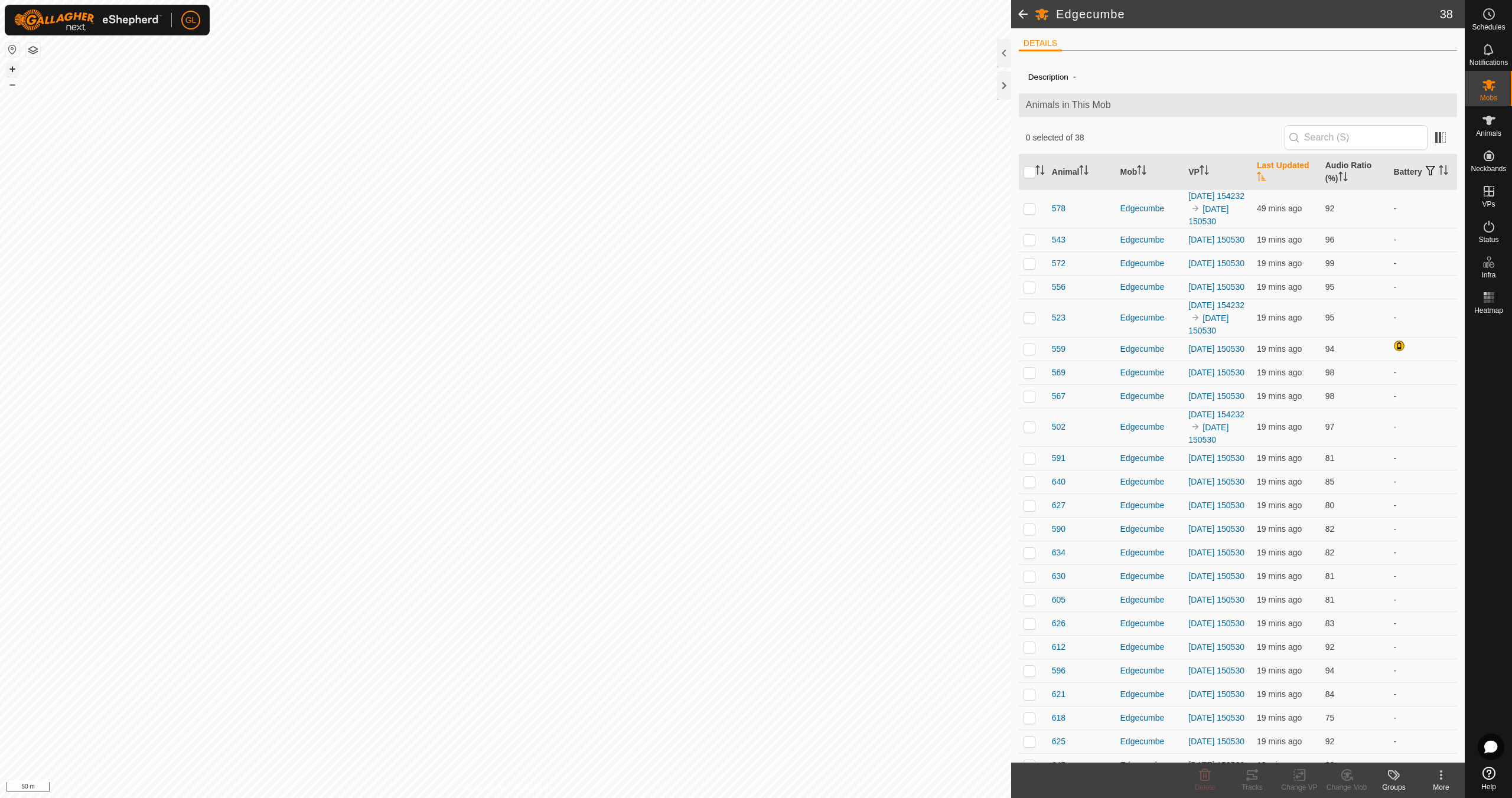
click at [9, 64] on button "+" at bounding box center [12, 69] width 14 height 14
click at [12, 86] on button "–" at bounding box center [12, 84] width 14 height 14
click at [11, 85] on button "–" at bounding box center [12, 84] width 14 height 14
click at [14, 84] on button "–" at bounding box center [12, 84] width 14 height 14
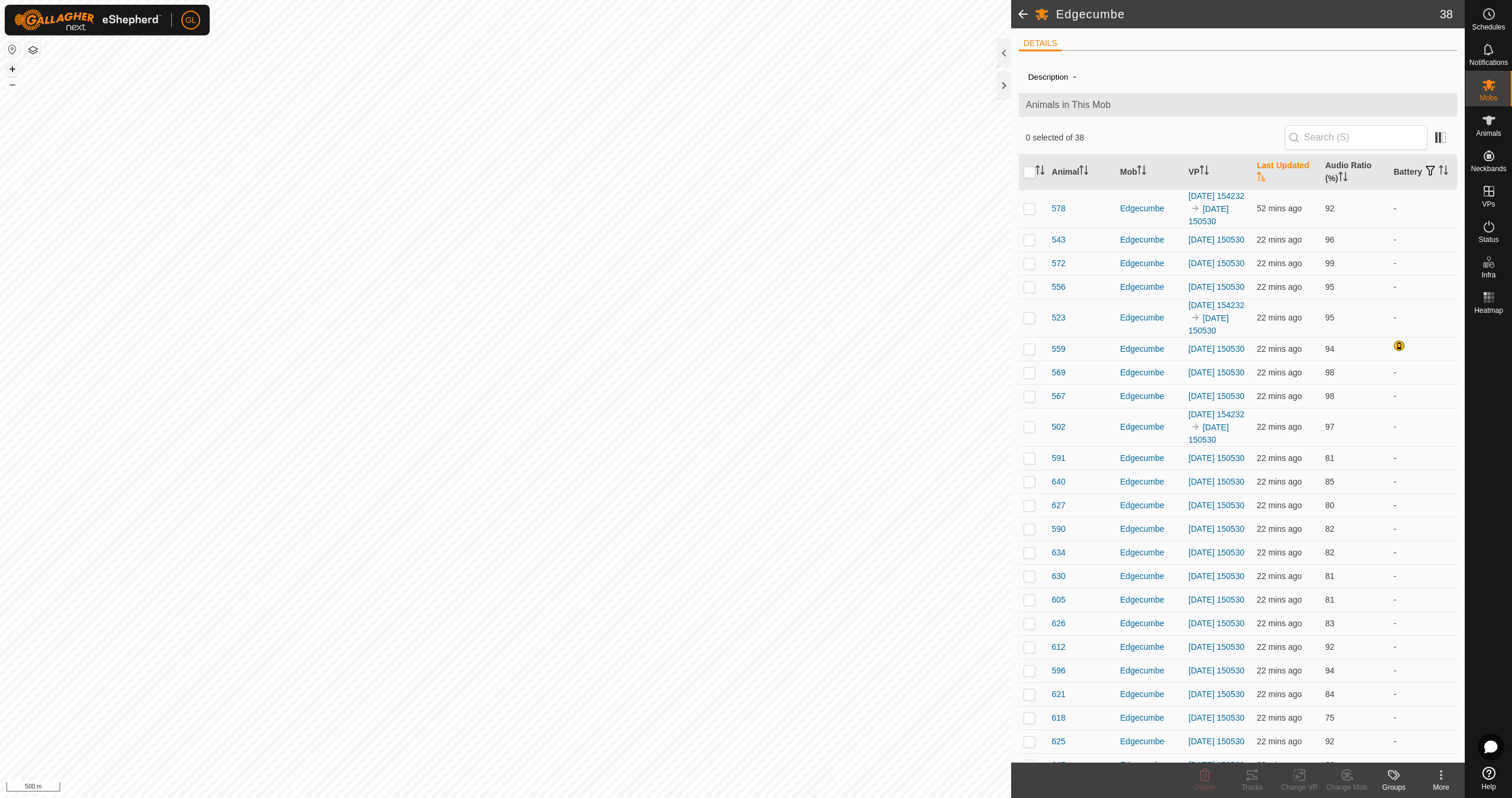
click at [13, 68] on button "+" at bounding box center [12, 69] width 14 height 14
click at [12, 68] on button "+" at bounding box center [12, 69] width 14 height 14
click at [14, 69] on button "+" at bounding box center [12, 69] width 14 height 14
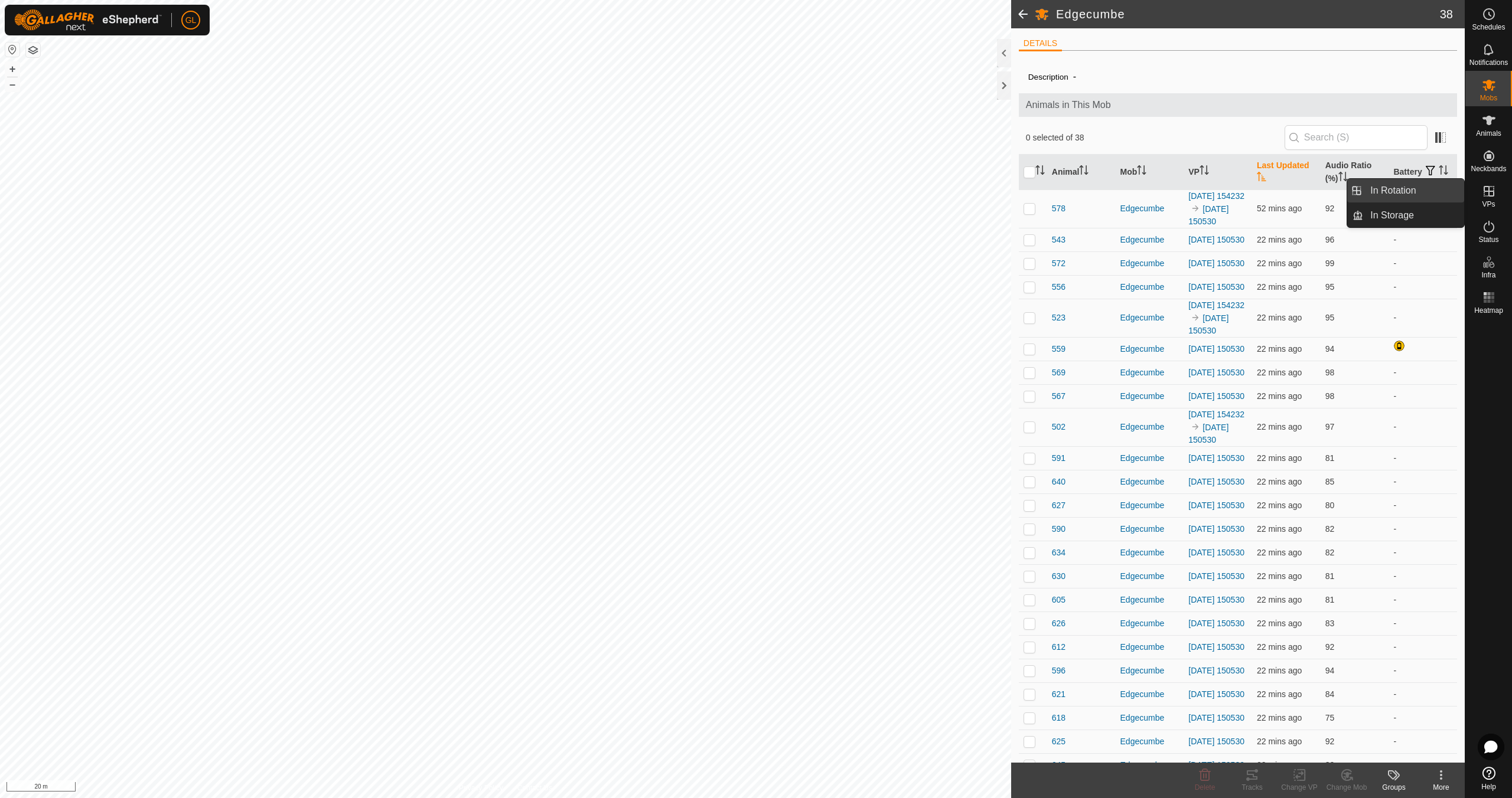
click at [1398, 193] on link "In Rotation" at bounding box center [1413, 191] width 101 height 23
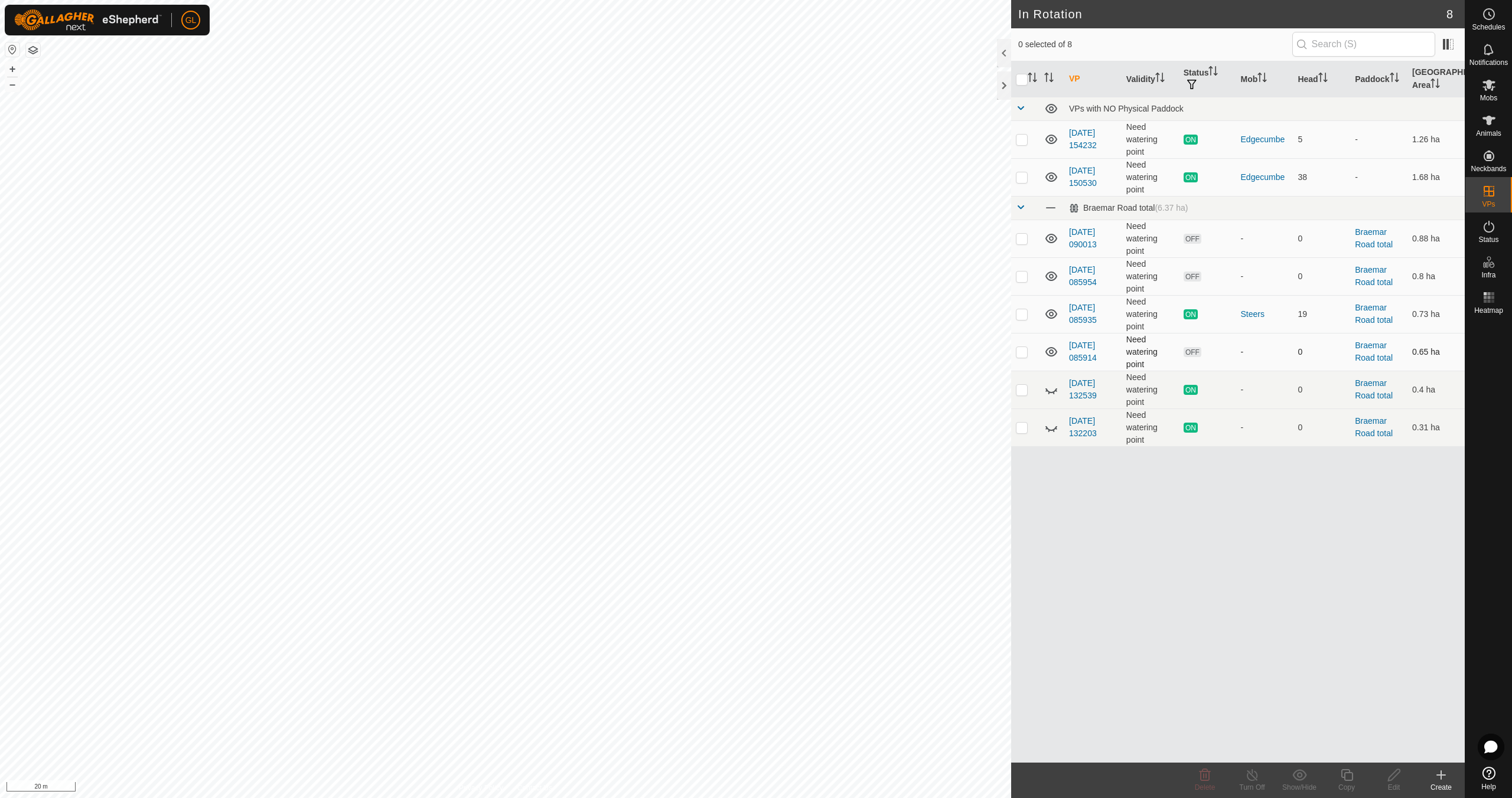
click at [1021, 349] on p-checkbox at bounding box center [1021, 351] width 12 height 9
click at [1204, 781] on icon at bounding box center [1204, 775] width 14 height 14
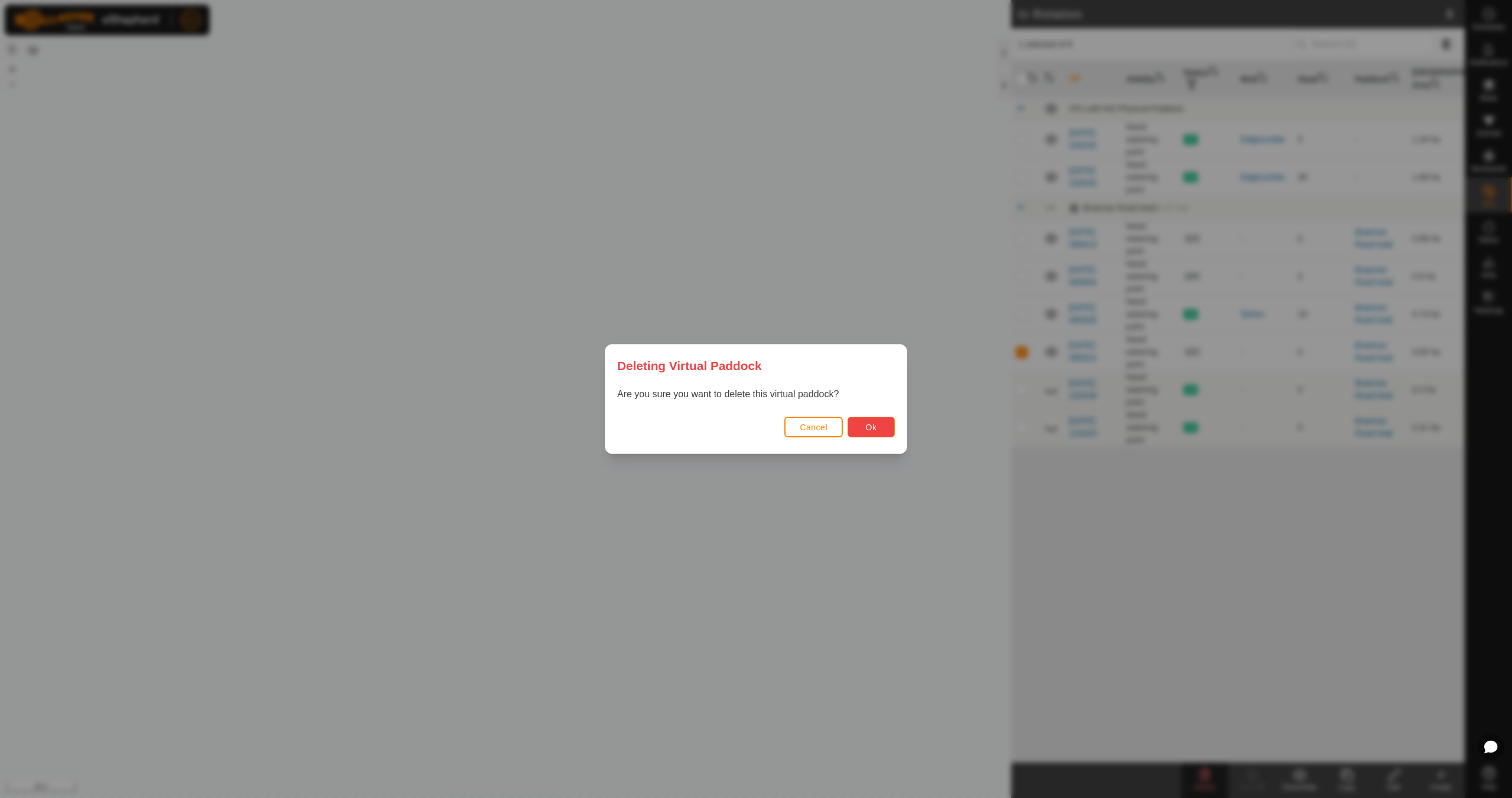
click at [881, 427] on button "Ok" at bounding box center [871, 427] width 47 height 20
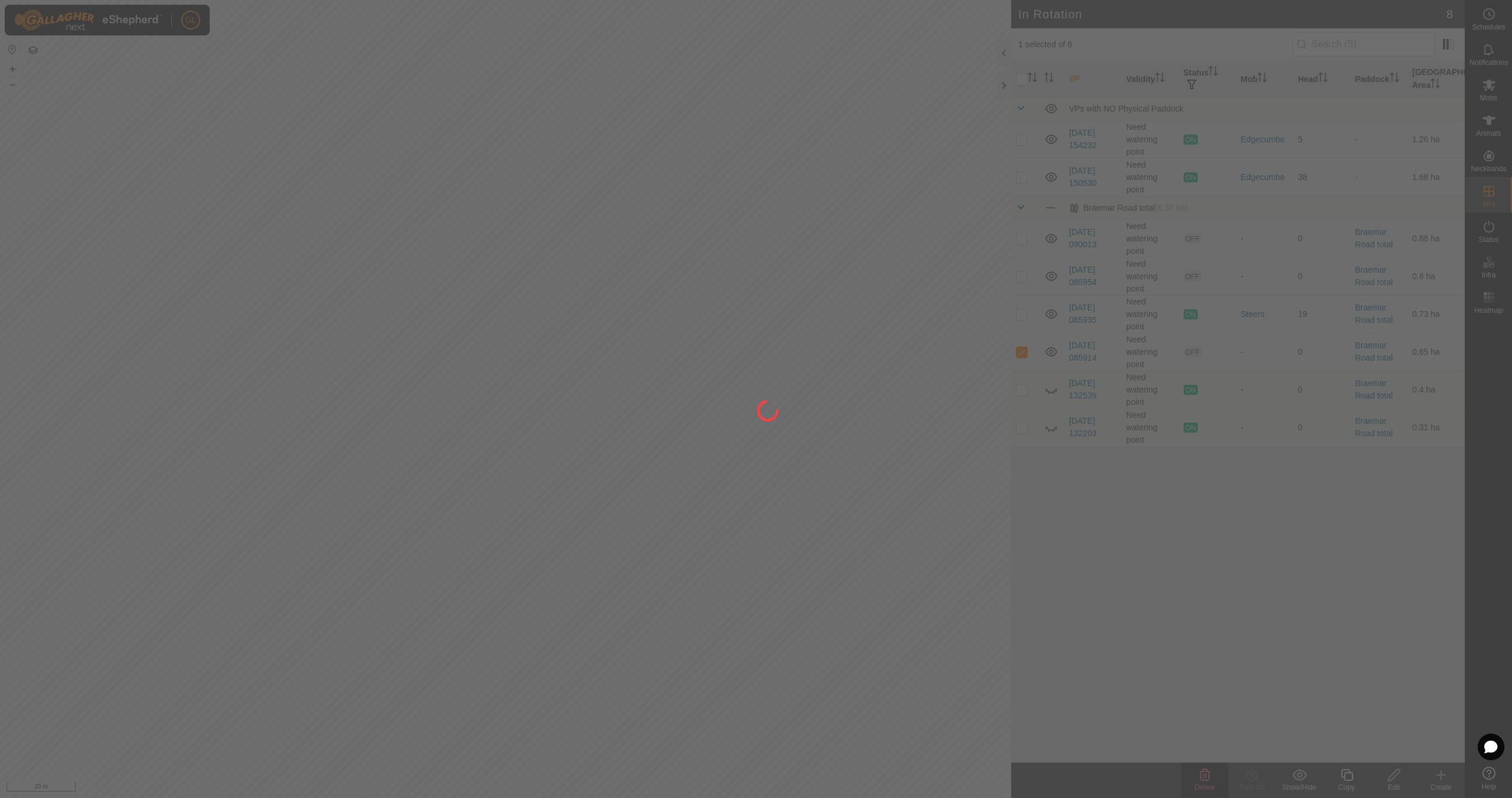
checkbox input "false"
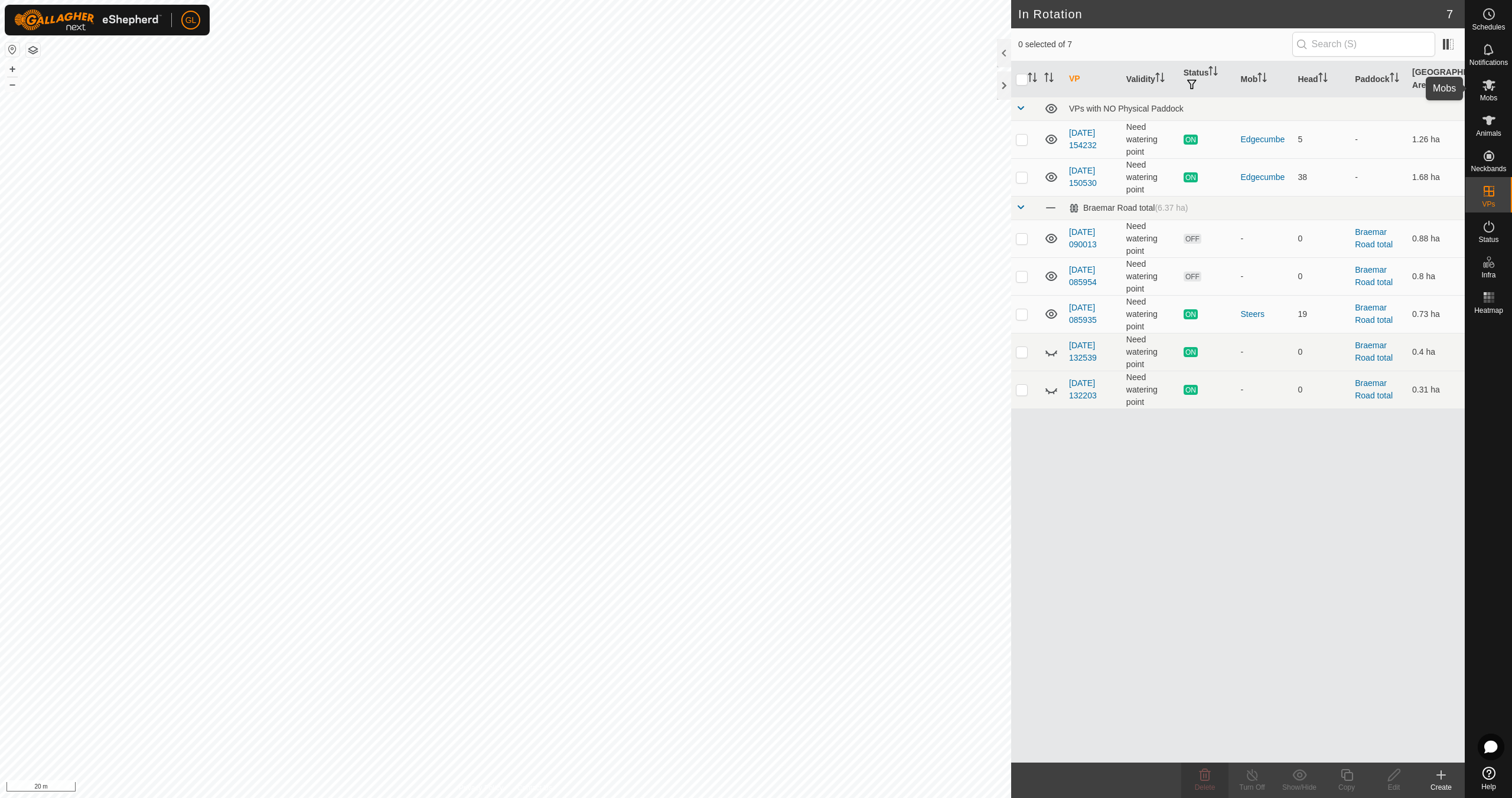
click at [1489, 90] on icon at bounding box center [1489, 85] width 14 height 14
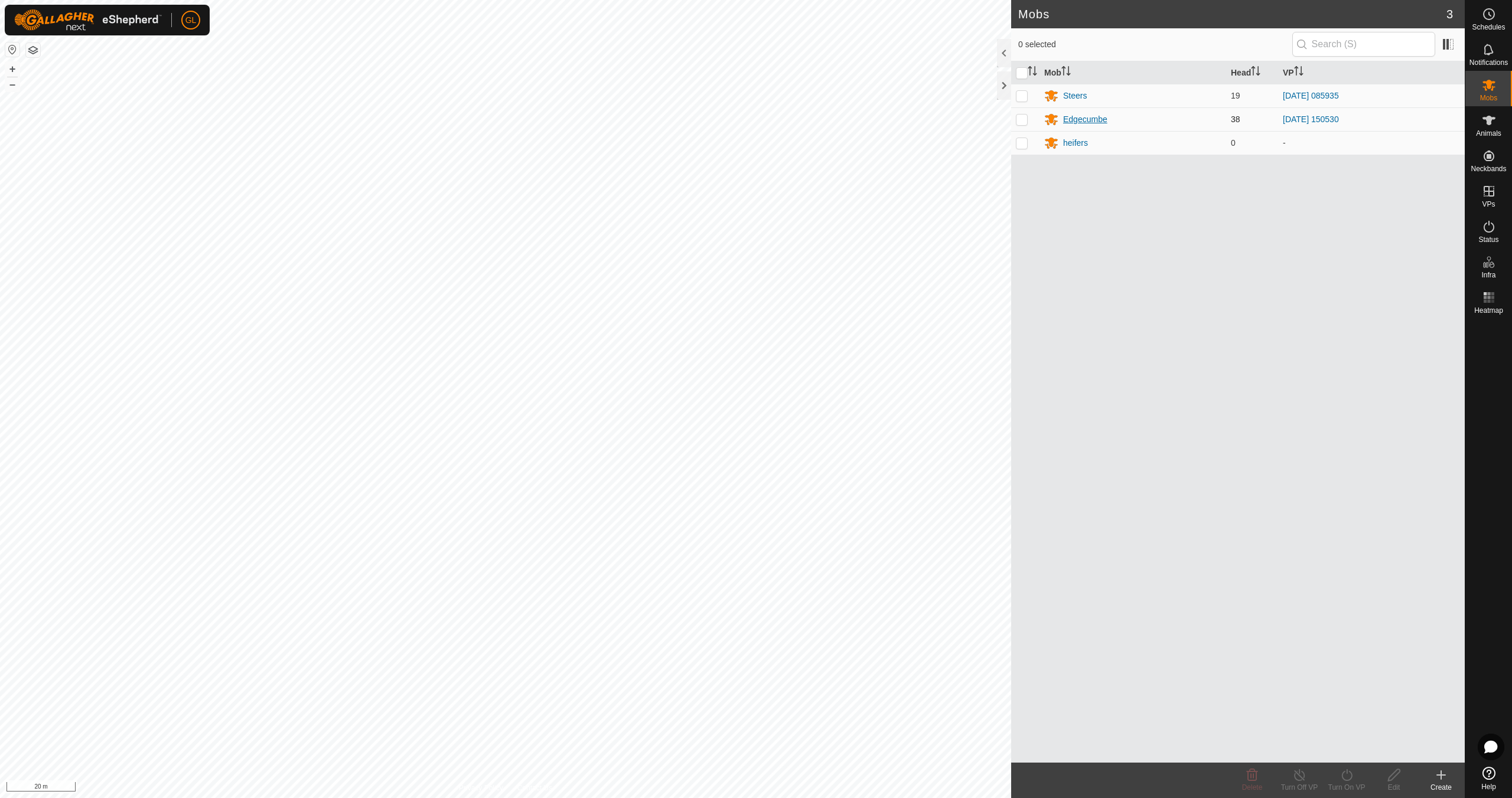
click at [1088, 119] on div "Edgecumbe" at bounding box center [1085, 120] width 44 height 12
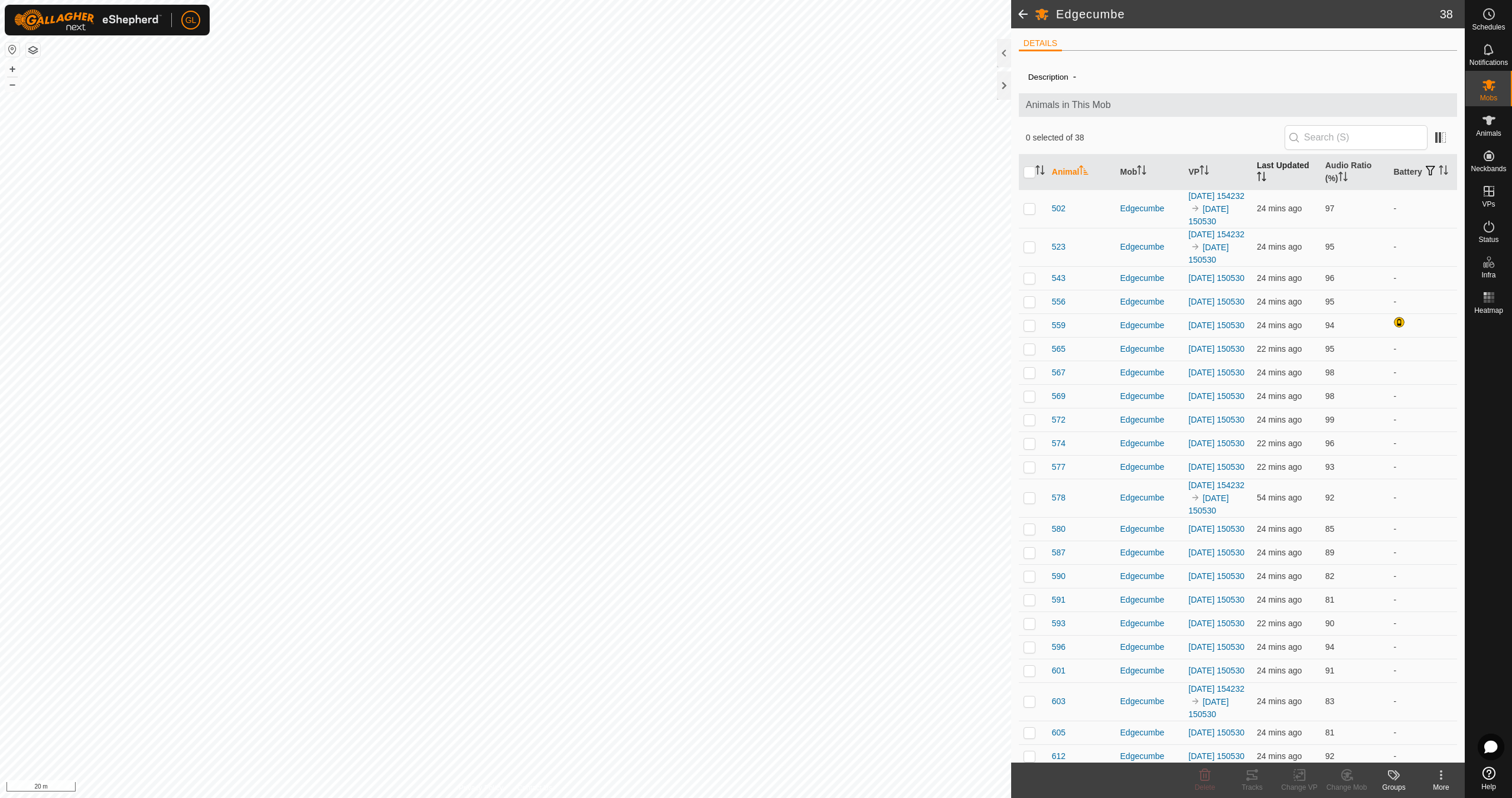
click at [1263, 174] on th "Last Updated" at bounding box center [1286, 172] width 69 height 35
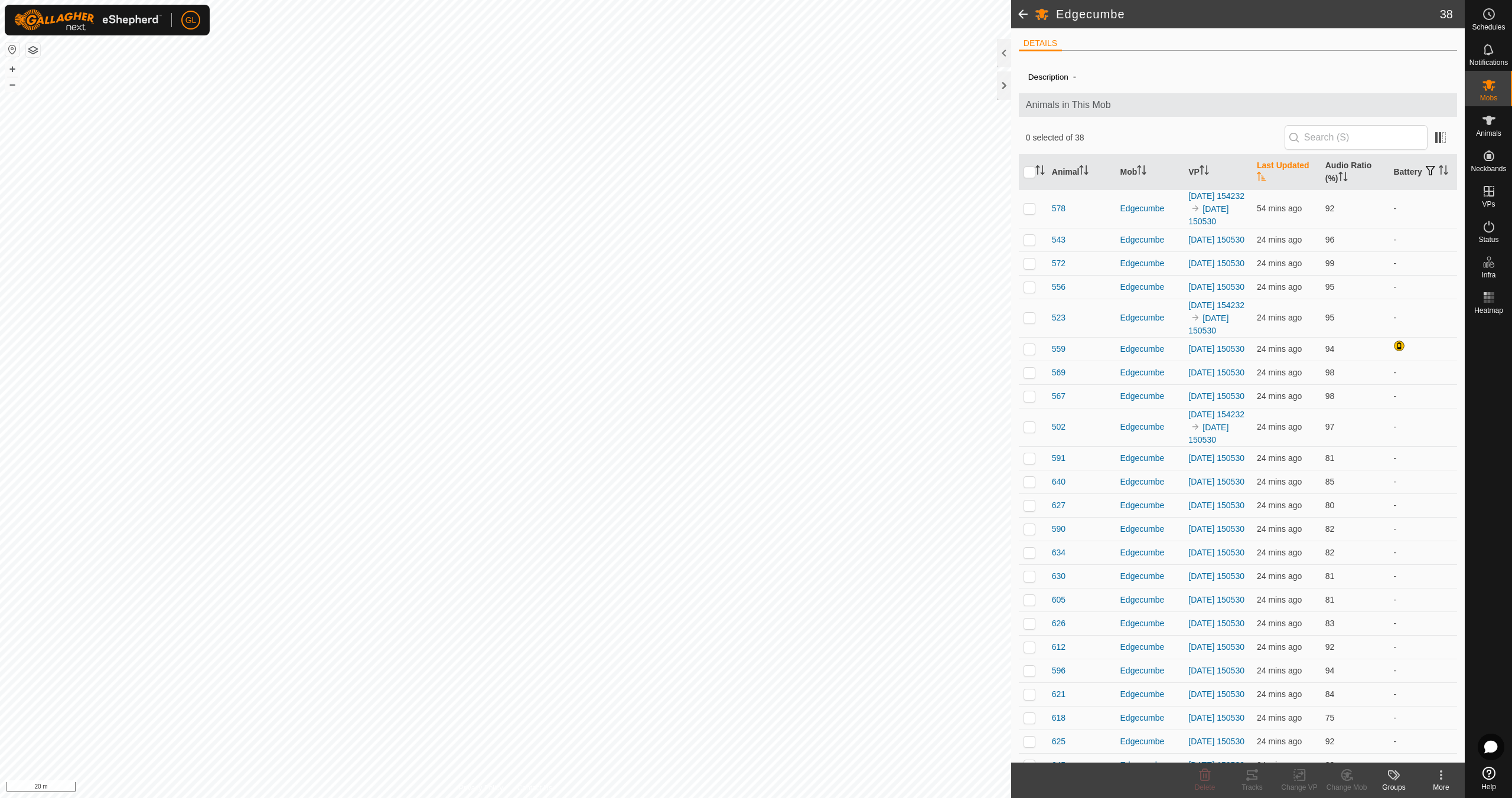
click at [1260, 176] on icon "Activate to sort" at bounding box center [1261, 176] width 9 height 9
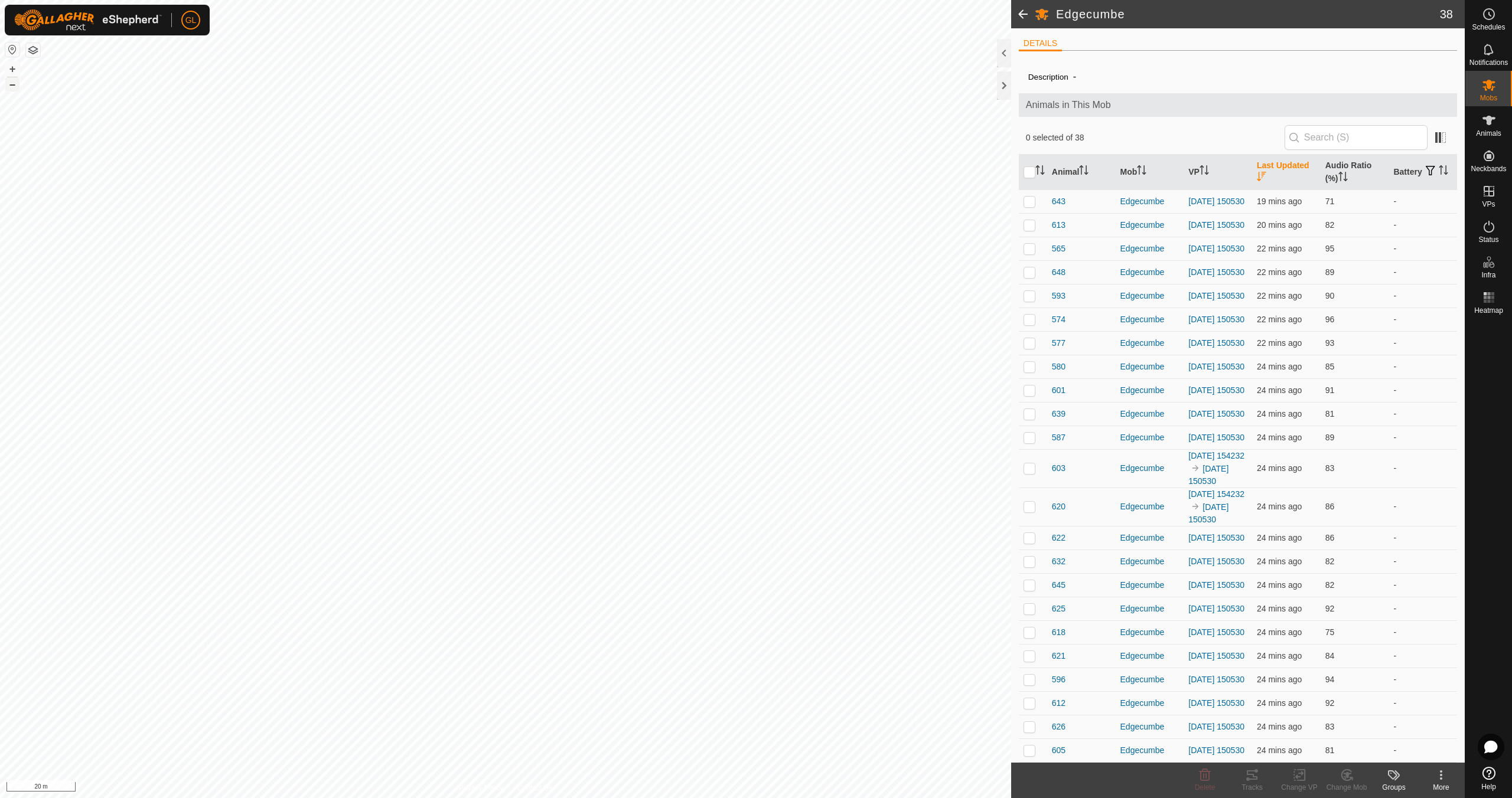
click at [10, 85] on button "–" at bounding box center [12, 84] width 14 height 14
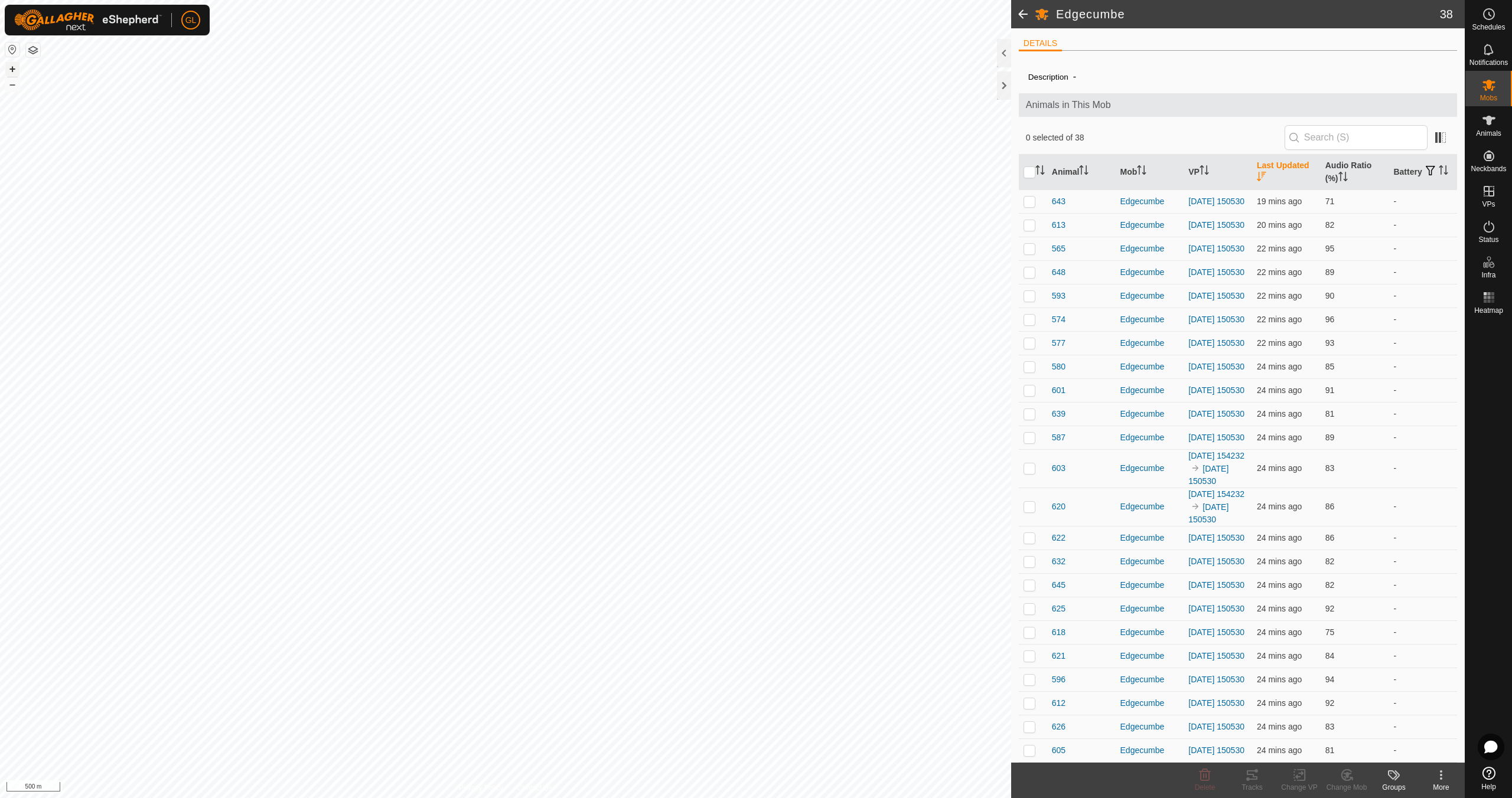
click at [12, 69] on button "+" at bounding box center [12, 69] width 14 height 14
click at [15, 67] on button "+" at bounding box center [12, 69] width 14 height 14
click at [15, 86] on button "–" at bounding box center [12, 84] width 14 height 14
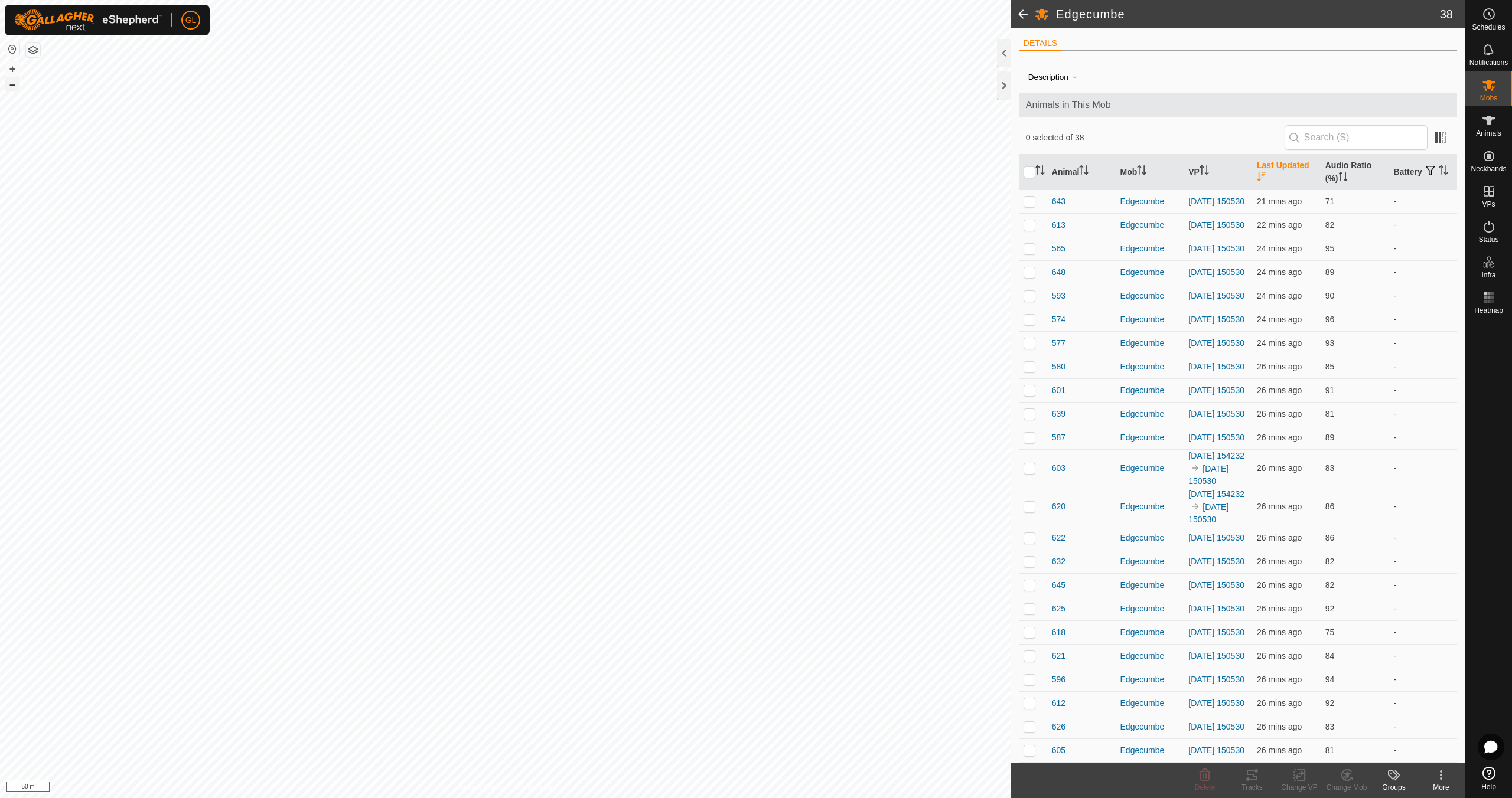
click at [15, 86] on button "–" at bounding box center [12, 84] width 14 height 14
click at [13, 86] on button "–" at bounding box center [12, 84] width 14 height 14
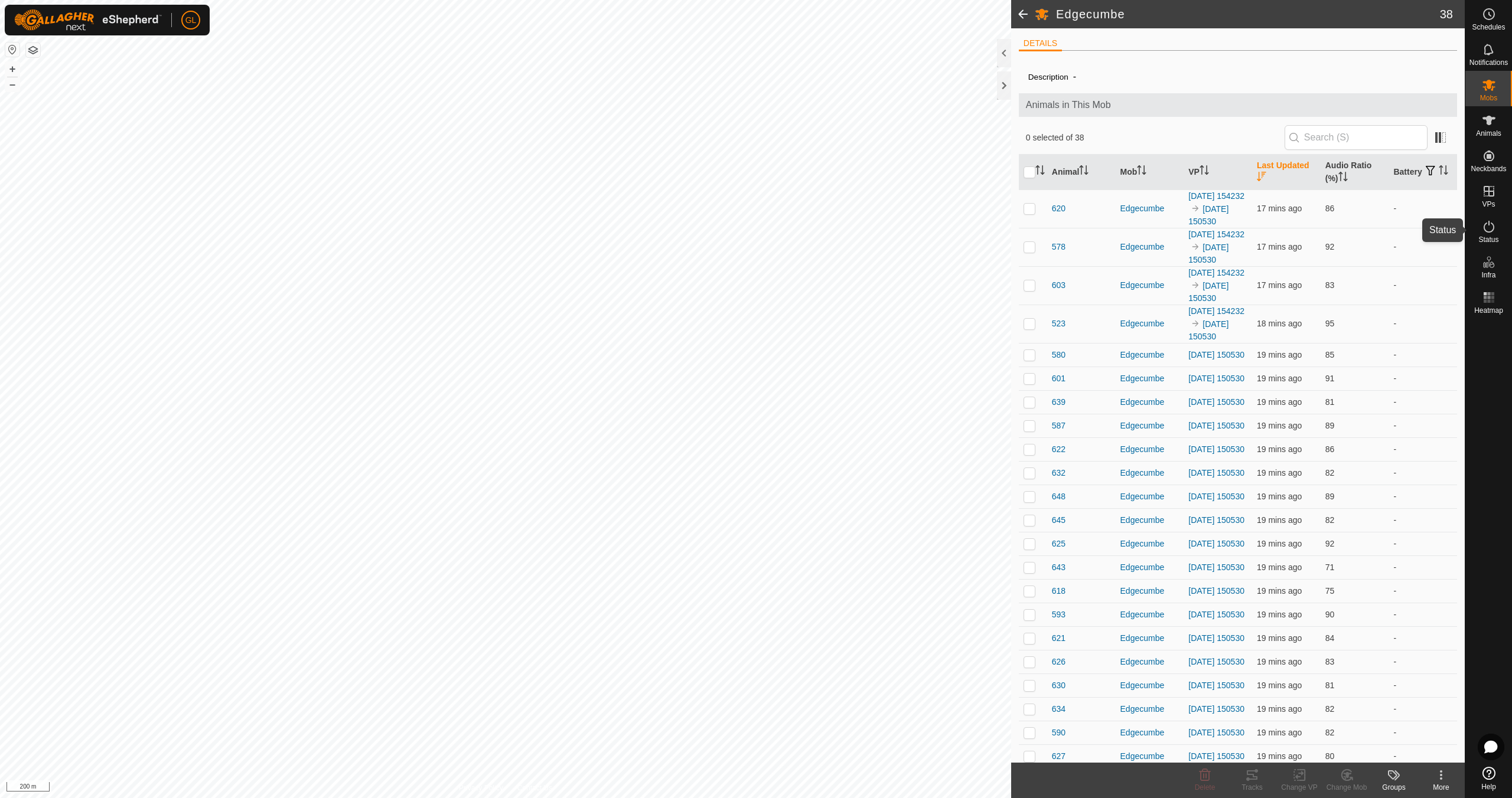
click at [1491, 232] on icon at bounding box center [1489, 227] width 14 height 14
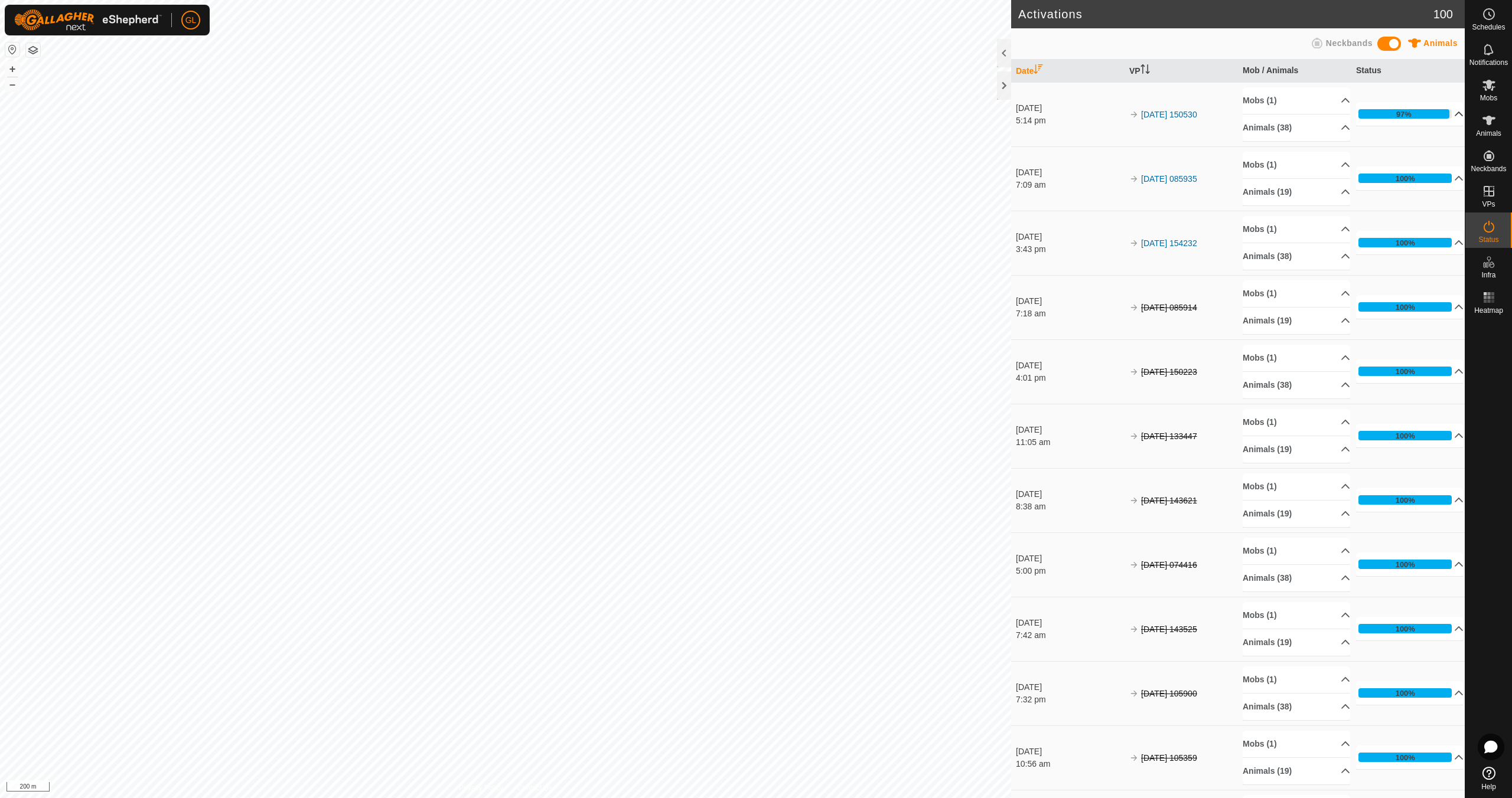
click at [1445, 114] on p-accordion-header "97%" at bounding box center [1409, 114] width 108 height 23
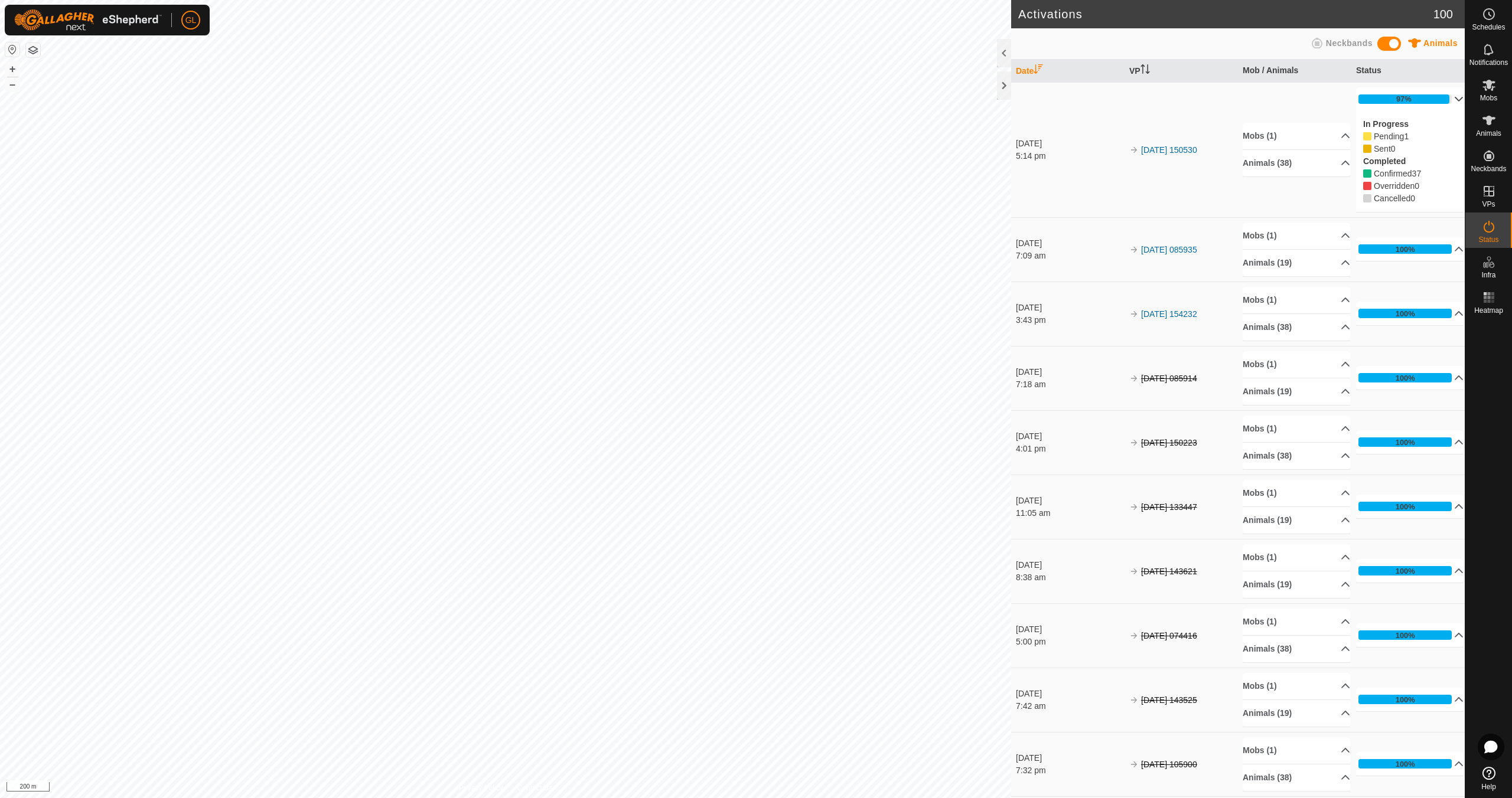
click at [1443, 100] on p-accordion-header "97%" at bounding box center [1409, 99] width 108 height 23
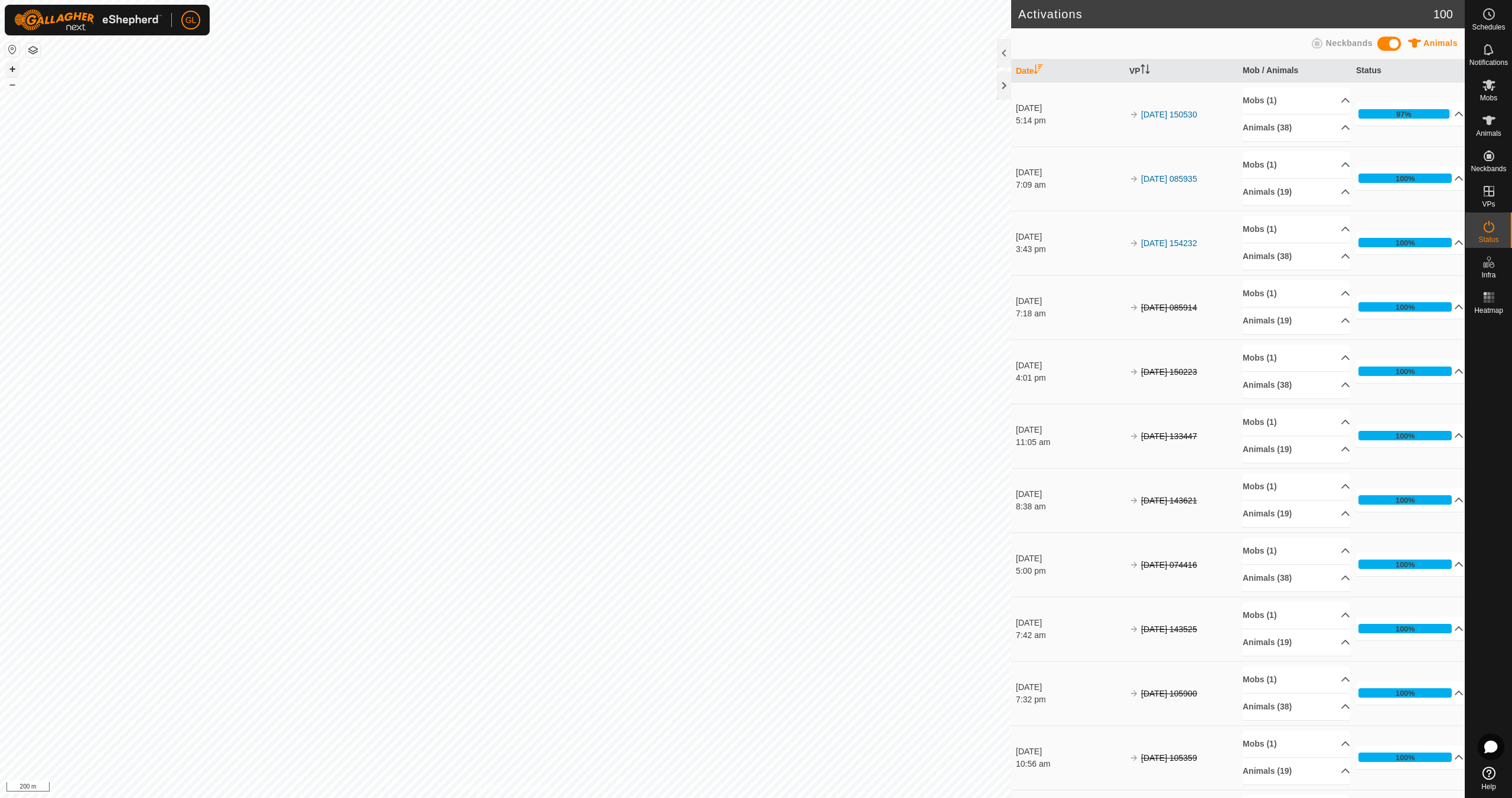
click at [12, 69] on button "+" at bounding box center [12, 69] width 14 height 14
click at [13, 69] on button "+" at bounding box center [12, 69] width 14 height 14
click at [13, 69] on button "+" at bounding box center [12, 69] width 14 height 14
click at [1489, 90] on icon at bounding box center [1489, 85] width 14 height 14
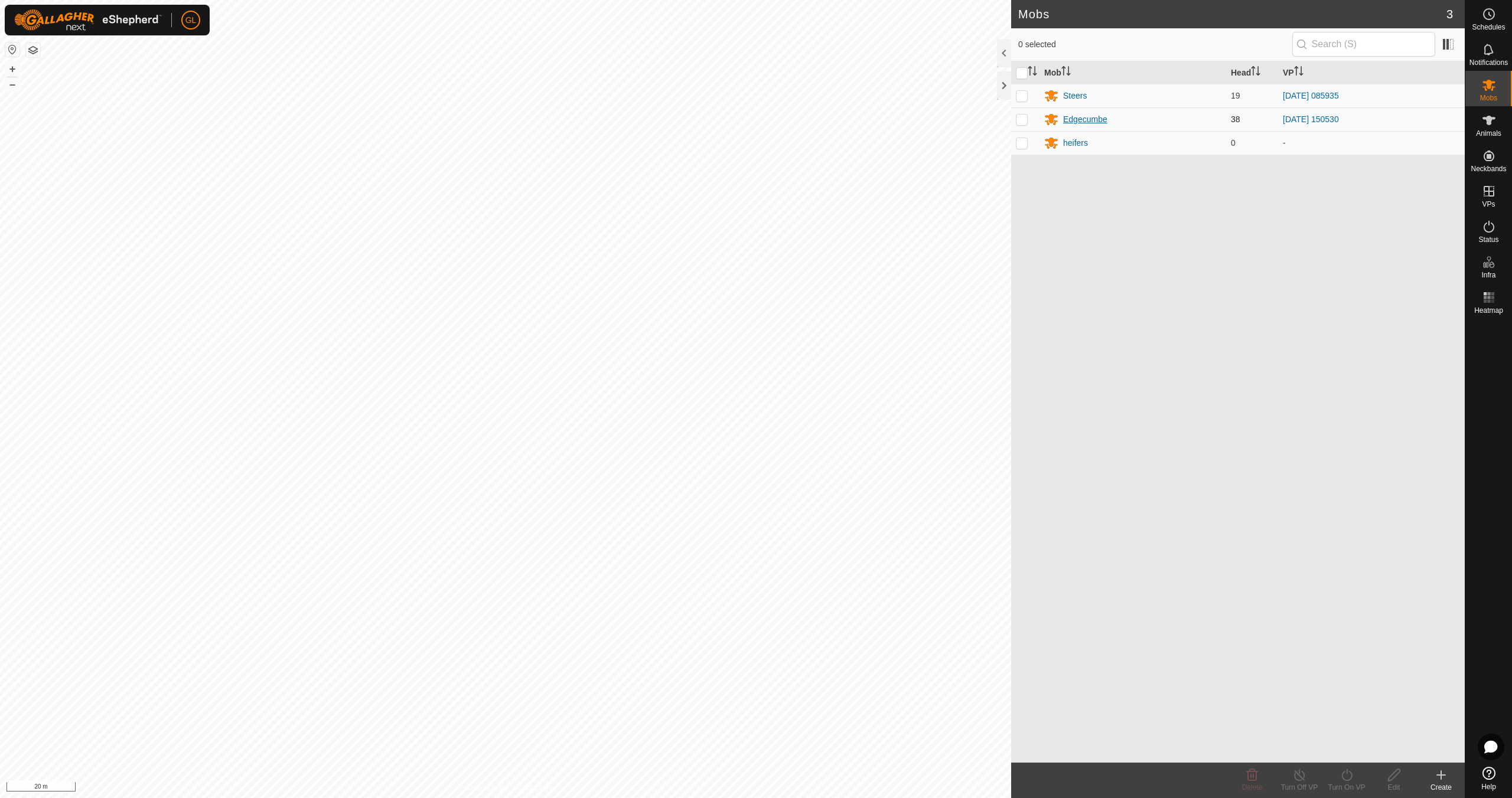
click at [1099, 119] on div "Edgecumbe" at bounding box center [1085, 120] width 44 height 12
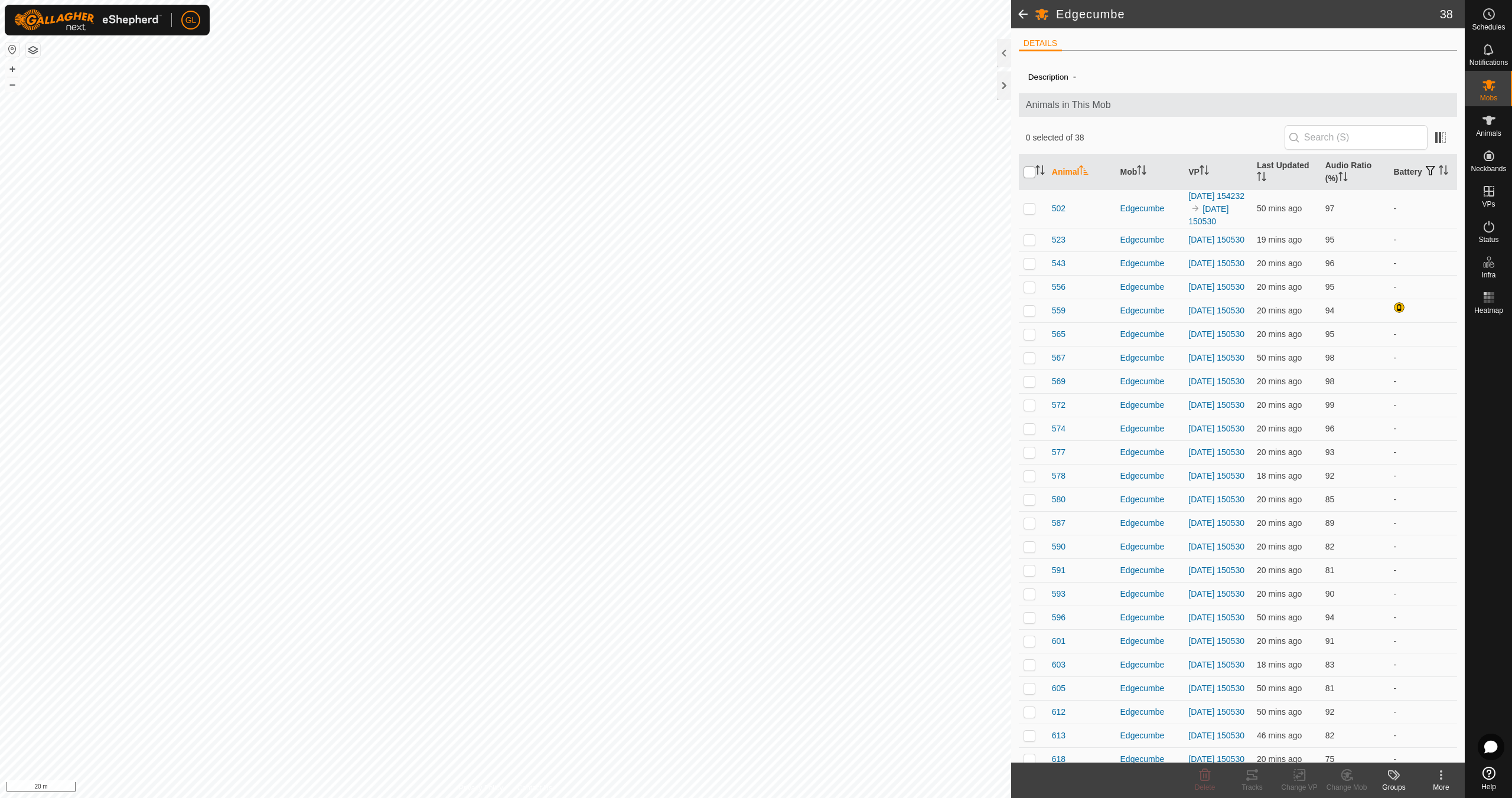
click at [1031, 171] on input "checkbox" at bounding box center [1029, 172] width 12 height 12
checkbox input "true"
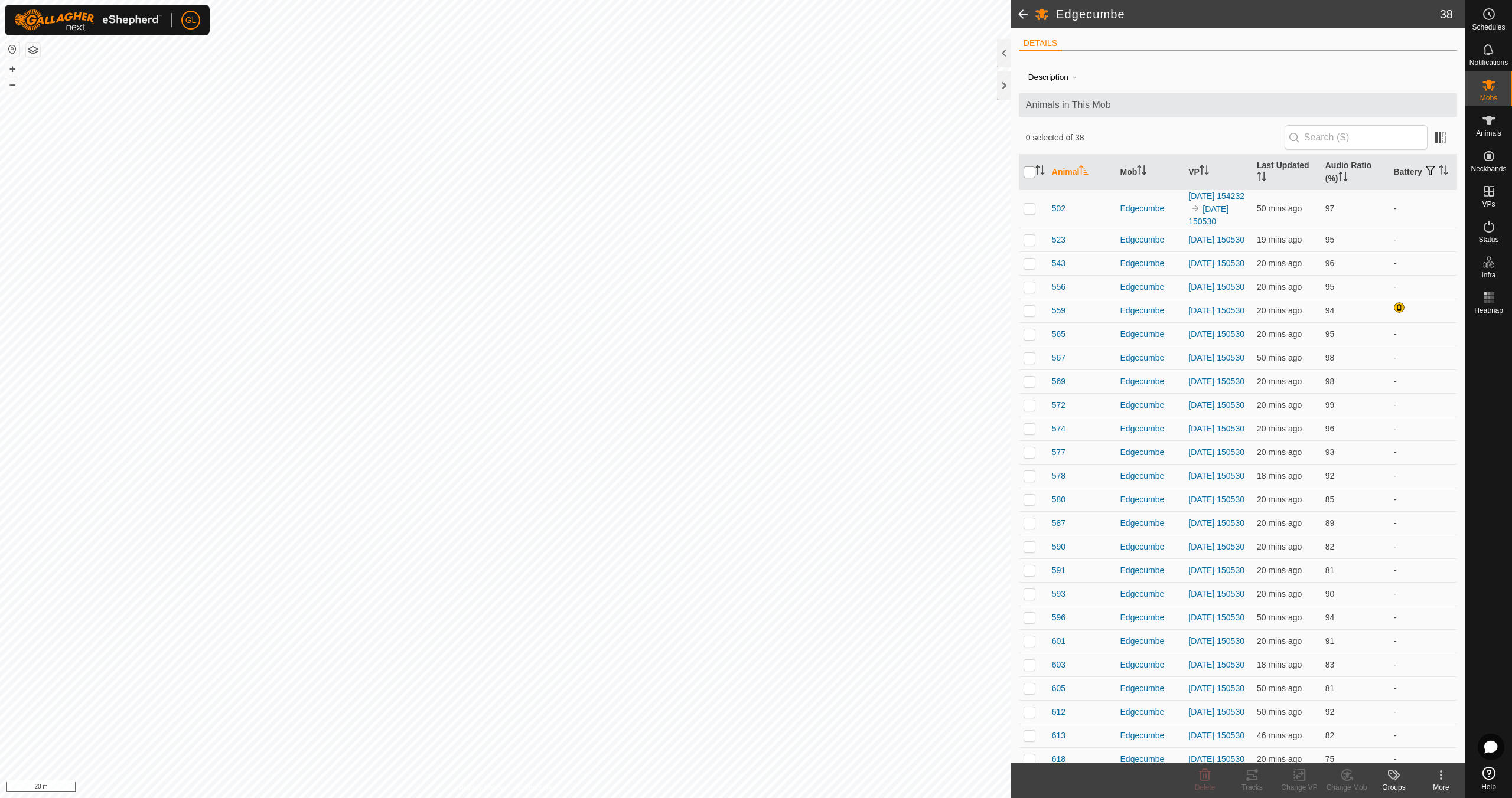
checkbox input "true"
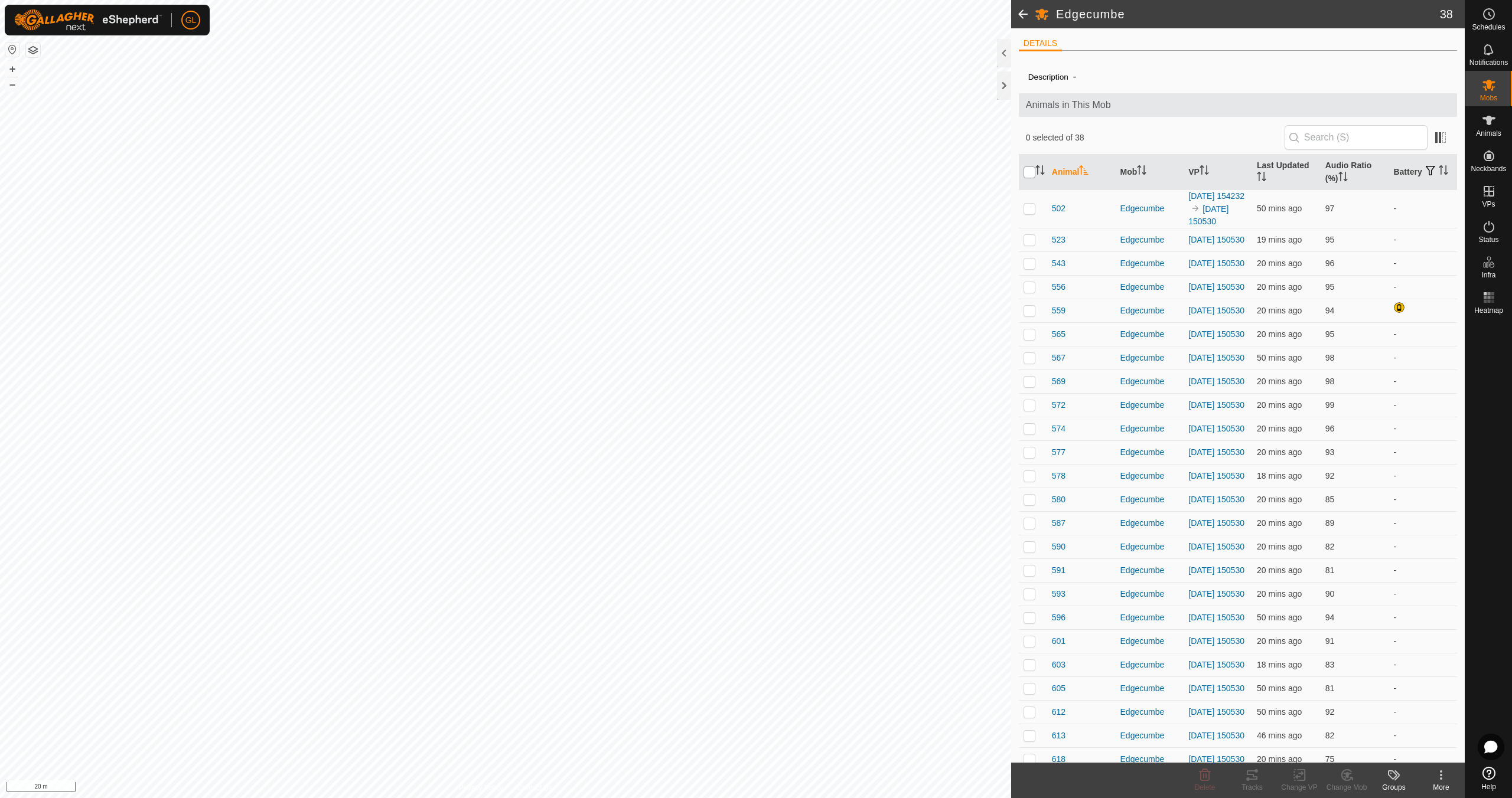
checkbox input "true"
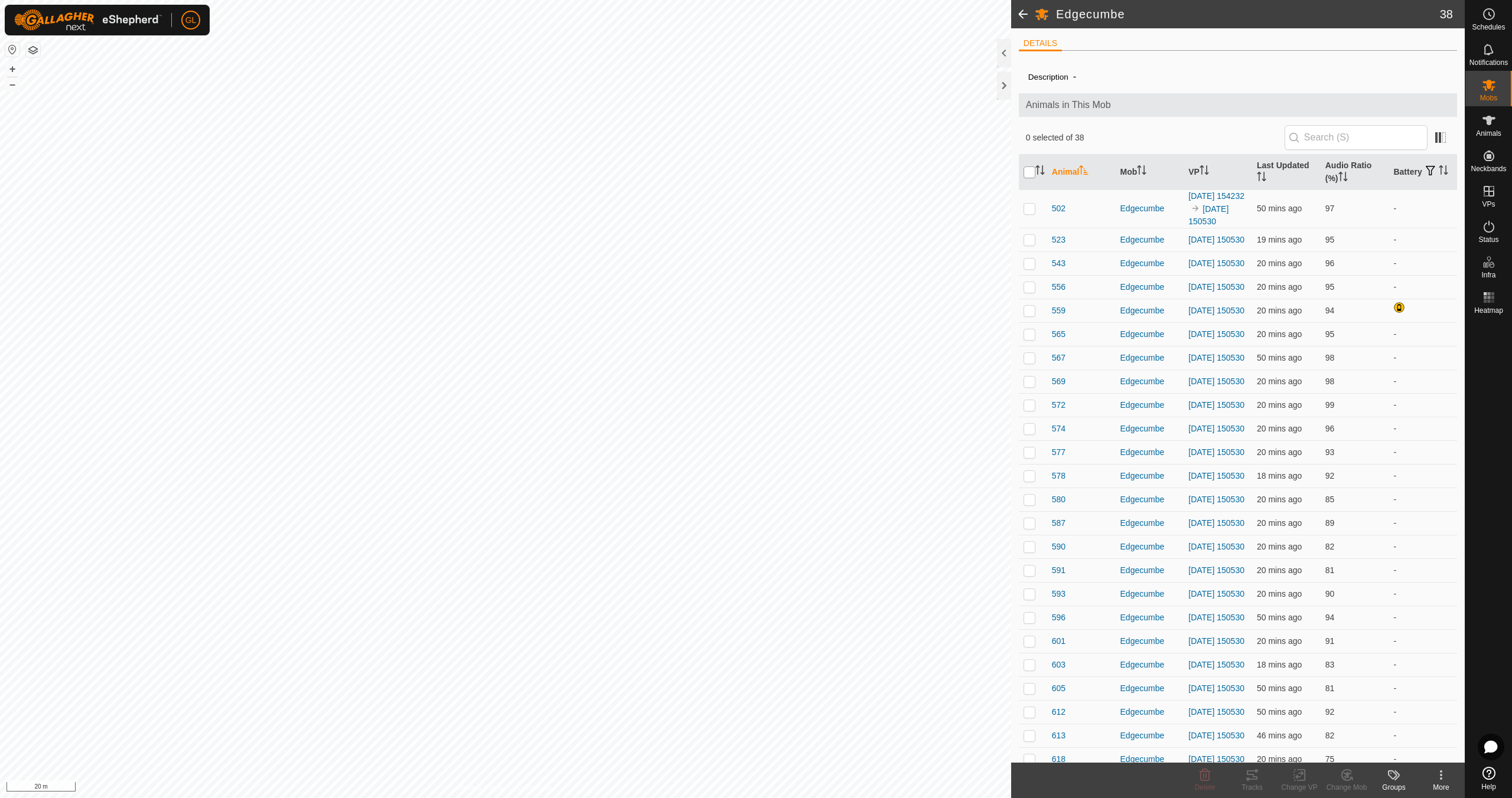
checkbox input "true"
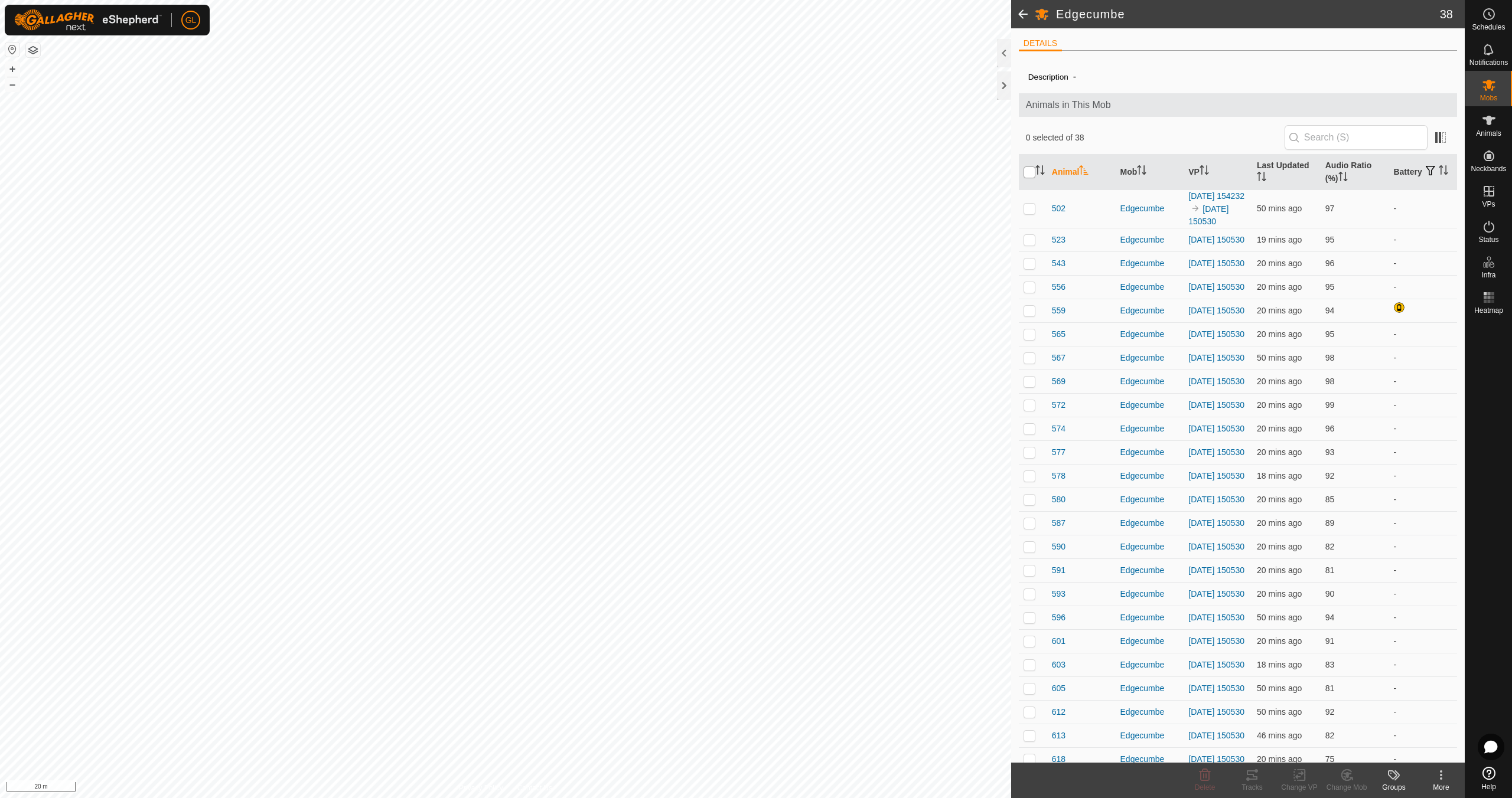
checkbox input "true"
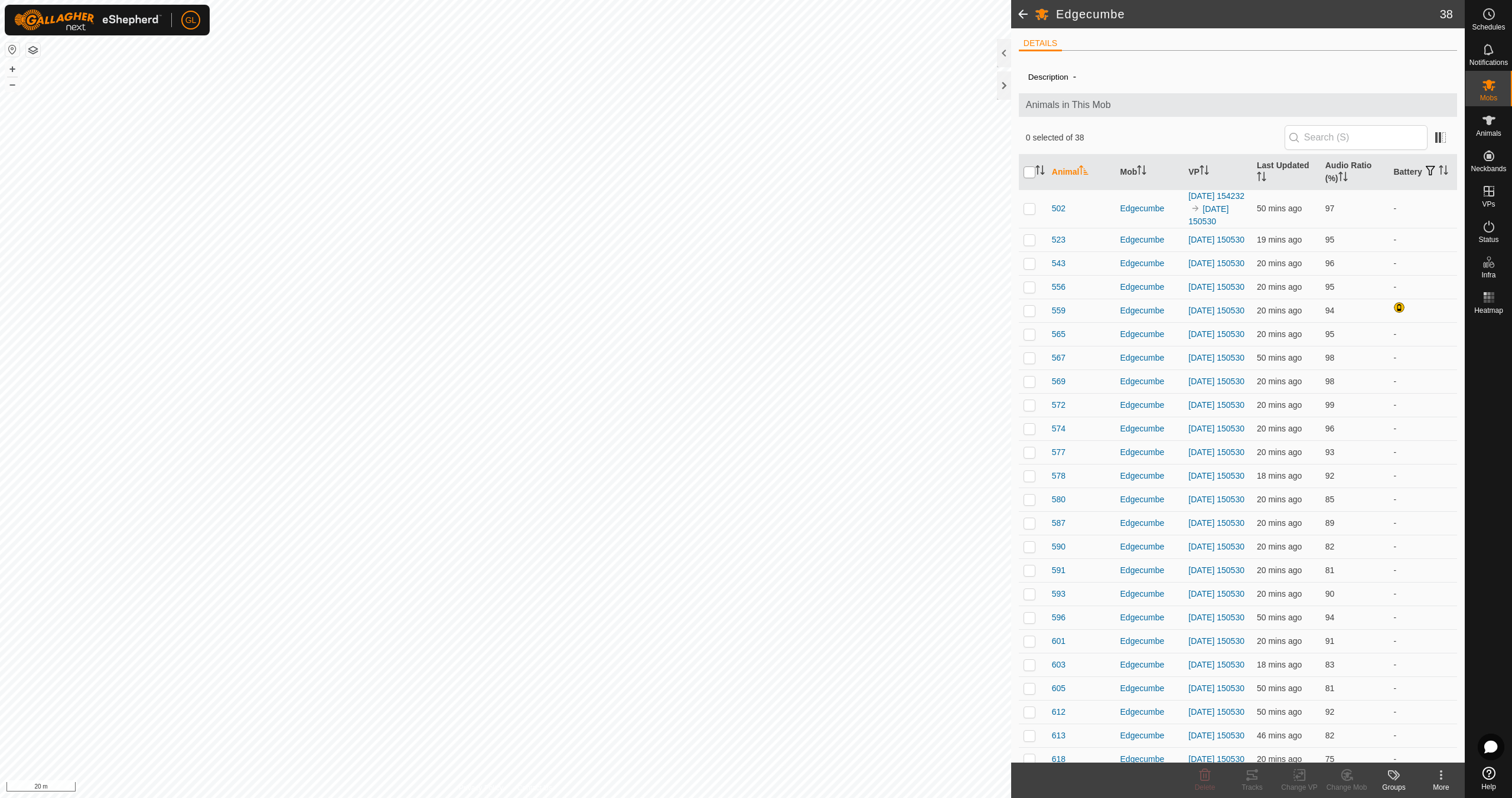
checkbox input "true"
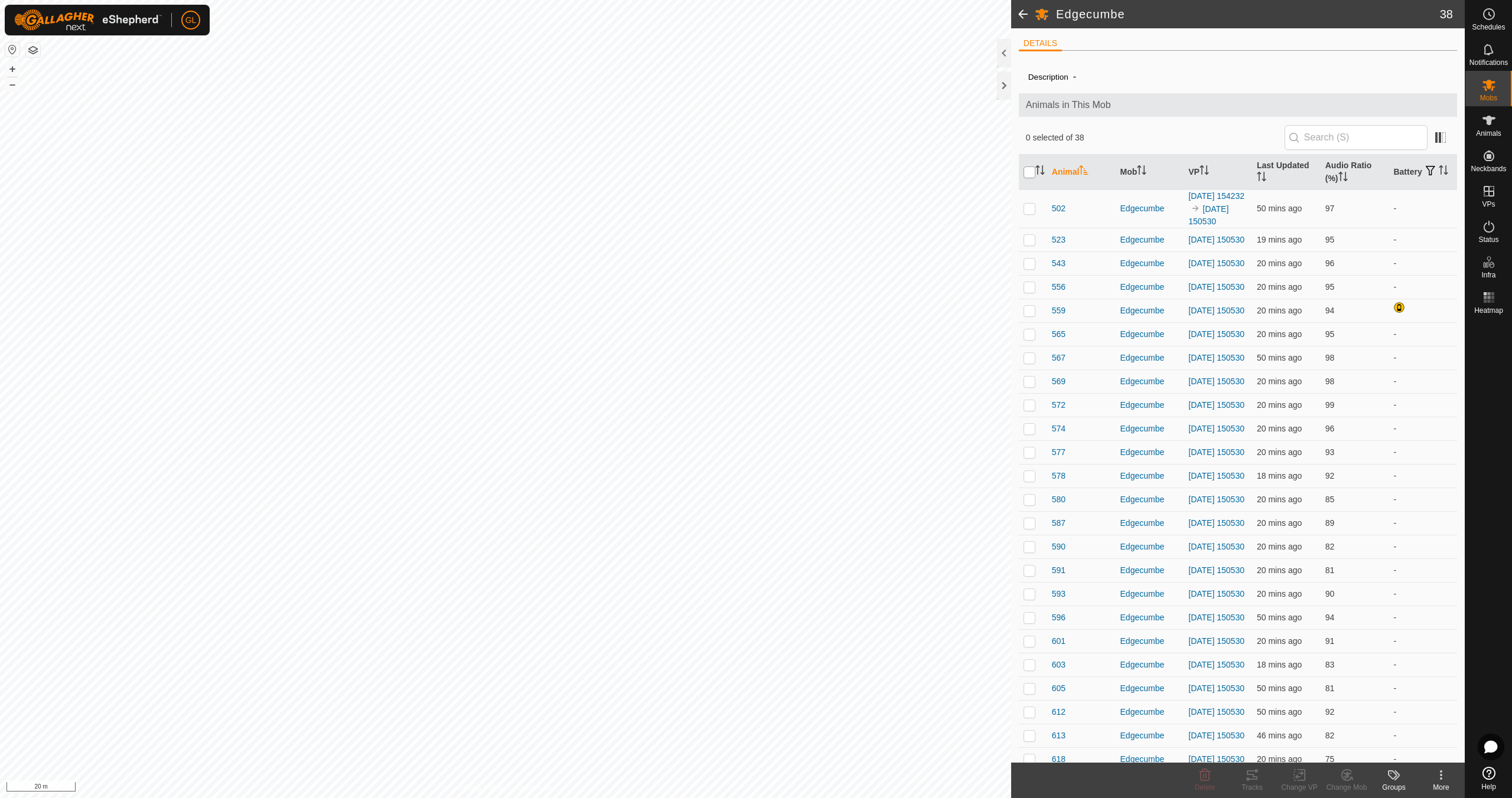
checkbox input "true"
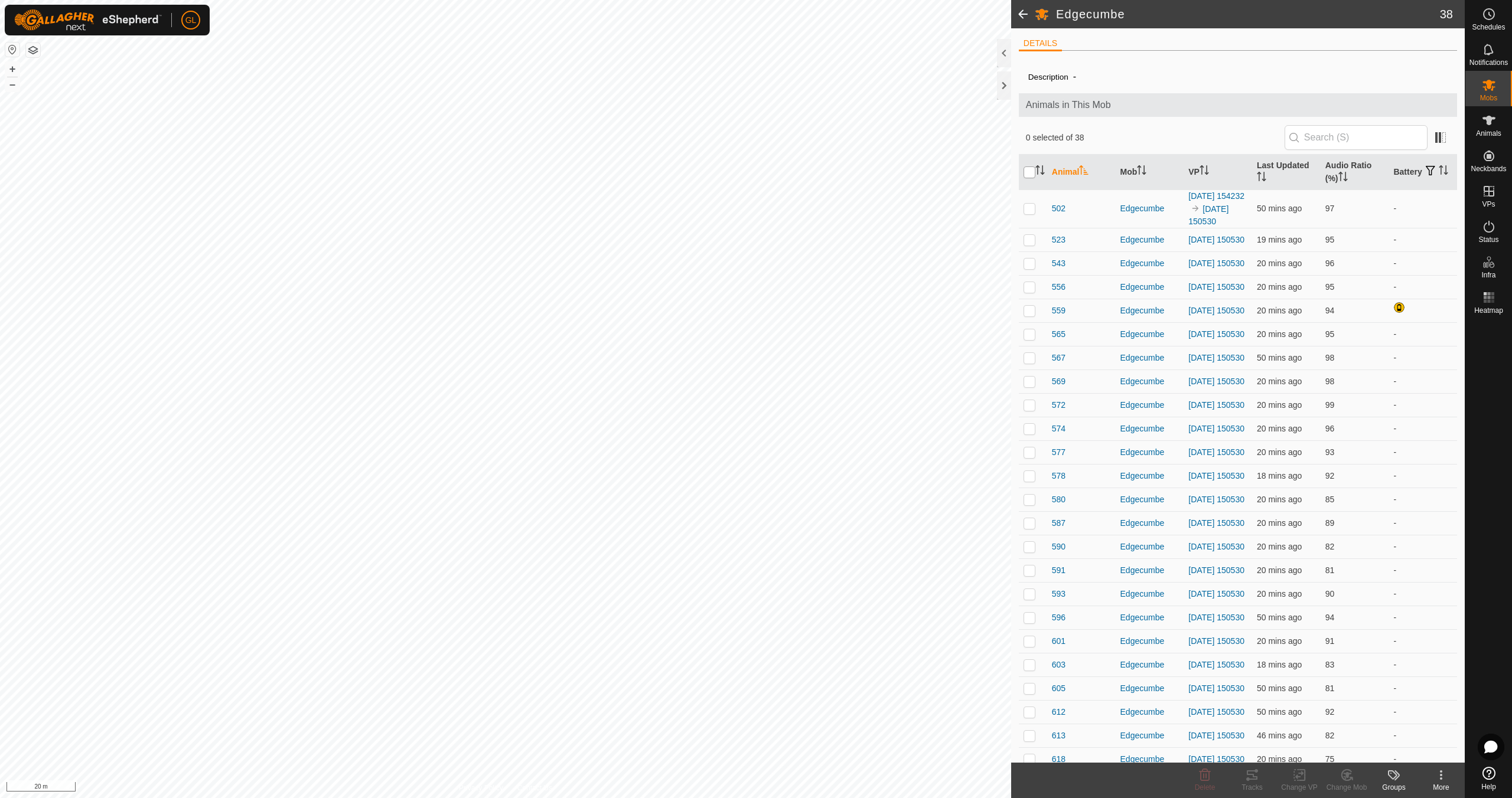
checkbox input "true"
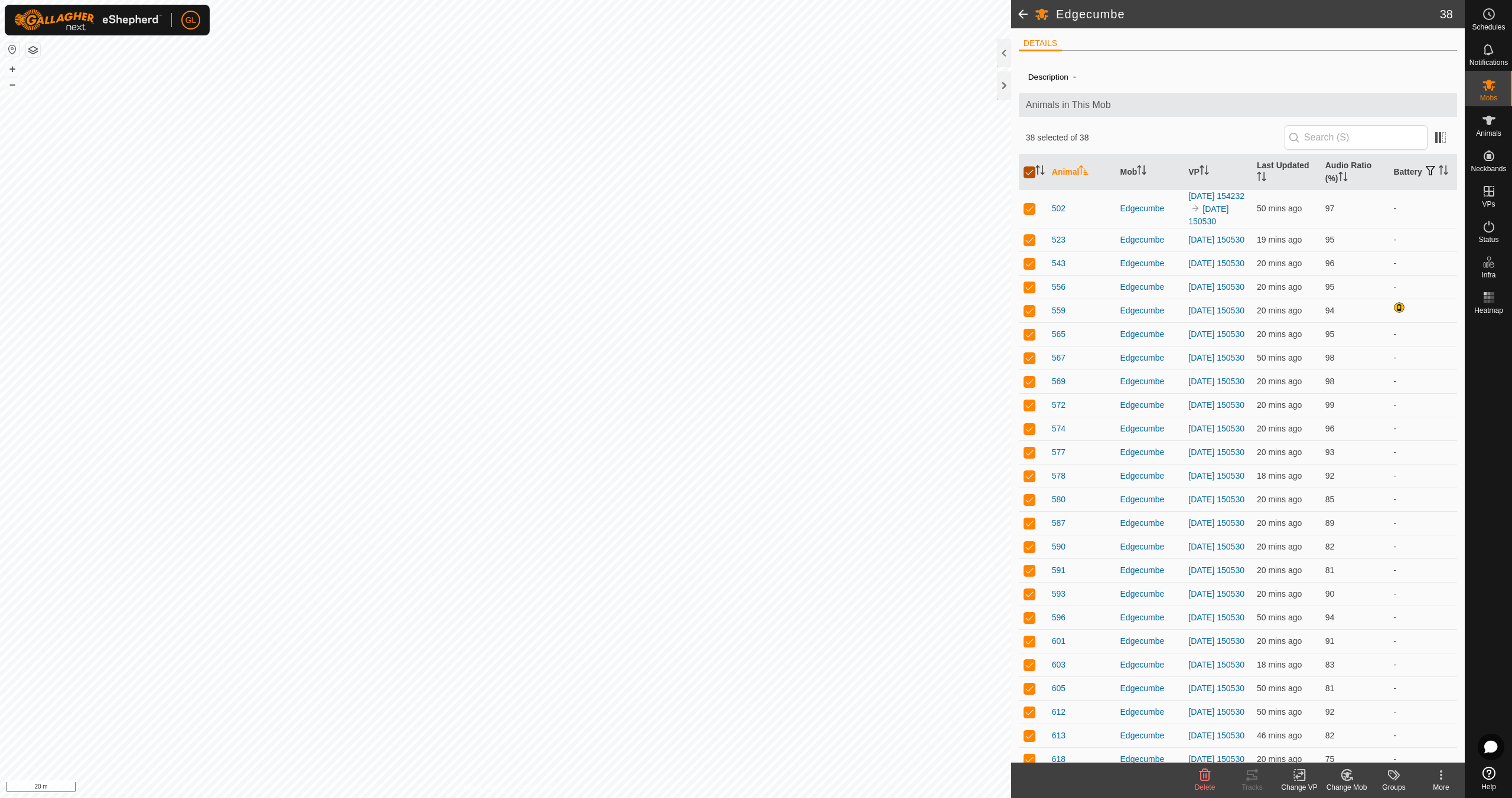
click at [1034, 170] on input "checkbox" at bounding box center [1029, 172] width 12 height 12
checkbox input "false"
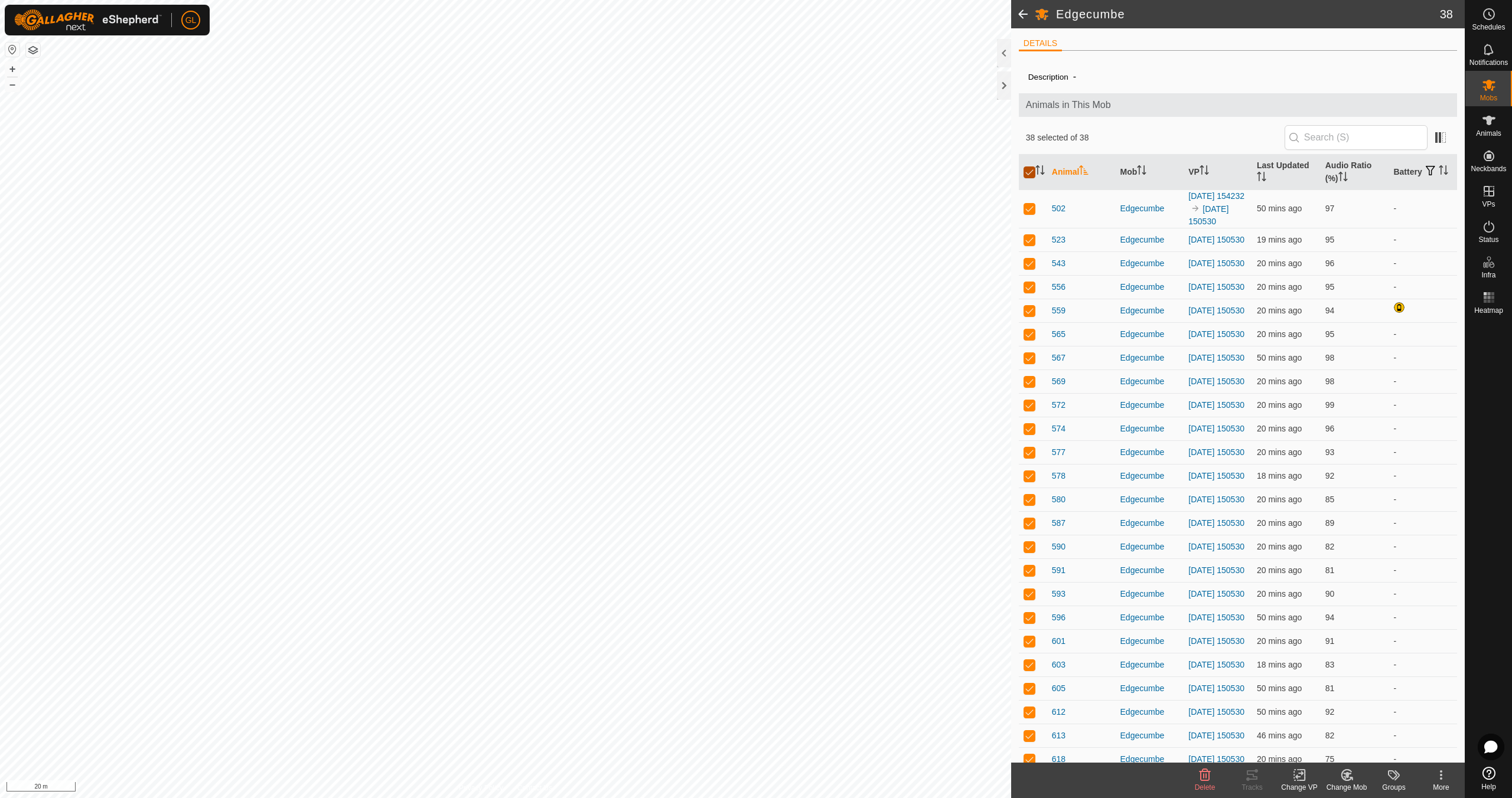
checkbox input "false"
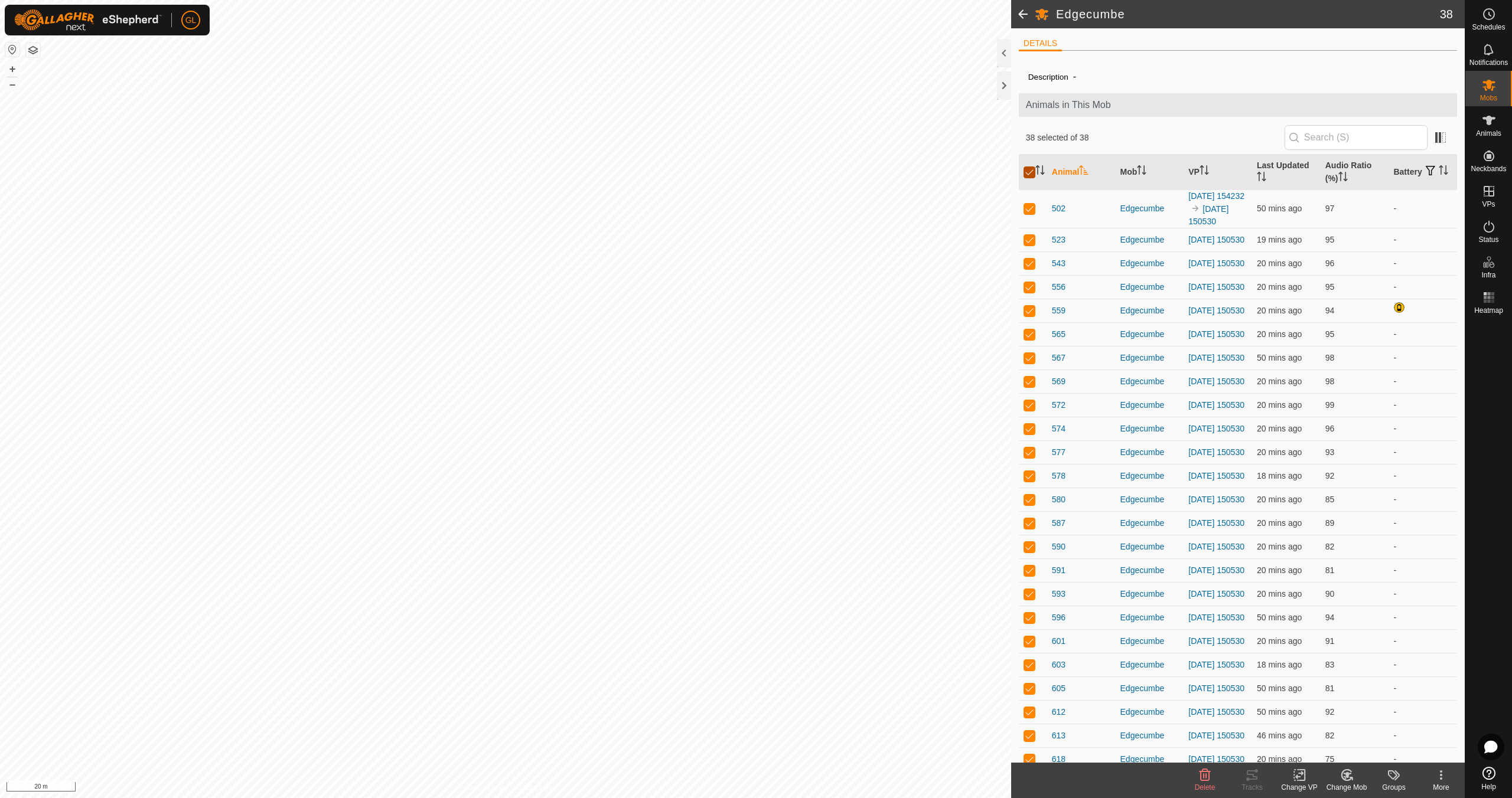
checkbox input "false"
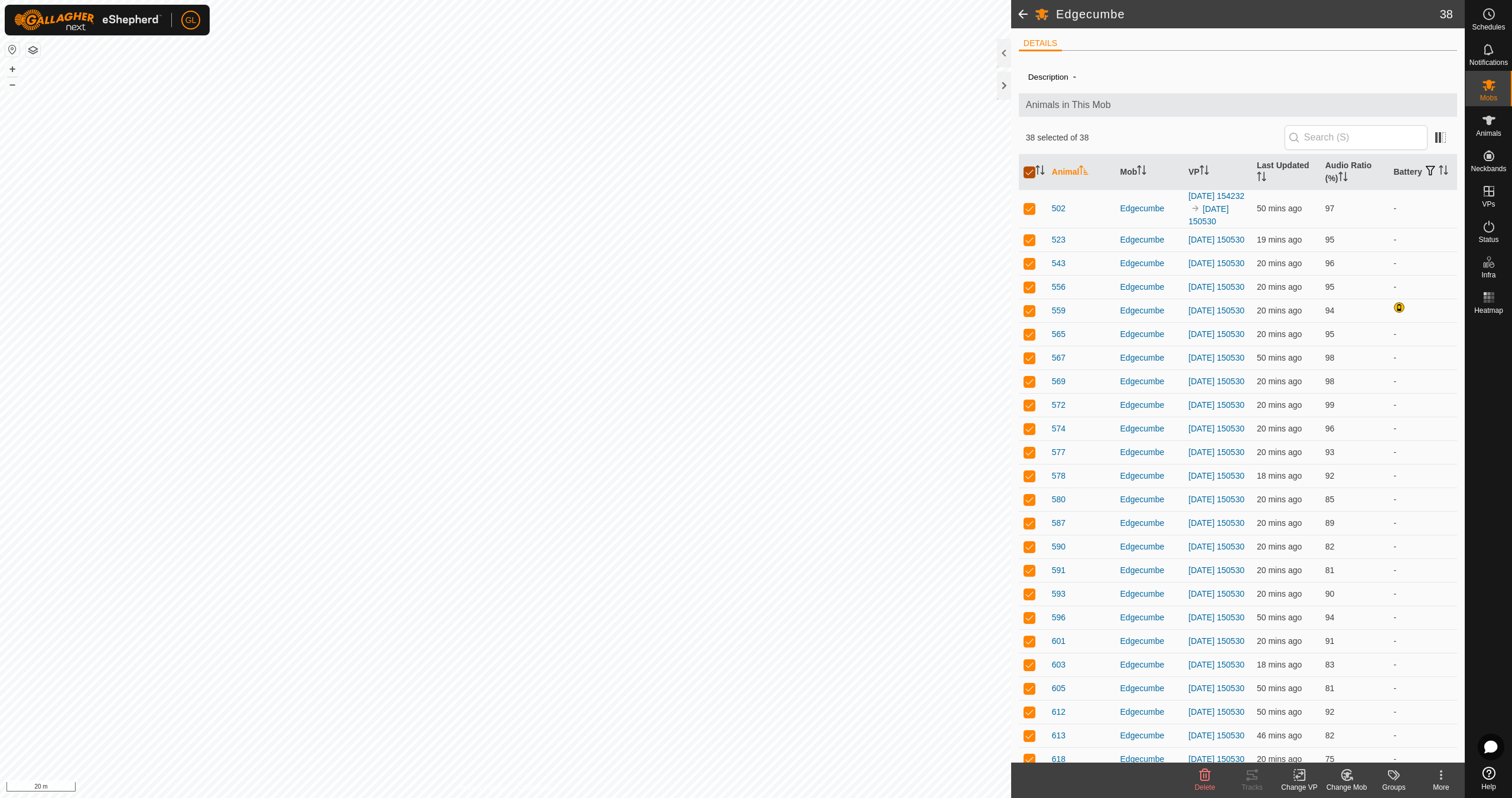
checkbox input "false"
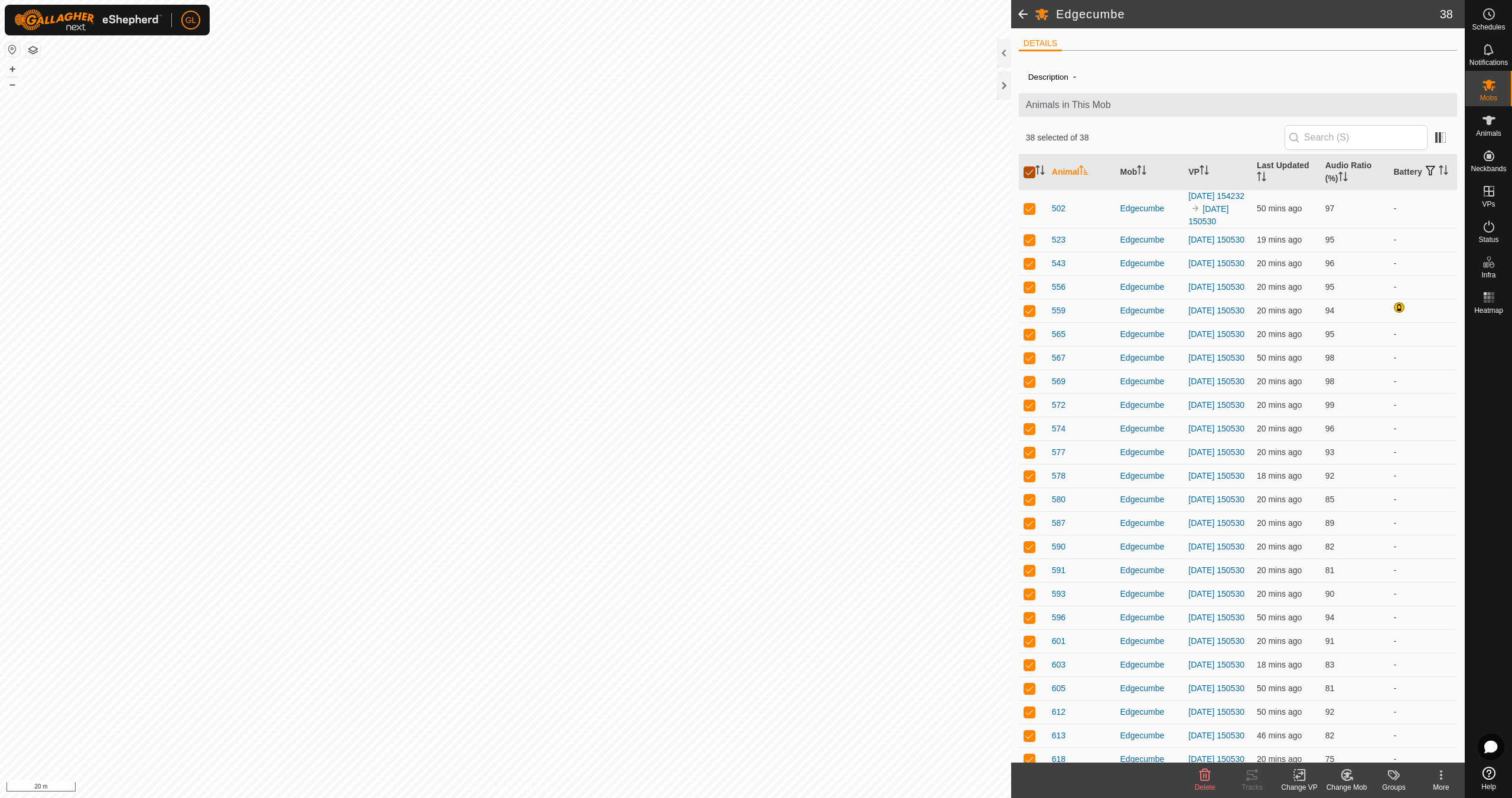
checkbox input "false"
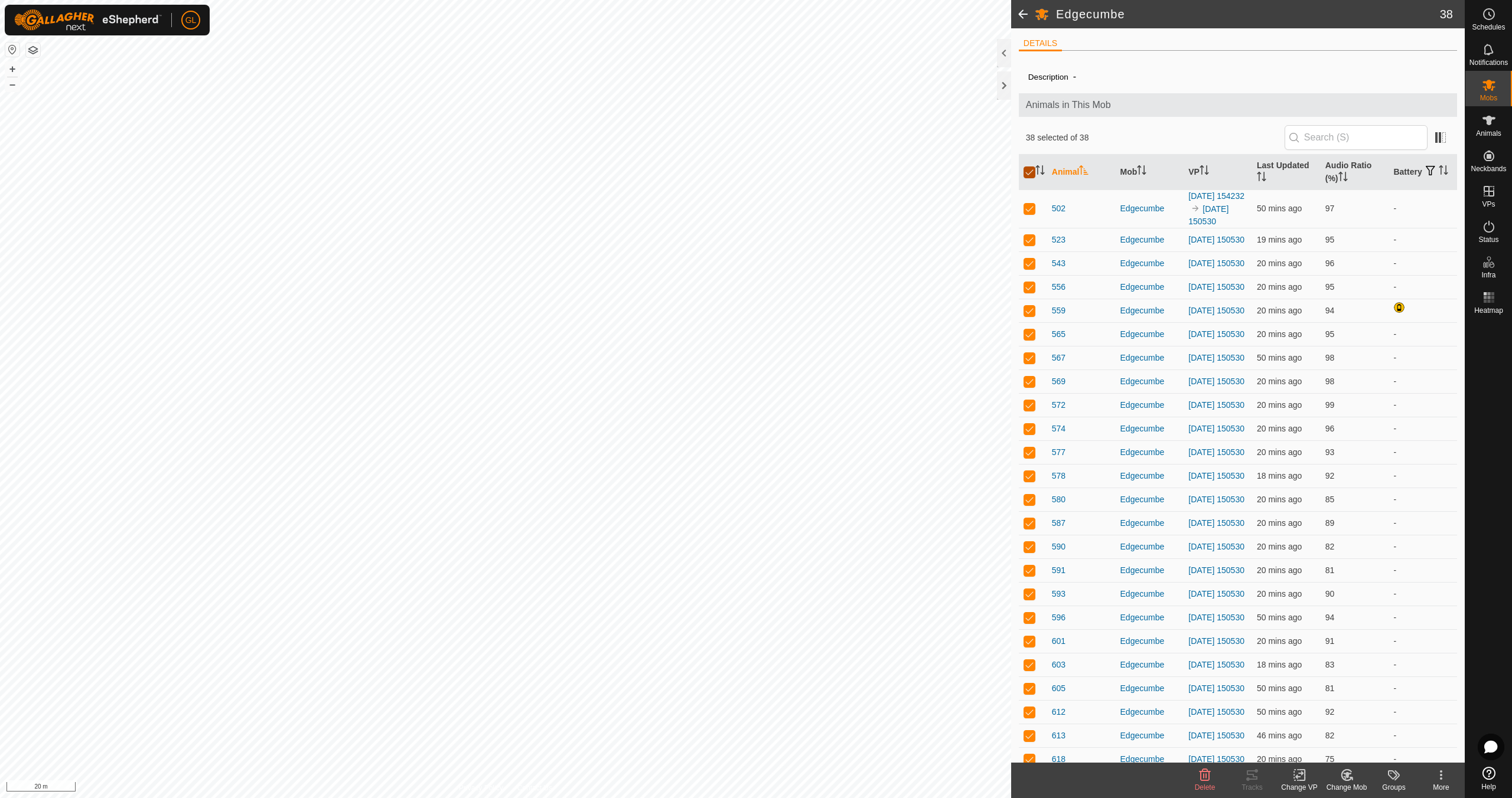
checkbox input "false"
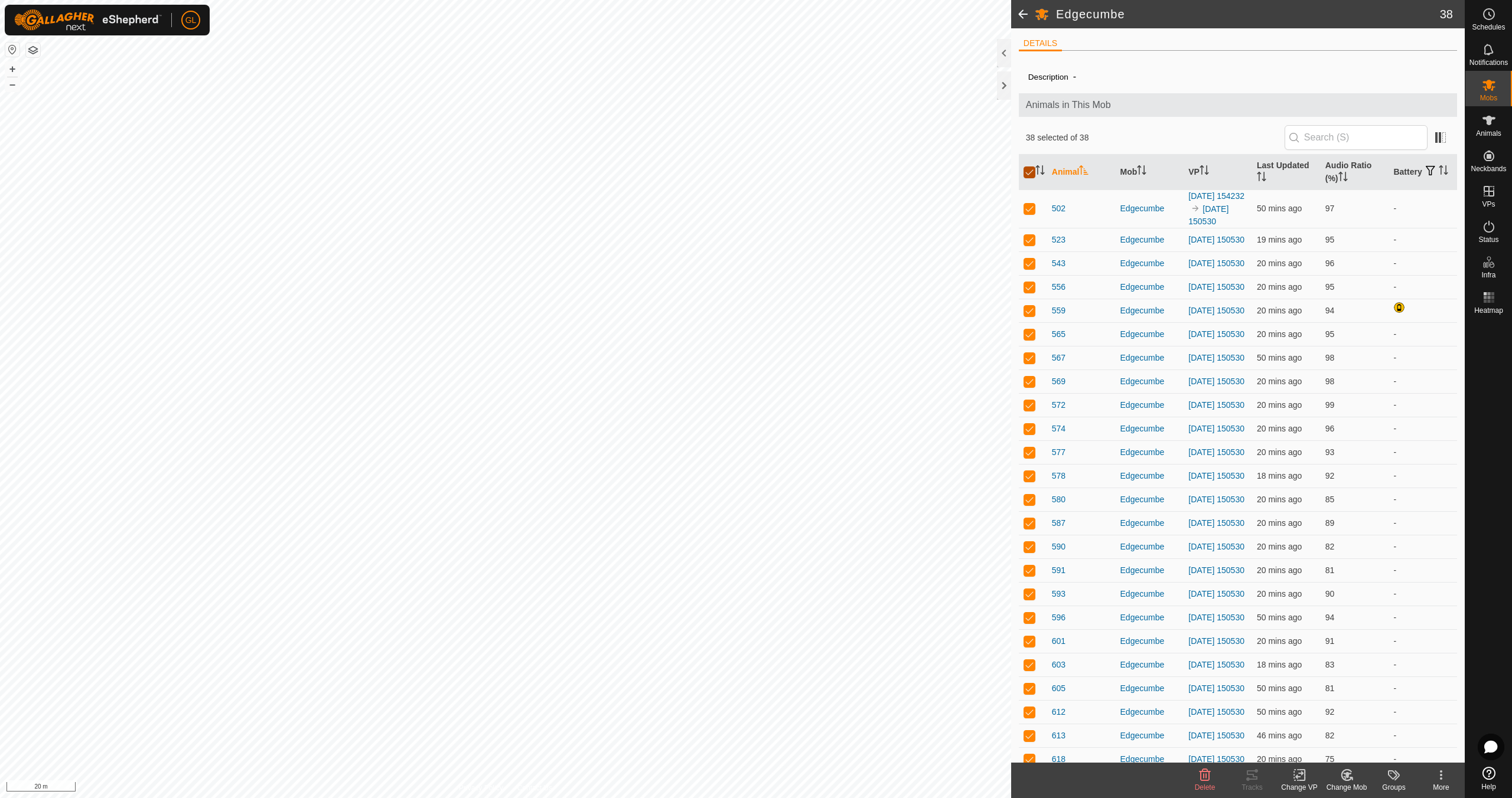
checkbox input "false"
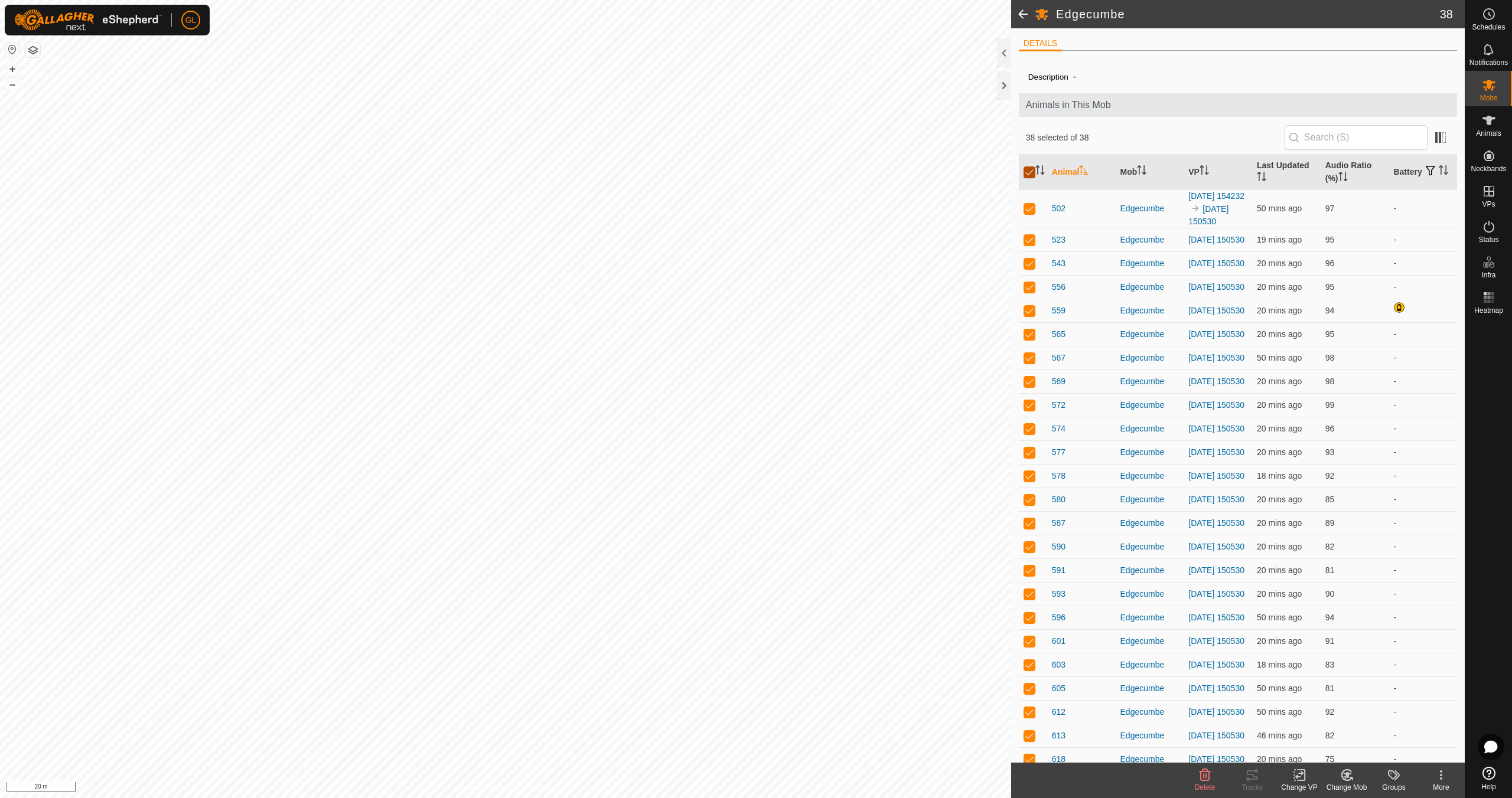
checkbox input "false"
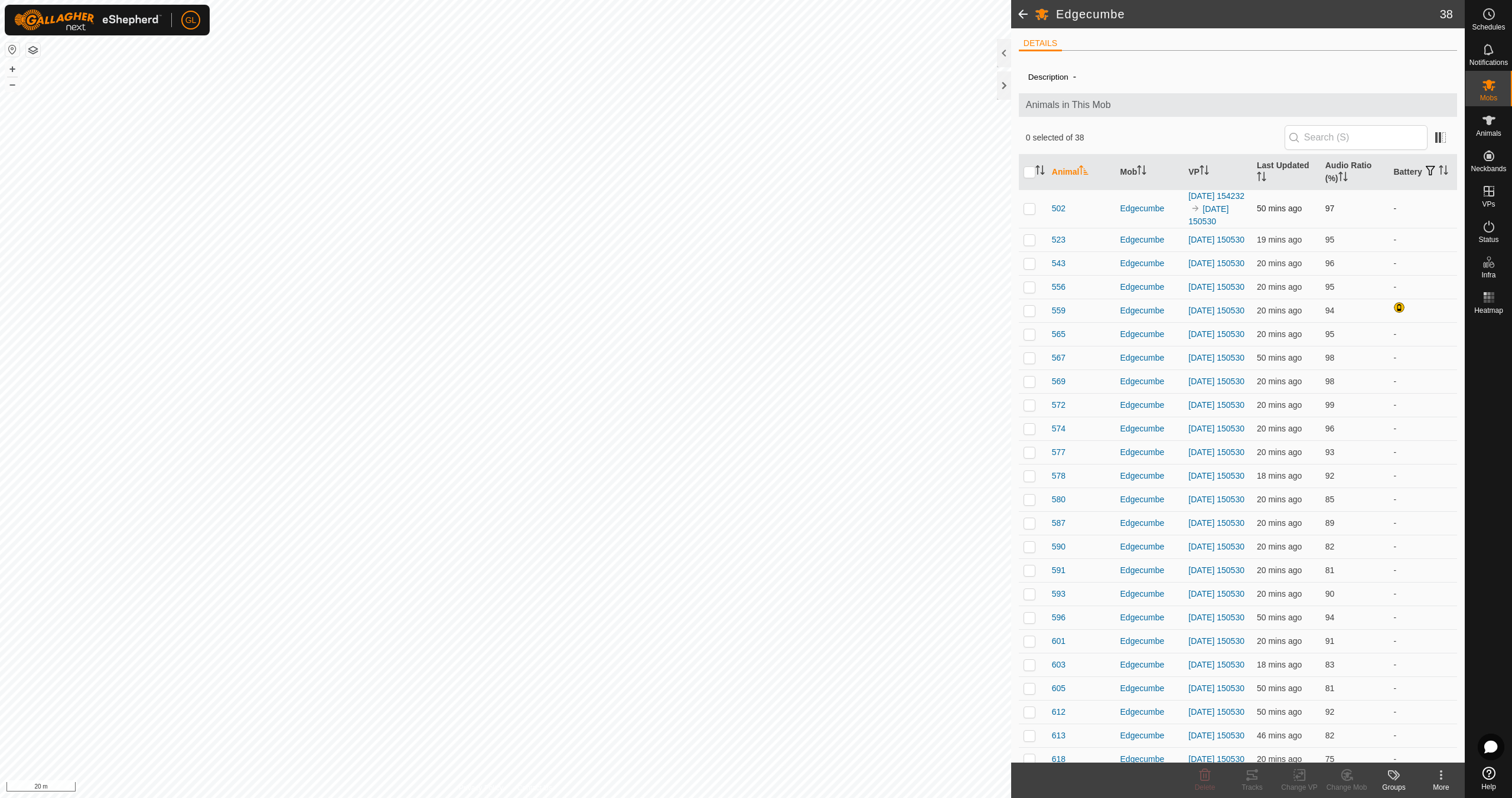
click at [1029, 213] on p-checkbox at bounding box center [1029, 208] width 12 height 9
checkbox input "false"
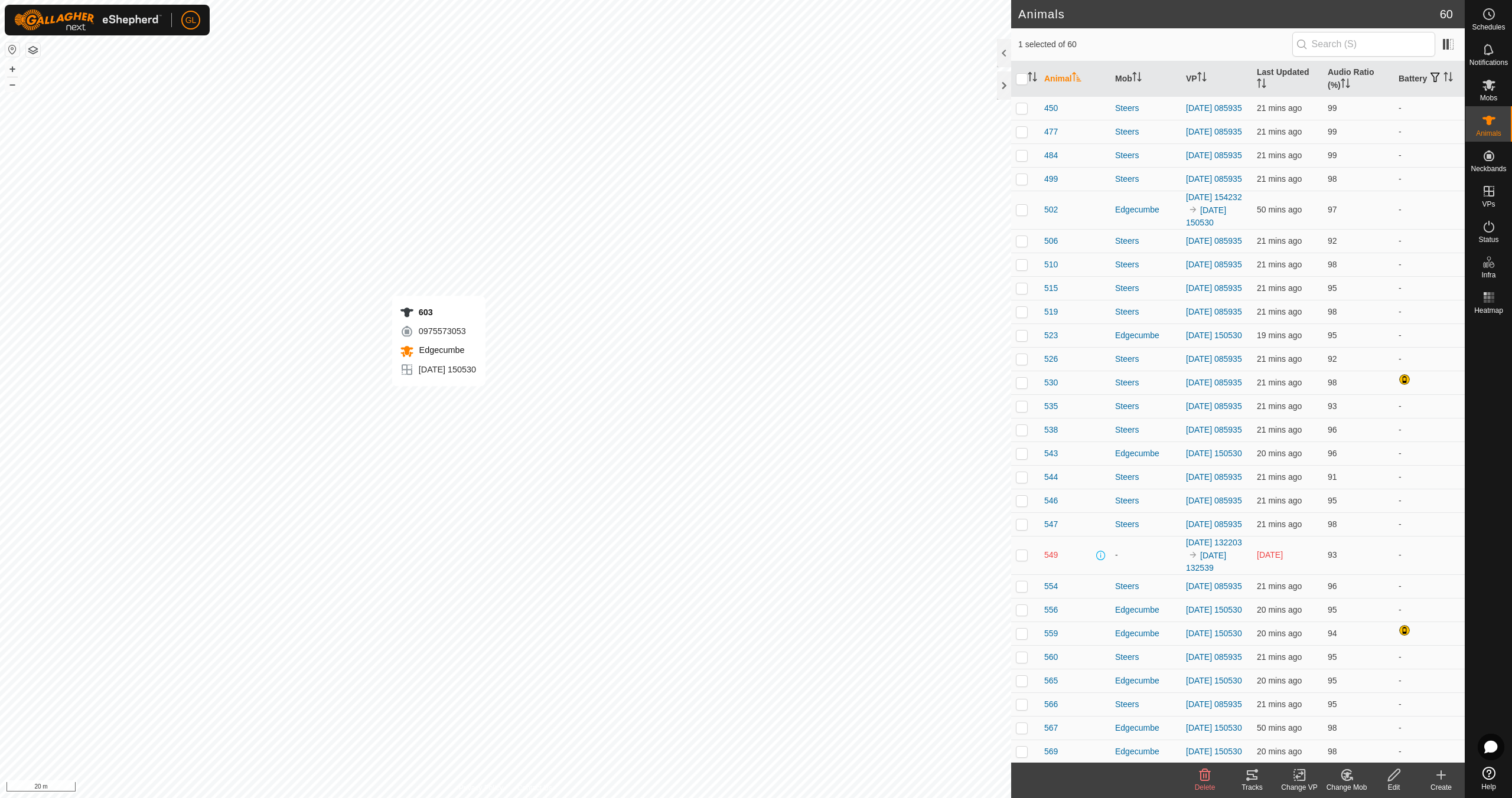
checkbox input "false"
click at [222, 0] on html "GL Schedules Notifications Mobs Animals Neckbands VPs Status Infra Heatmap Help…" at bounding box center [756, 399] width 1512 height 798
click at [1404, 187] on link "In Rotation" at bounding box center [1413, 191] width 101 height 23
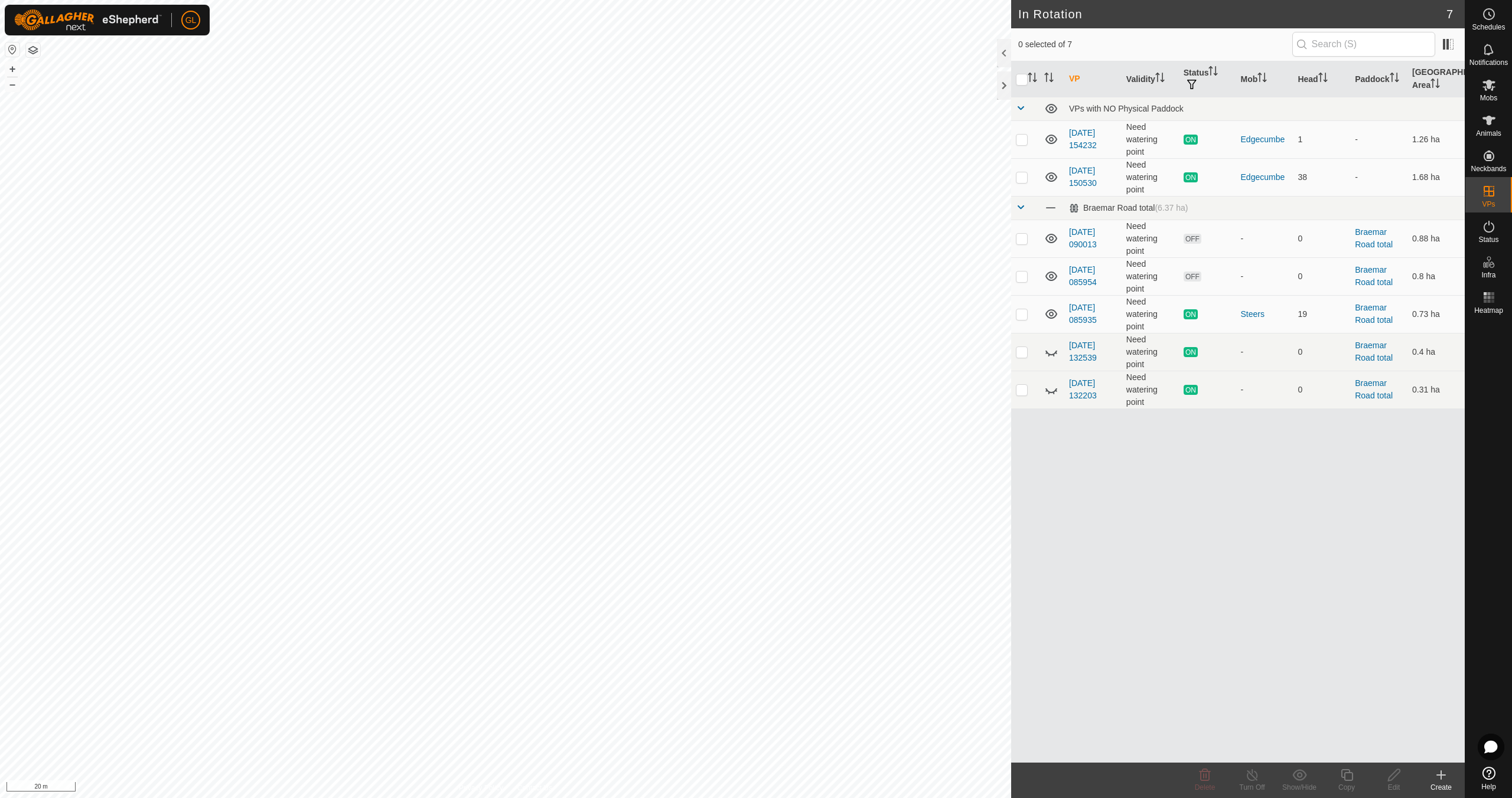
click at [1445, 773] on icon at bounding box center [1441, 775] width 14 height 14
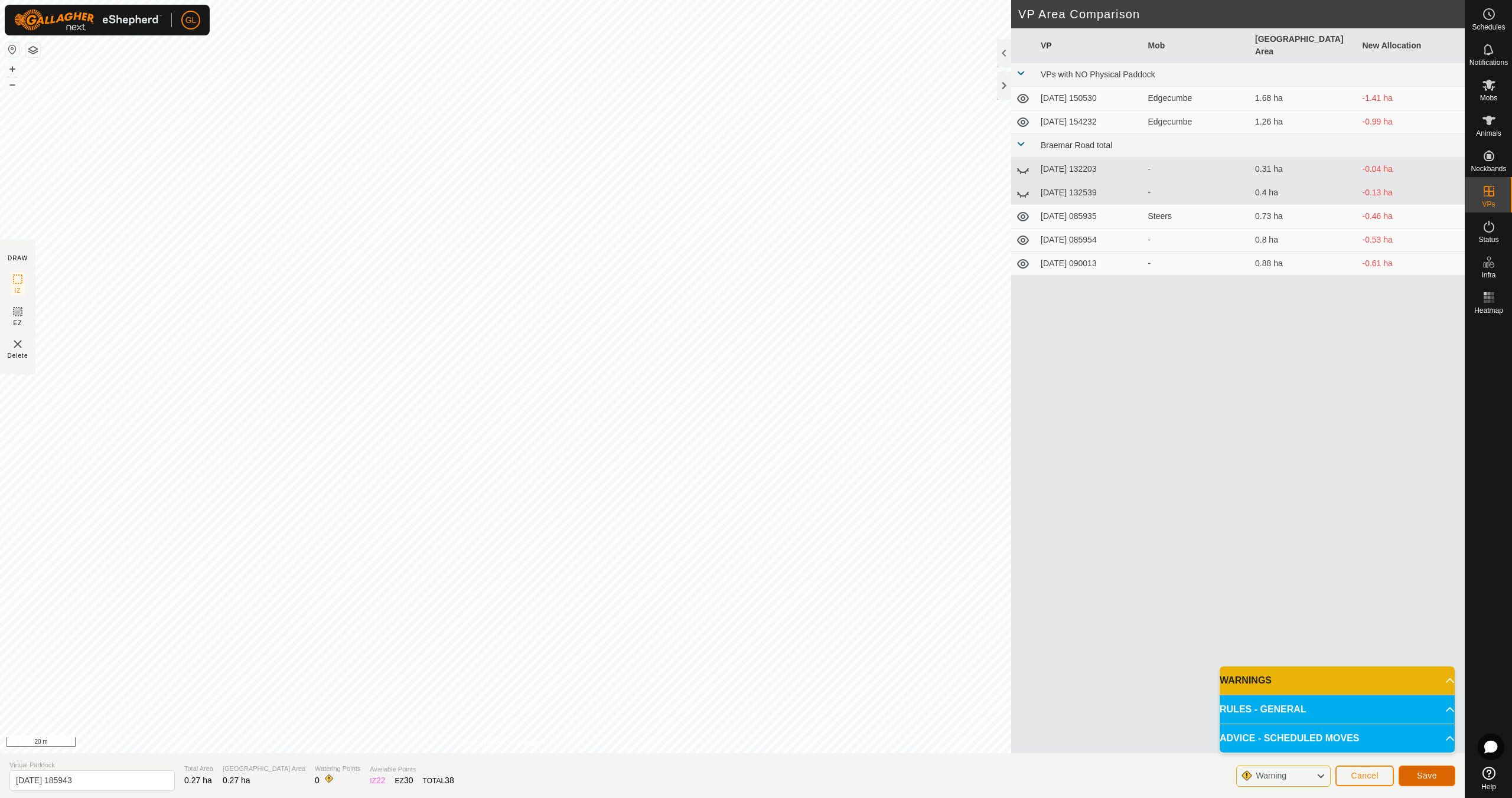
click at [1429, 772] on span "Save" at bounding box center [1427, 775] width 20 height 9
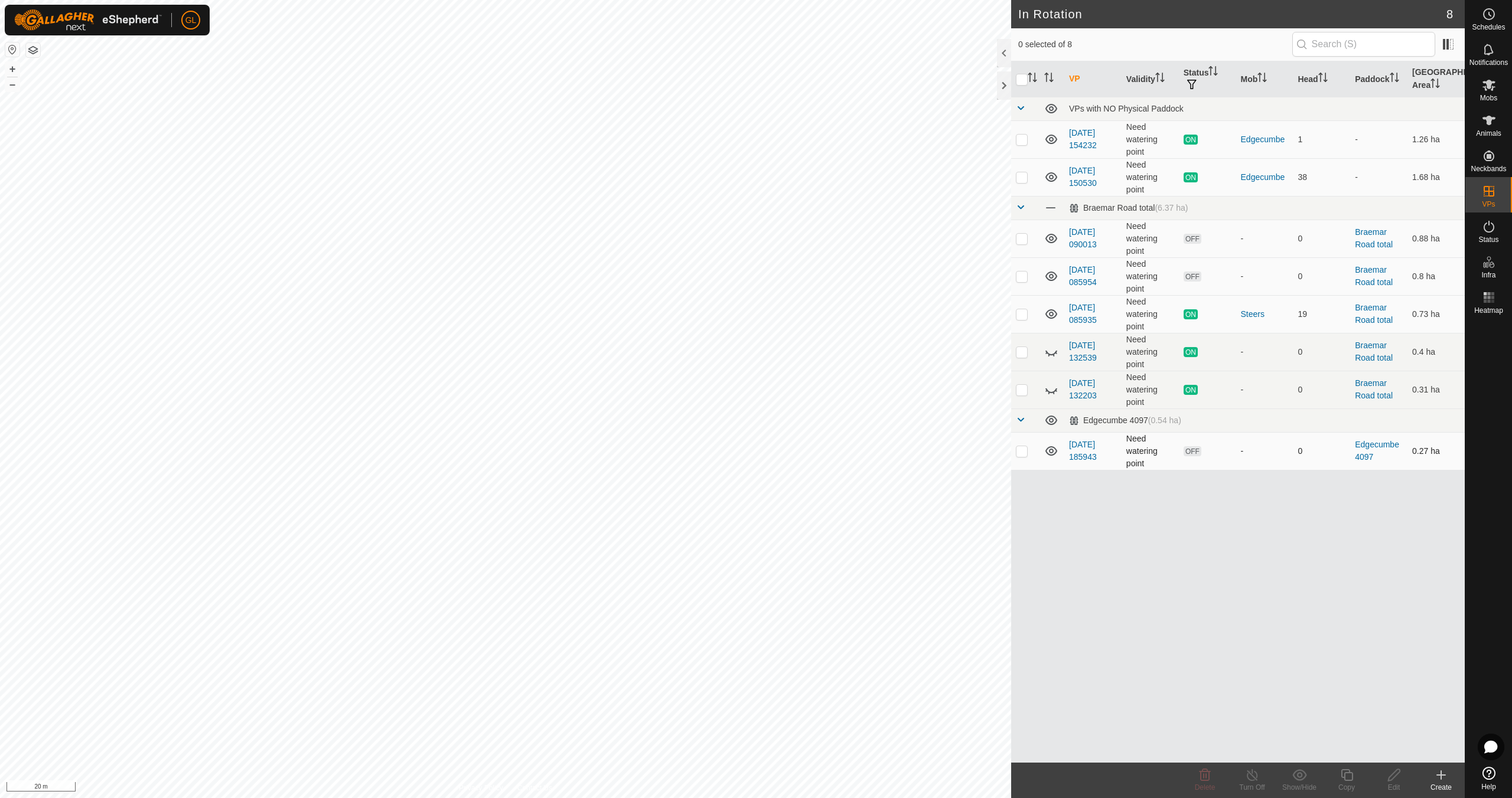
click at [1021, 451] on p-checkbox at bounding box center [1021, 451] width 12 height 9
click at [1206, 780] on icon at bounding box center [1205, 775] width 11 height 12
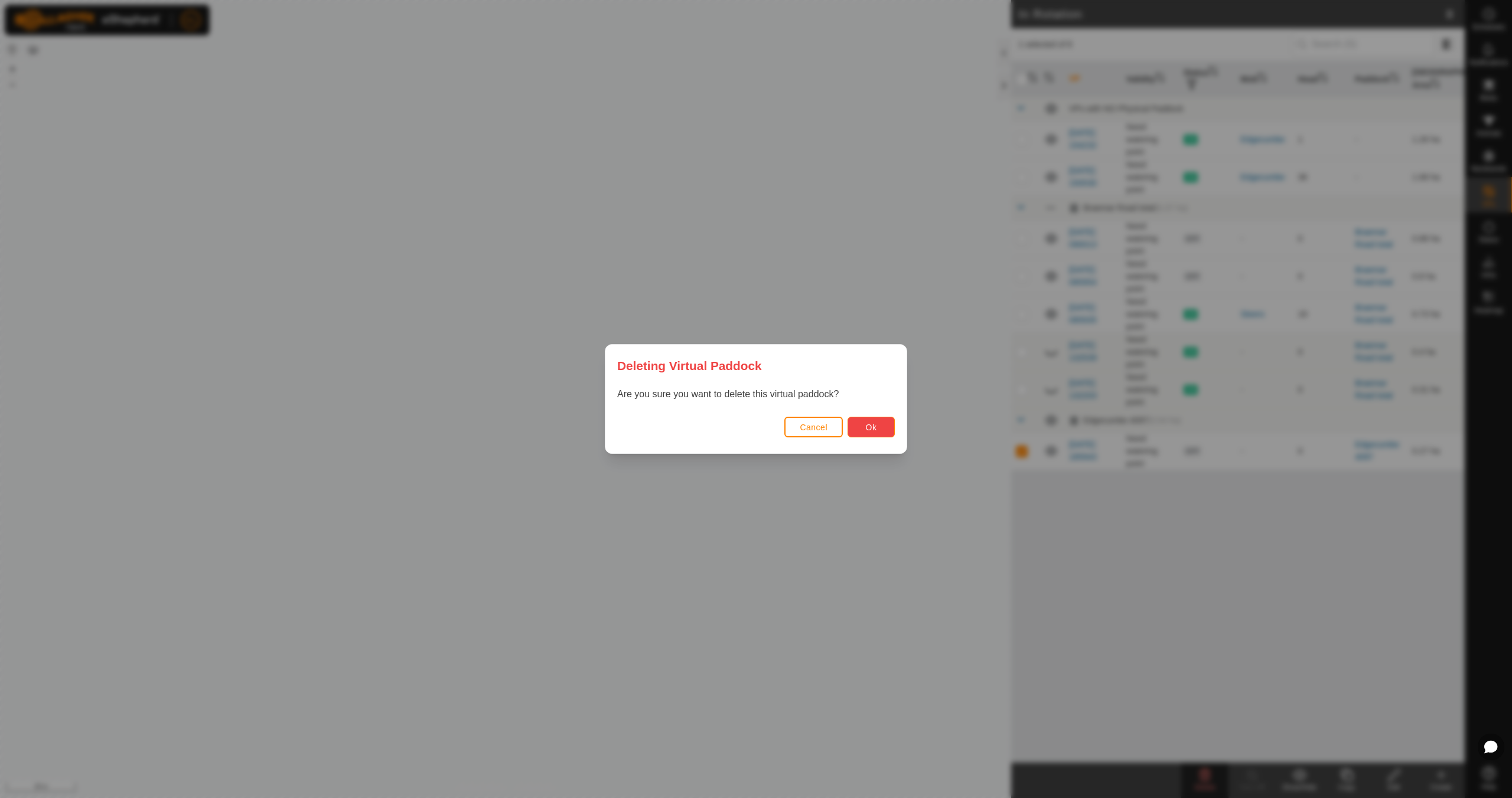
click at [879, 427] on button "Ok" at bounding box center [871, 427] width 47 height 20
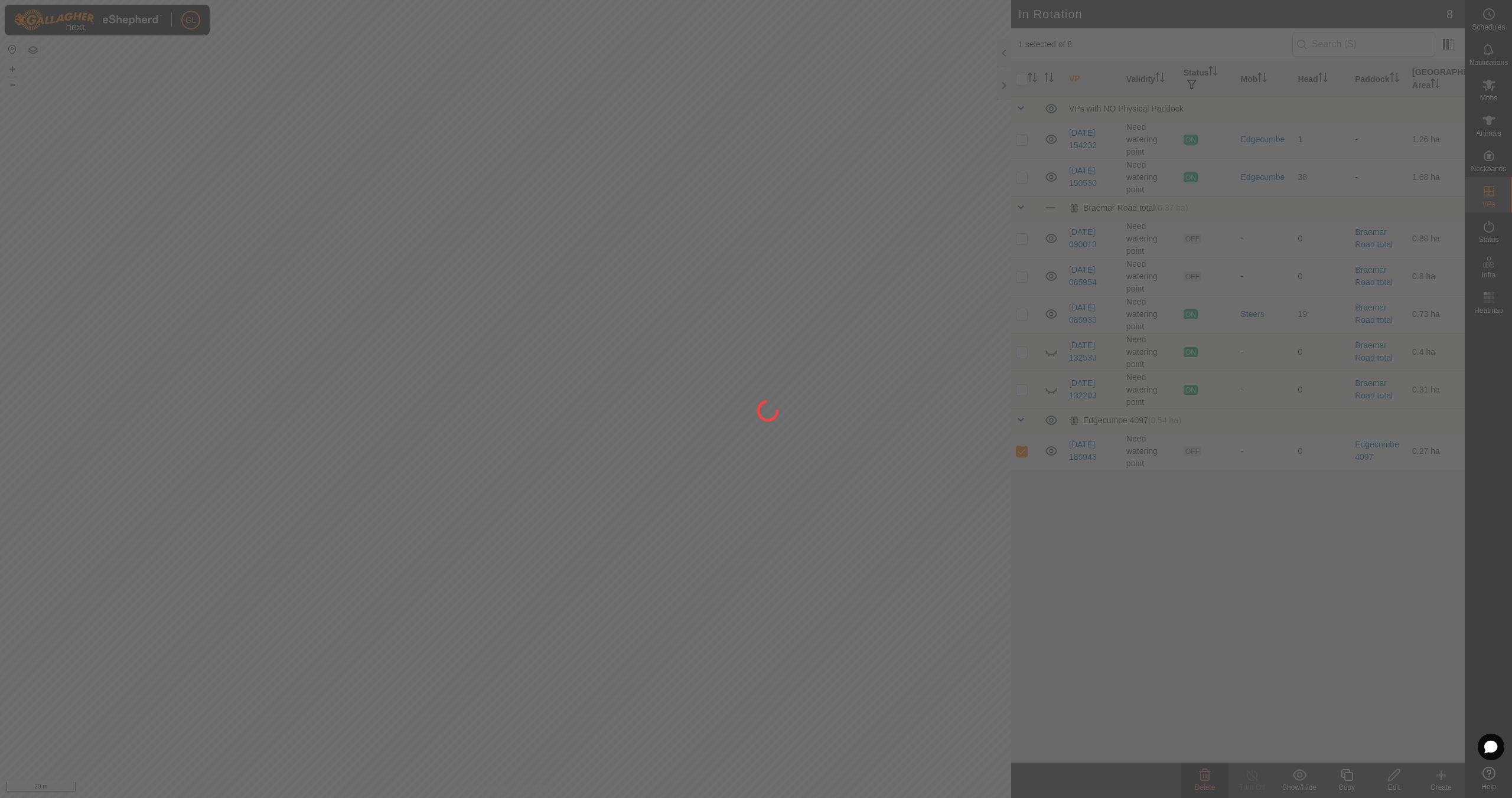
checkbox input "false"
